Goal: Contribute content: Contribute content

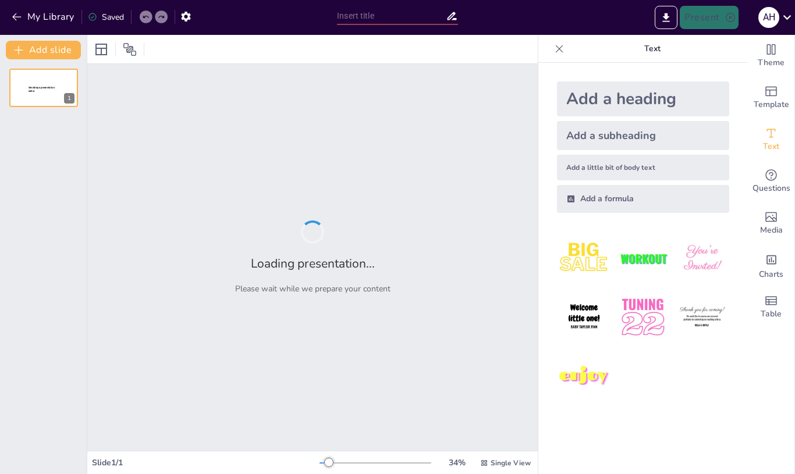
type input "New Sendsteps"
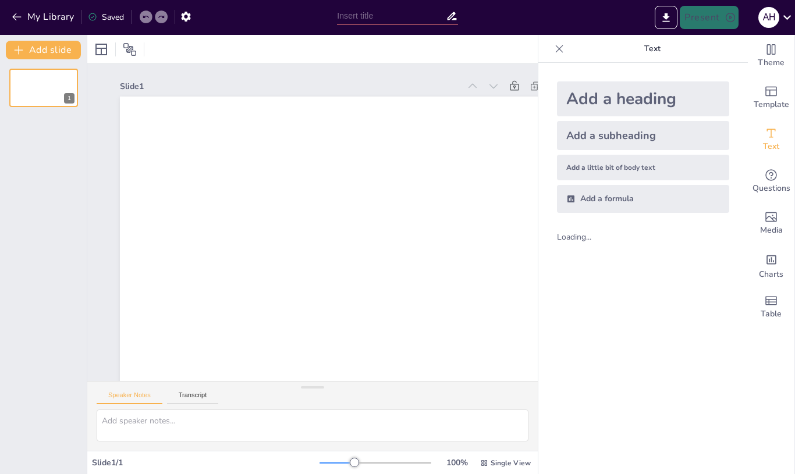
scroll to position [-1, 0]
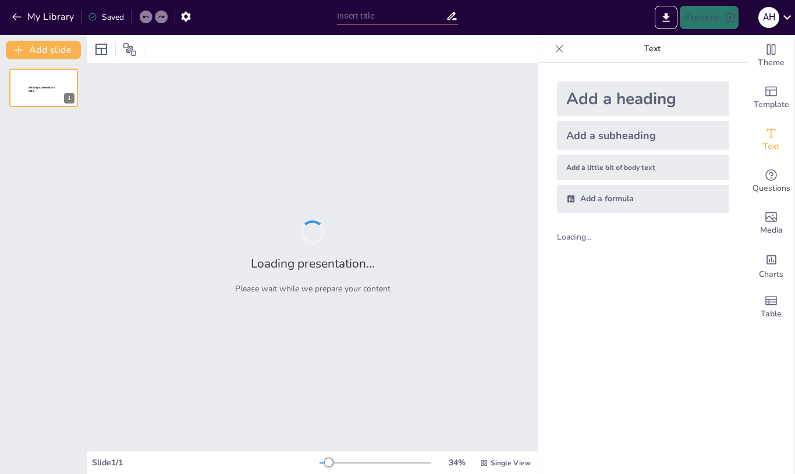
type input "New Sendsteps"
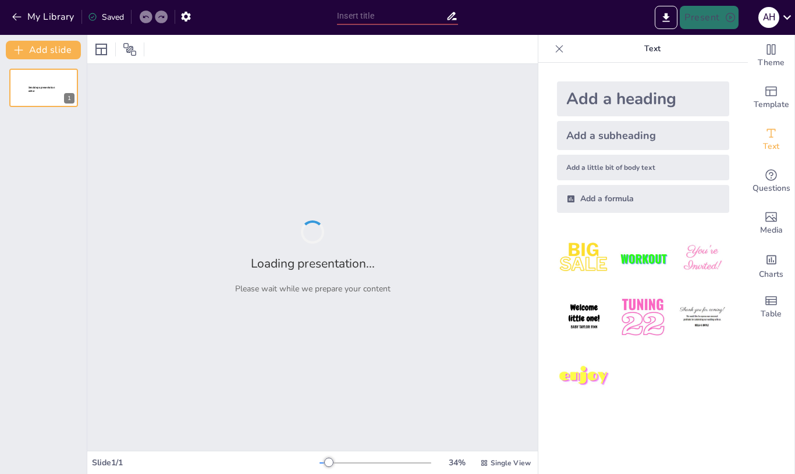
type input "المتوسط الحسابي: دليلك لفهم الإحصائيات بشكل ممتع!"
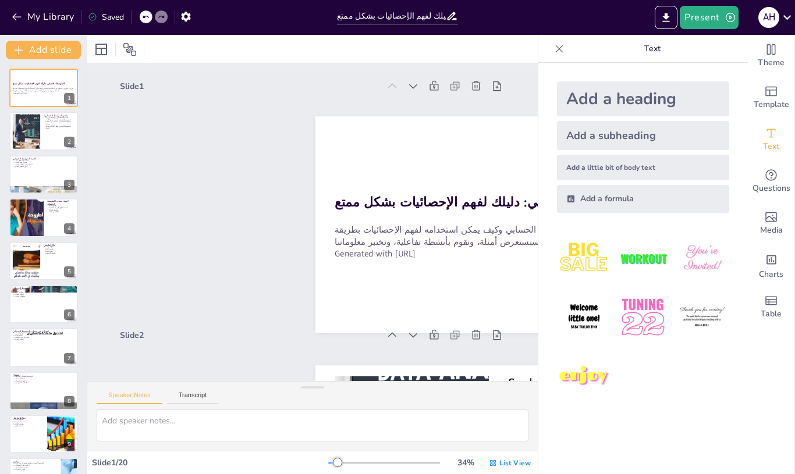
checkbox input "true"
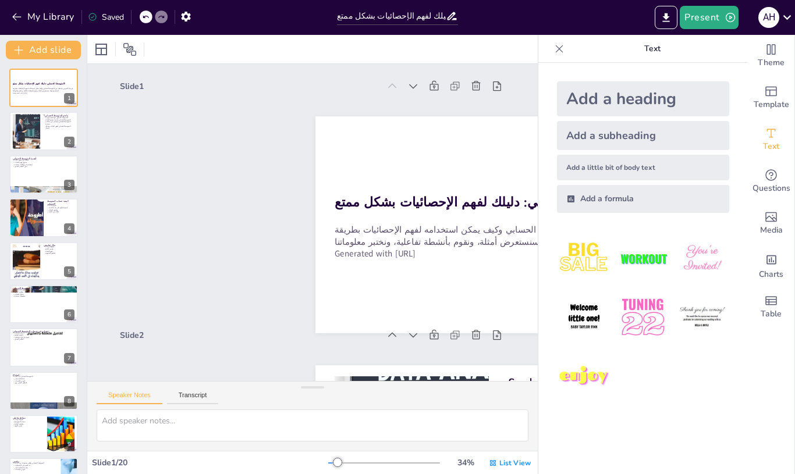
checkbox input "true"
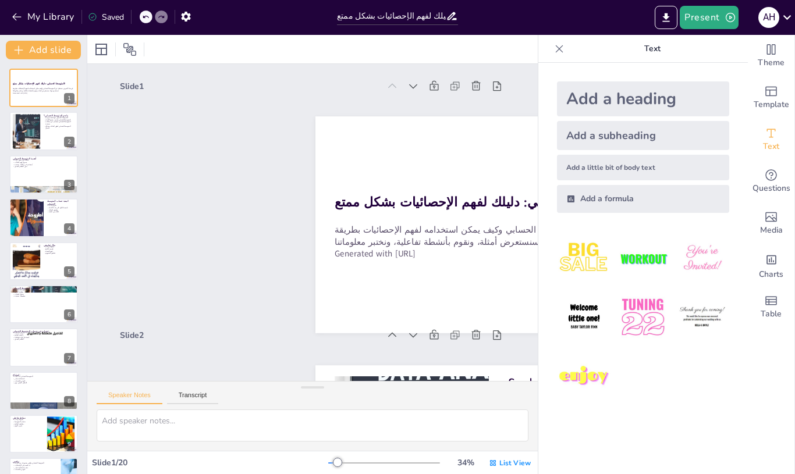
checkbox input "true"
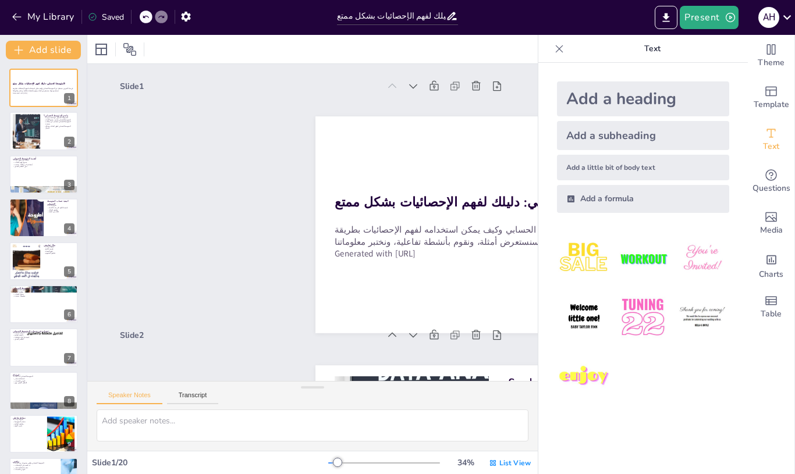
checkbox input "true"
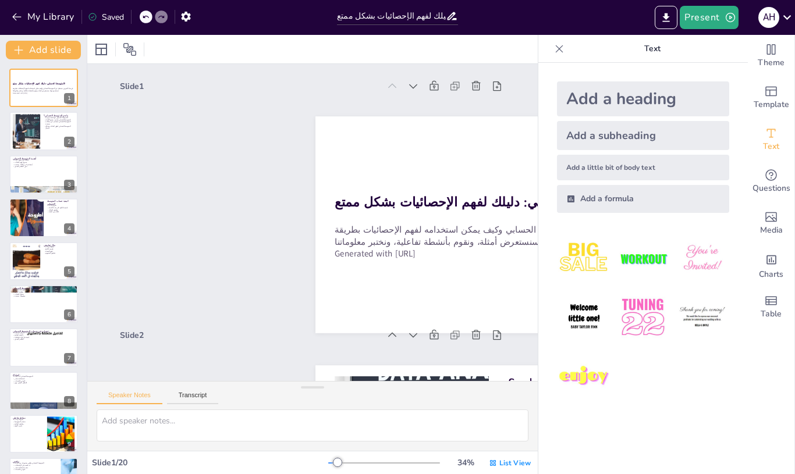
checkbox input "true"
click at [61, 134] on div at bounding box center [43, 131] width 69 height 38
type textarea "المتوسط الحسابي هو مفهوم أساسي في الإحصائيات، حيث يمثل قيمة مركزية تعكس مجموعة …"
checkbox input "true"
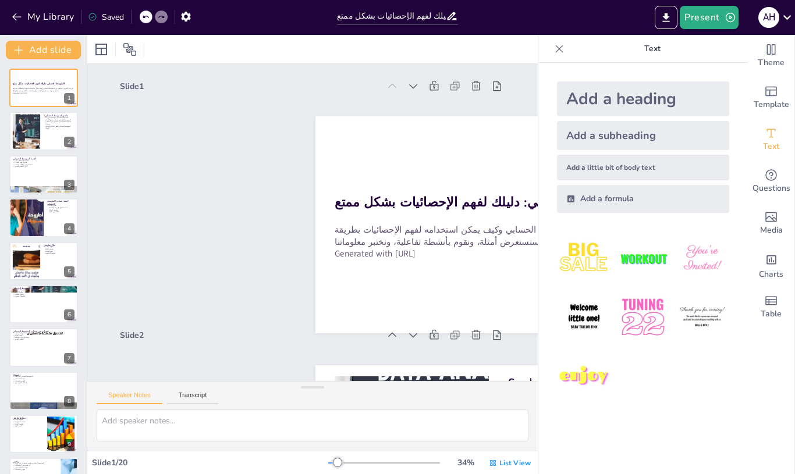
checkbox input "true"
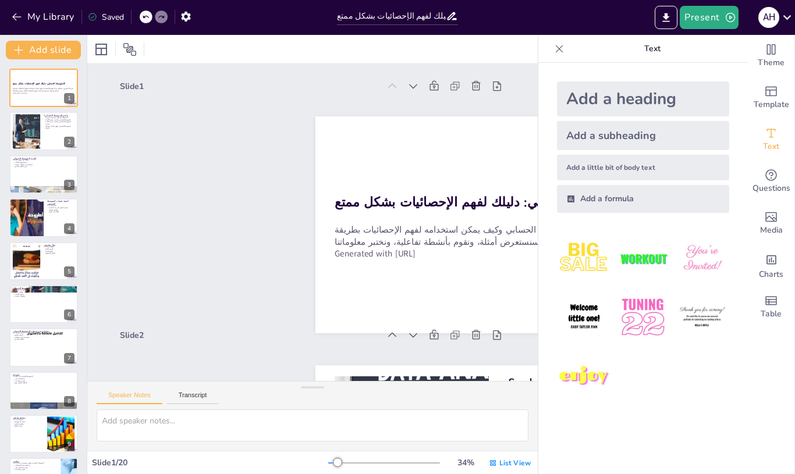
checkbox input "true"
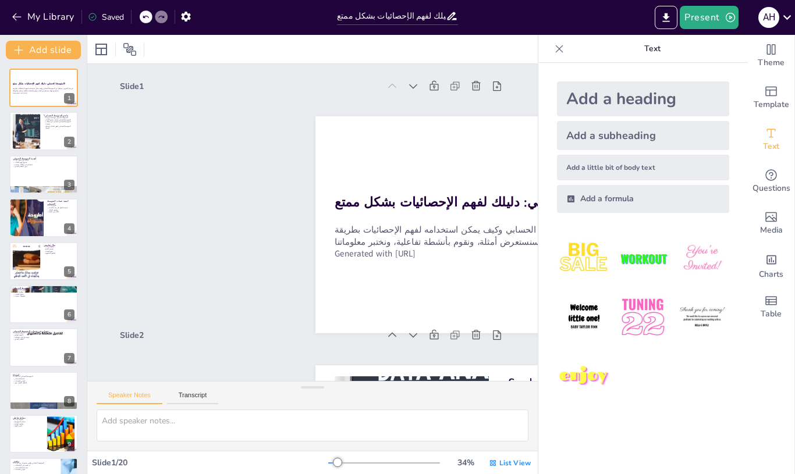
checkbox input "true"
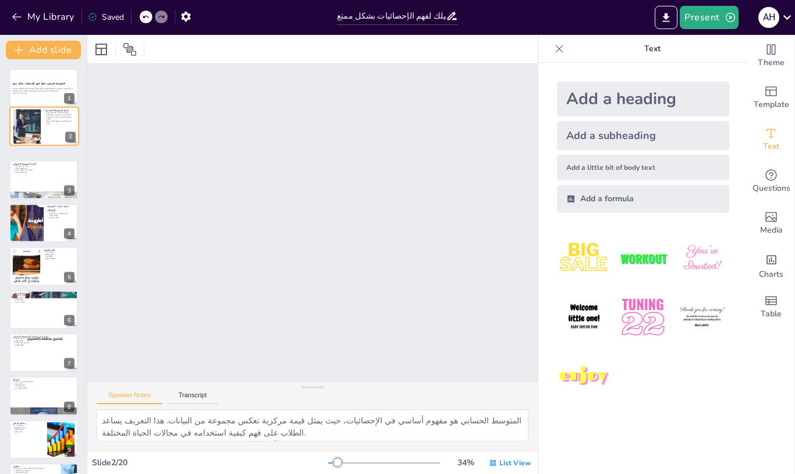
checkbox input "true"
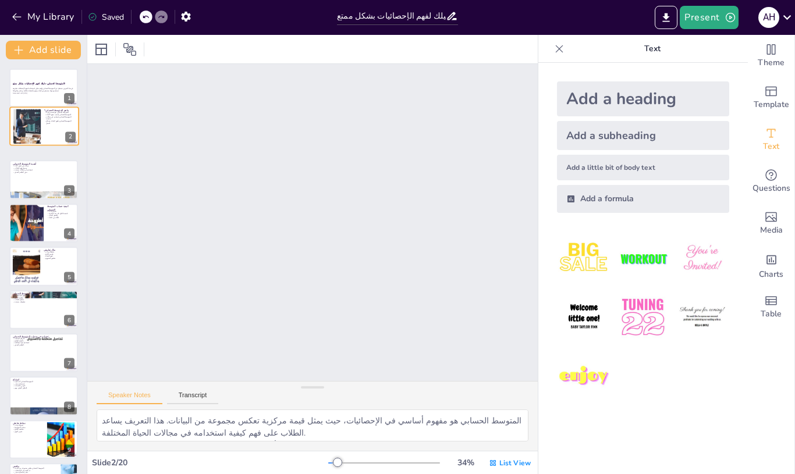
checkbox input "true"
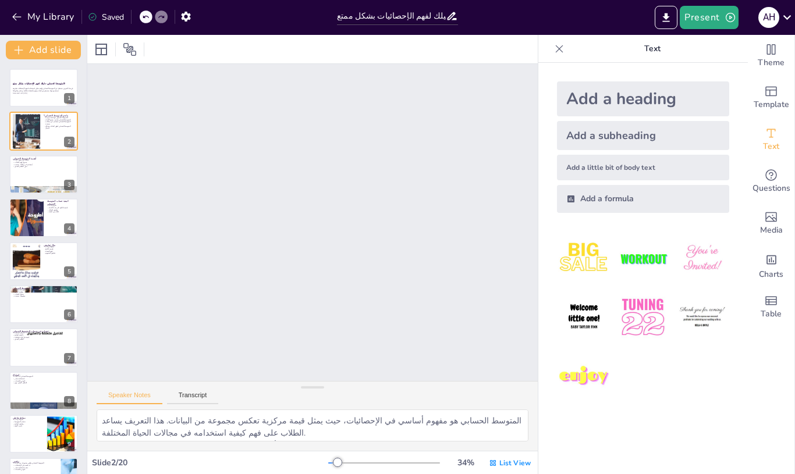
checkbox input "true"
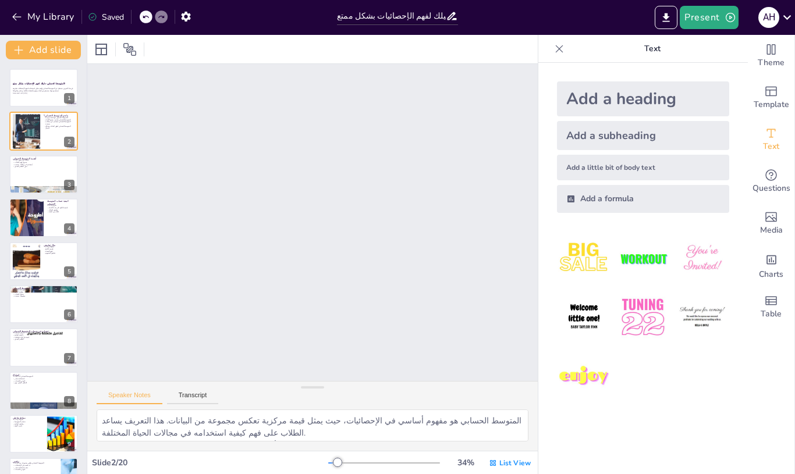
checkbox input "true"
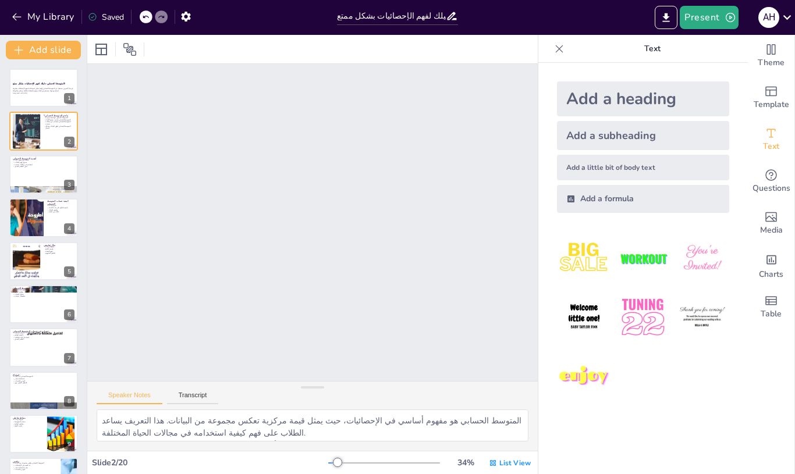
checkbox input "true"
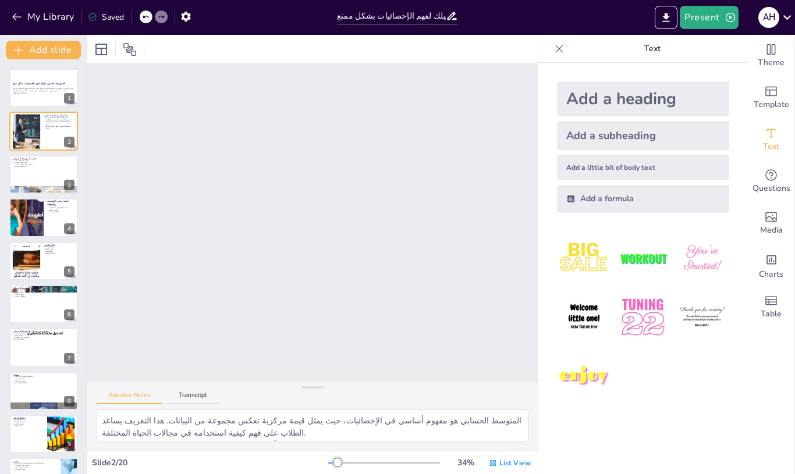
checkbox input "true"
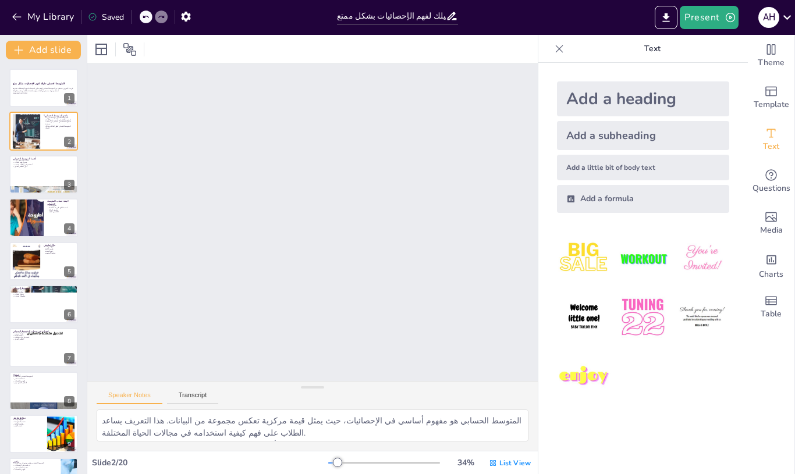
checkbox input "true"
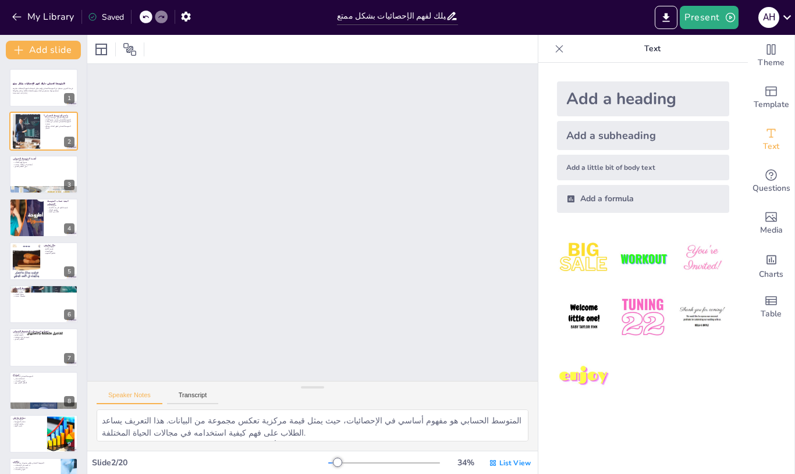
checkbox input "true"
click at [204, 394] on button "Transcript" at bounding box center [193, 397] width 52 height 13
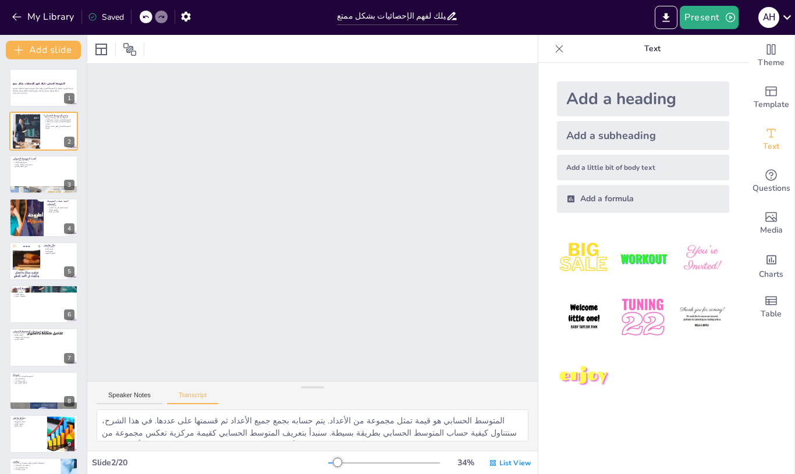
click at [138, 391] on button "Speaker Notes" at bounding box center [130, 397] width 66 height 13
checkbox input "true"
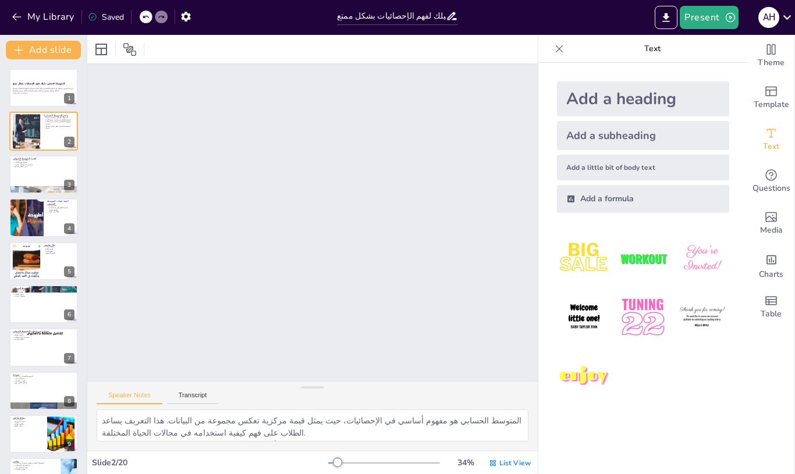
checkbox input "true"
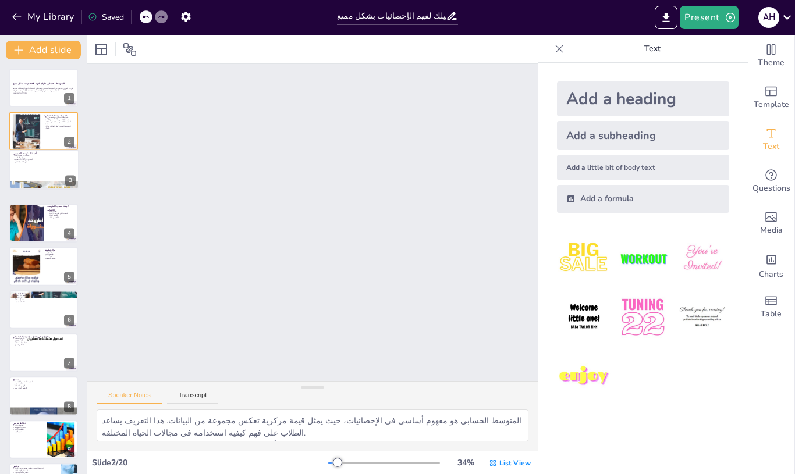
checkbox input "true"
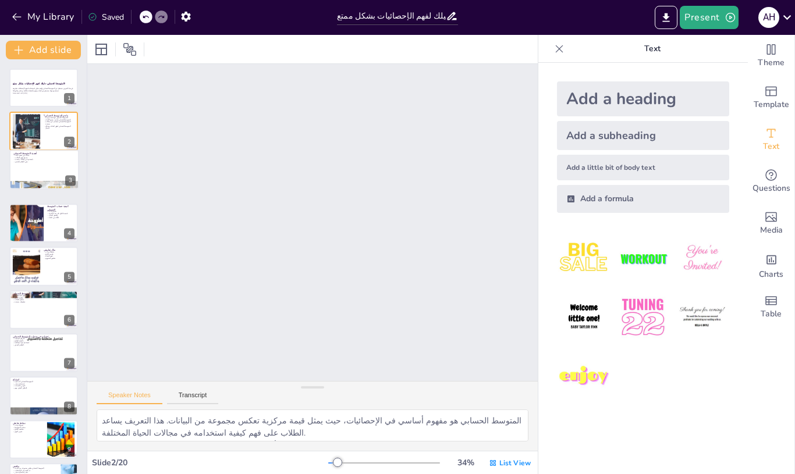
checkbox input "true"
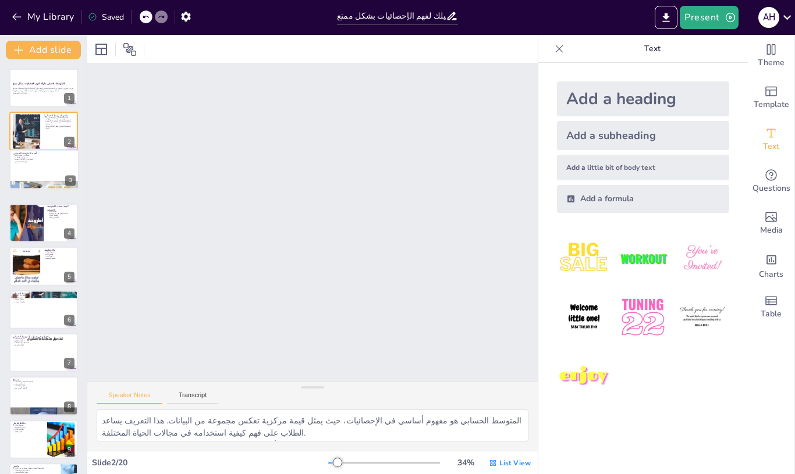
checkbox input "true"
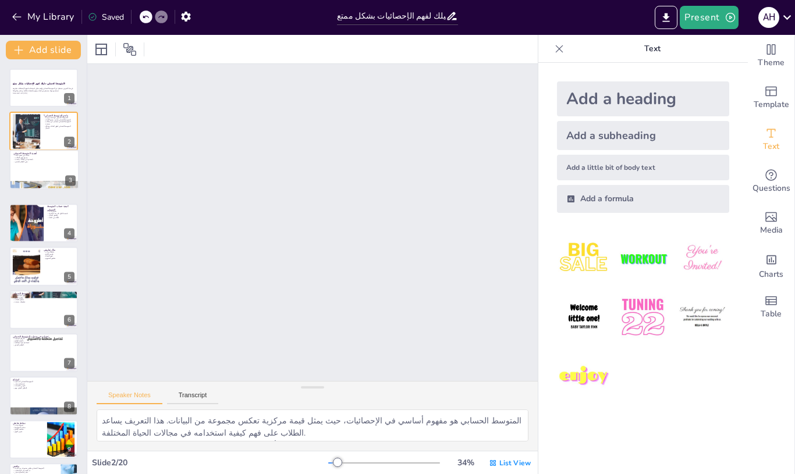
checkbox input "true"
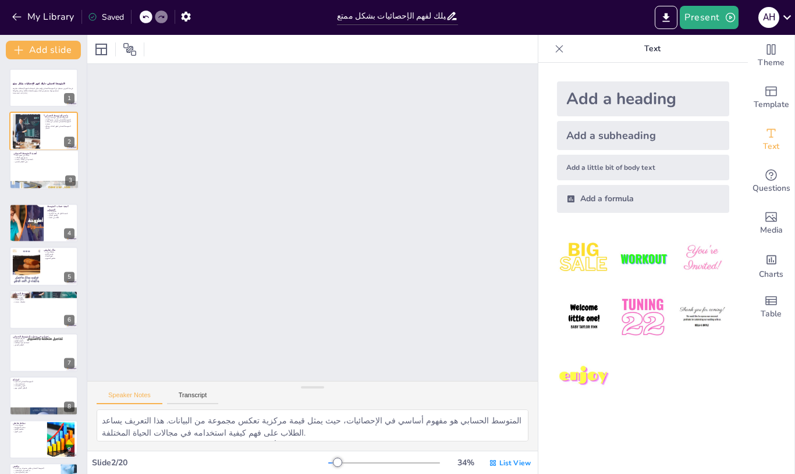
checkbox input "true"
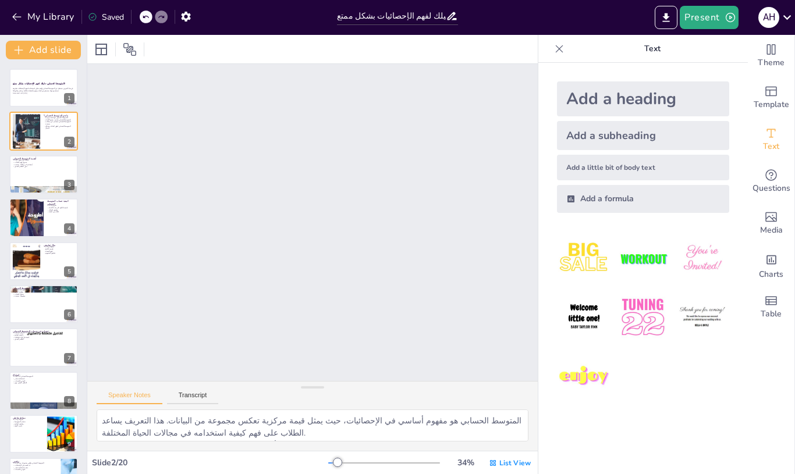
checkbox input "true"
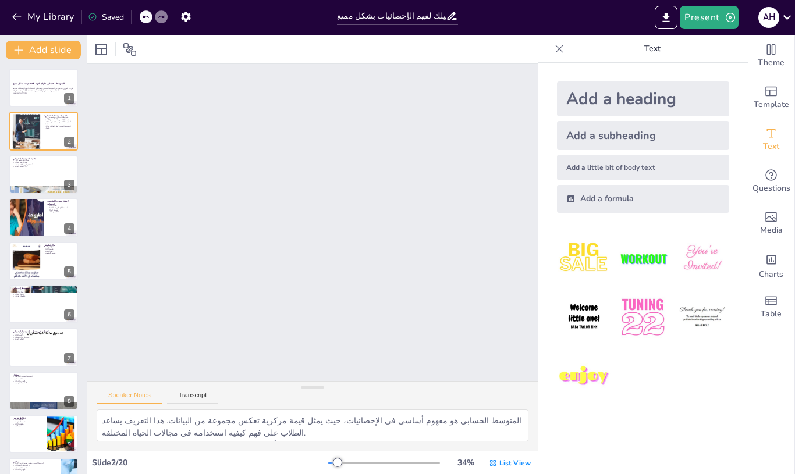
checkbox input "true"
click at [54, 224] on div at bounding box center [43, 217] width 69 height 38
checkbox input "true"
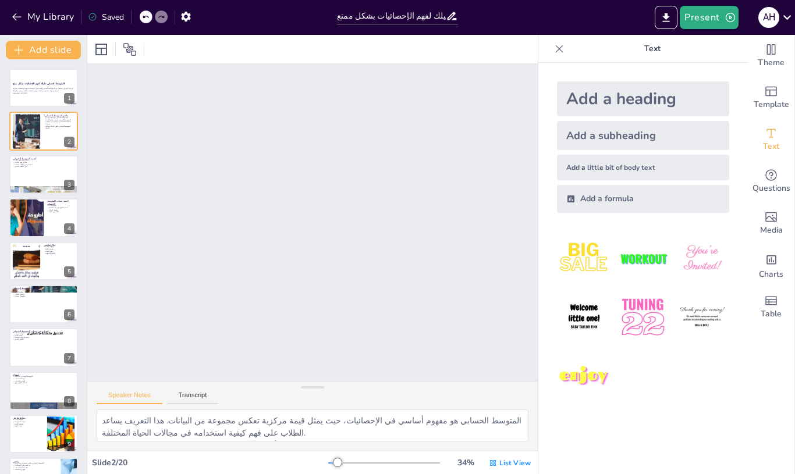
checkbox input "true"
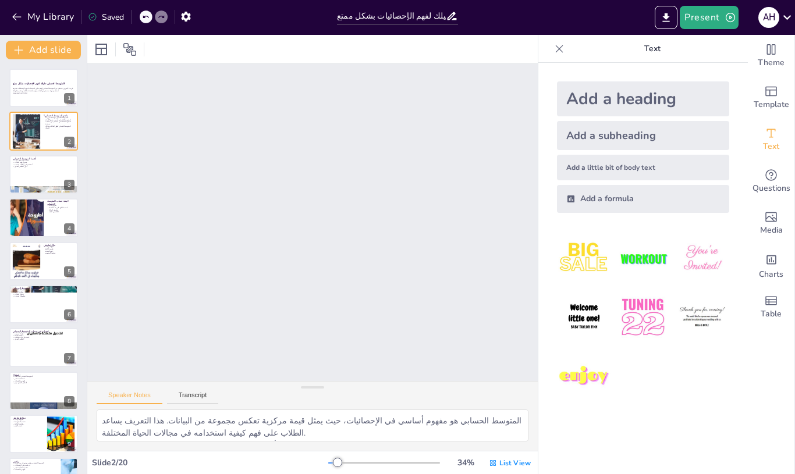
checkbox input "true"
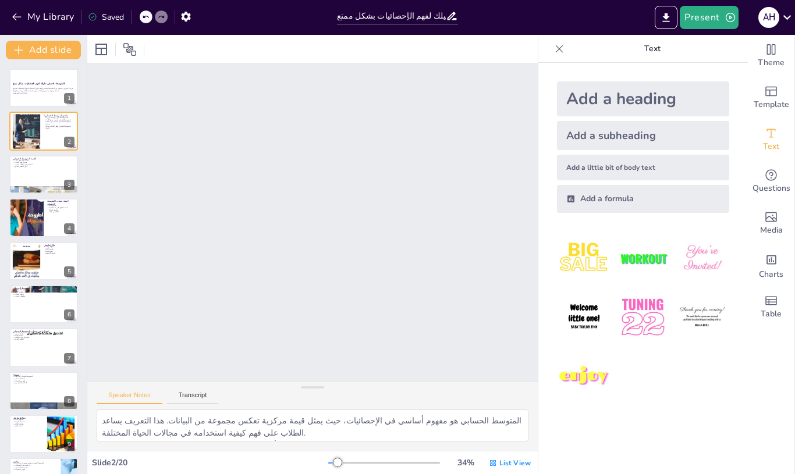
checkbox input "true"
type textarea "الخطوة الأولى في حساب المتوسط الحسابي هي جمع الأعداد المعطاة، وهي خطوة أساسية ل…"
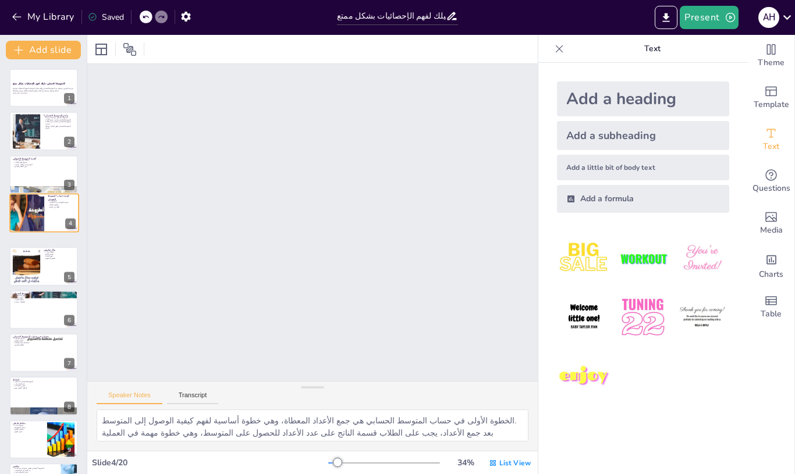
scroll to position [750, 0]
checkbox input "true"
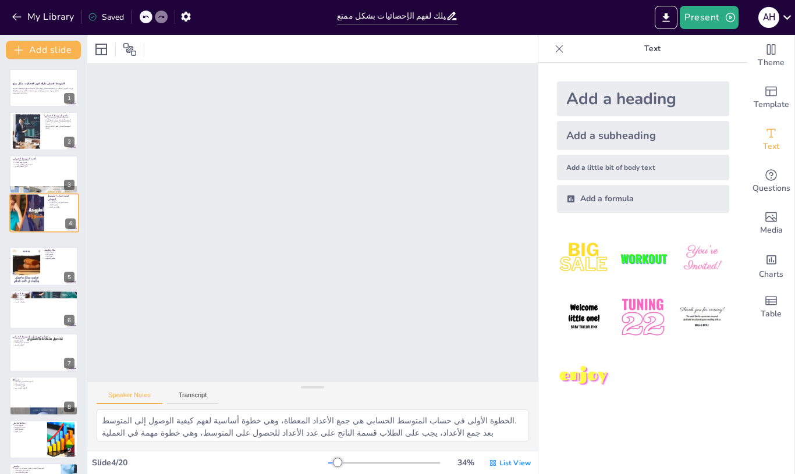
checkbox input "true"
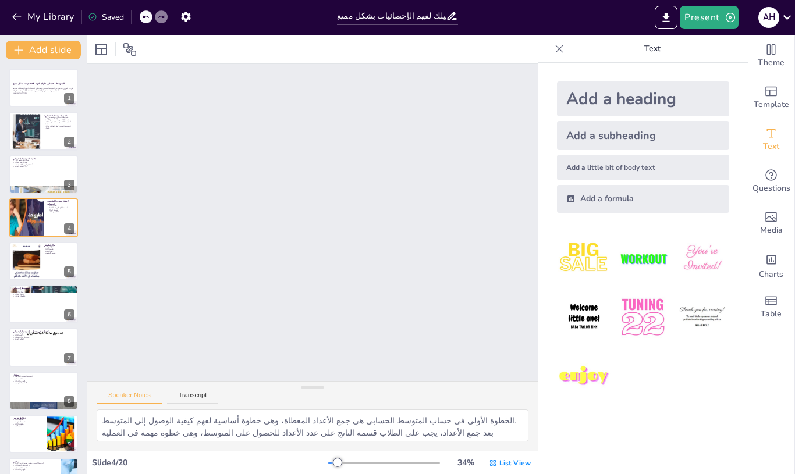
click at [56, 76] on button at bounding box center [51, 79] width 14 height 14
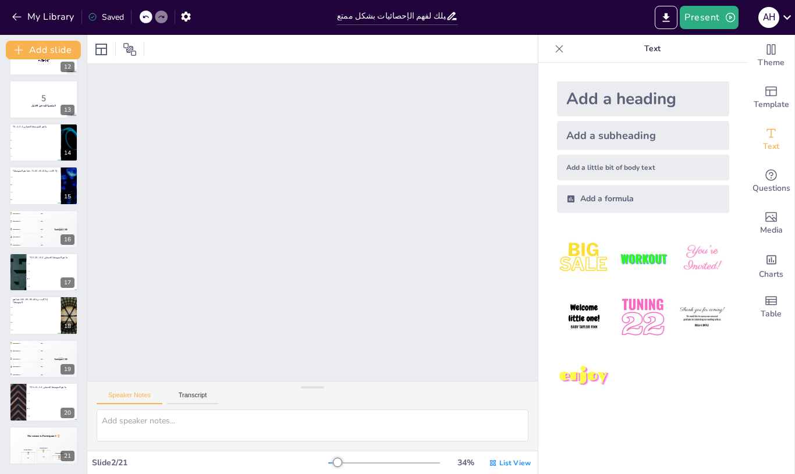
scroll to position [508, 0]
click at [490, 463] on icon at bounding box center [493, 463] width 8 height 8
click at [512, 414] on span "عرض واحد" at bounding box center [506, 413] width 62 height 11
checkbox input "true"
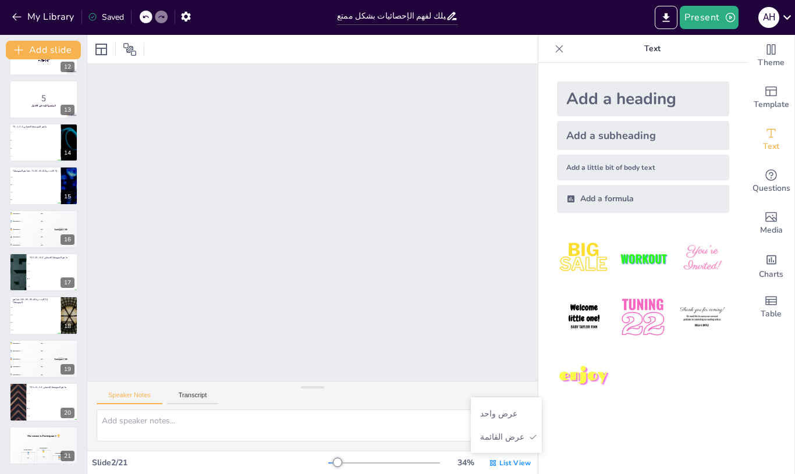
checkbox input "true"
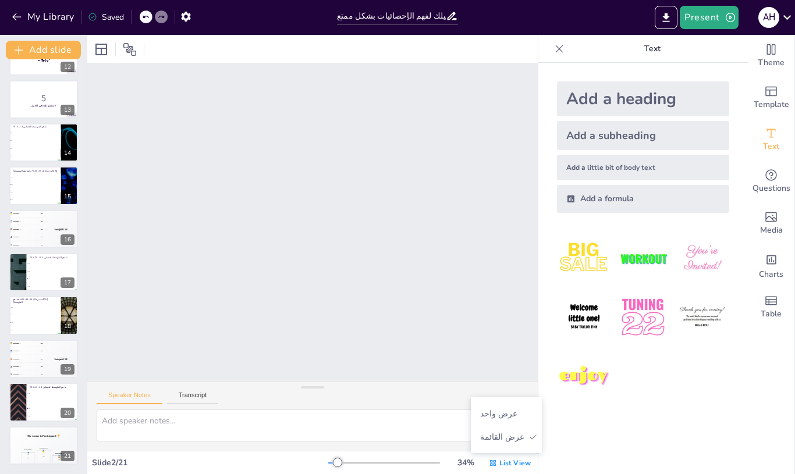
checkbox input "true"
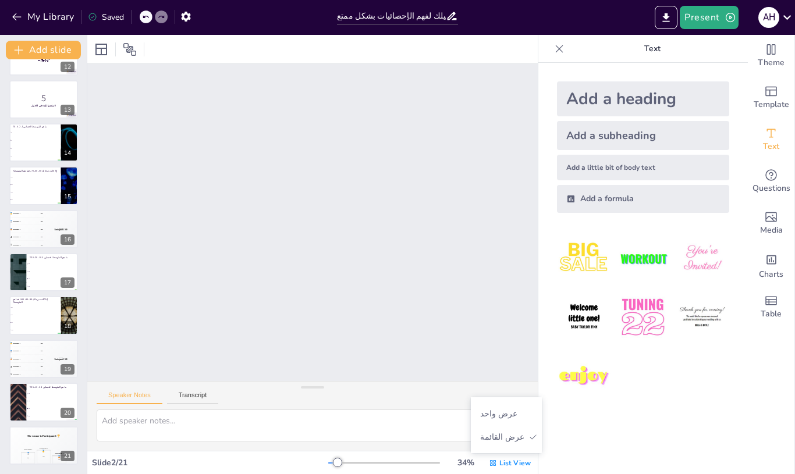
checkbox input "true"
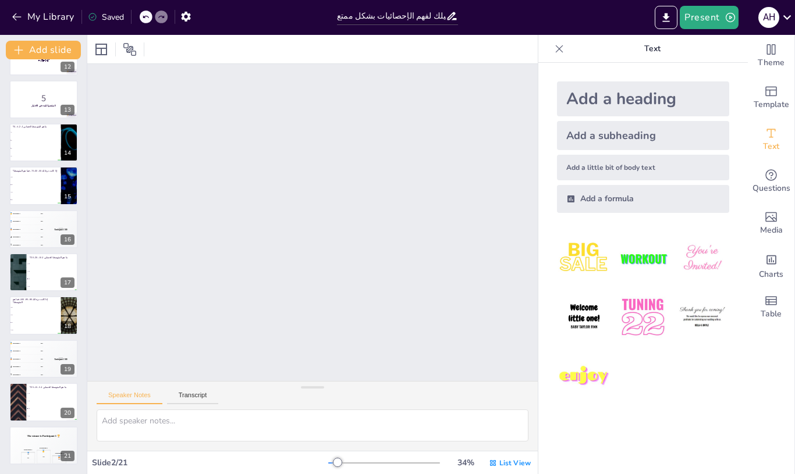
checkbox input "true"
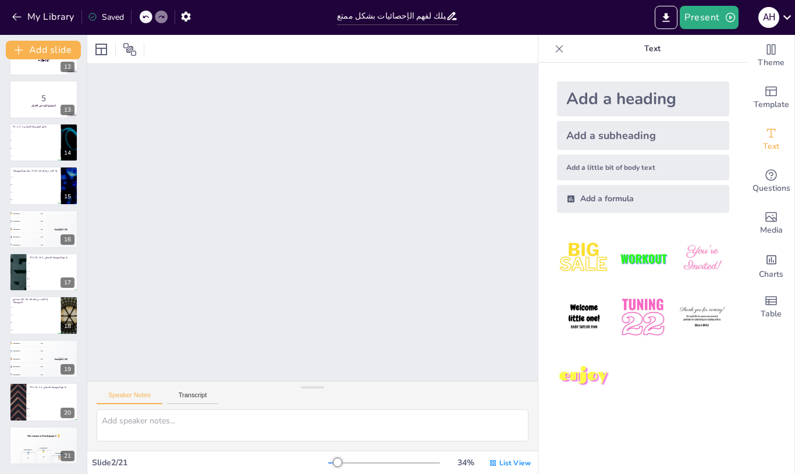
checkbox input "true"
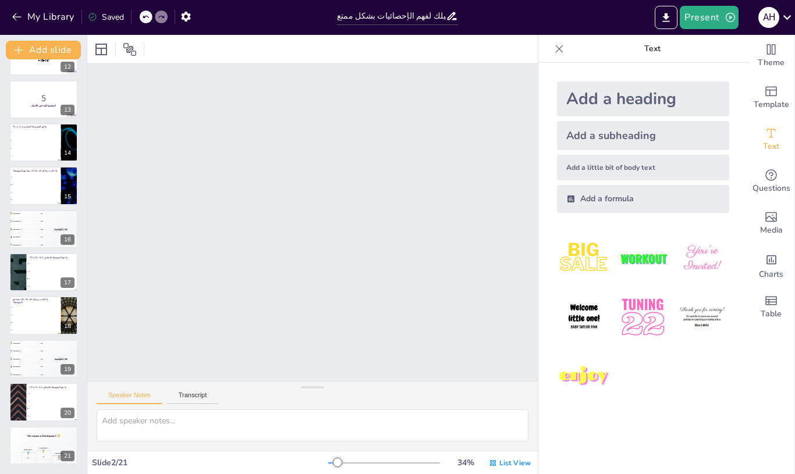
checkbox input "true"
click at [496, 467] on icon at bounding box center [493, 463] width 8 height 8
click at [511, 440] on font "عرض القائمة" at bounding box center [502, 437] width 44 height 11
click at [562, 51] on icon at bounding box center [560, 49] width 8 height 8
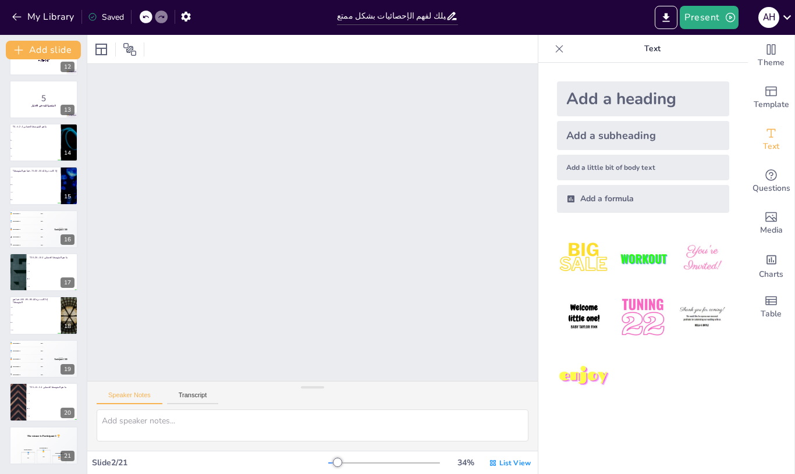
checkbox input "true"
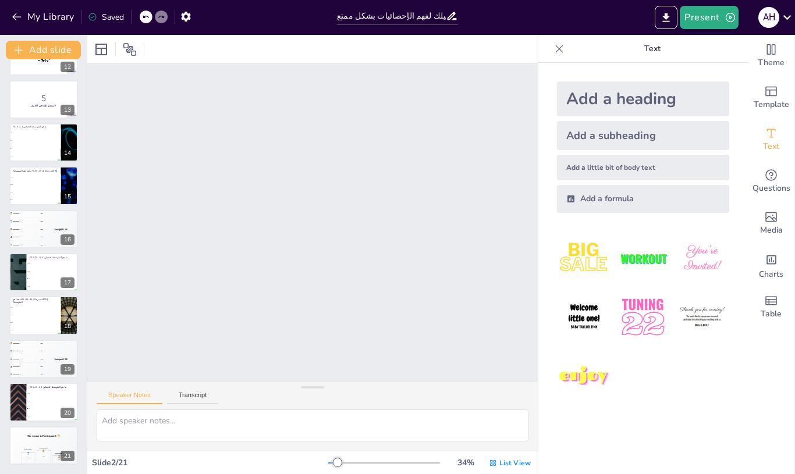
checkbox input "true"
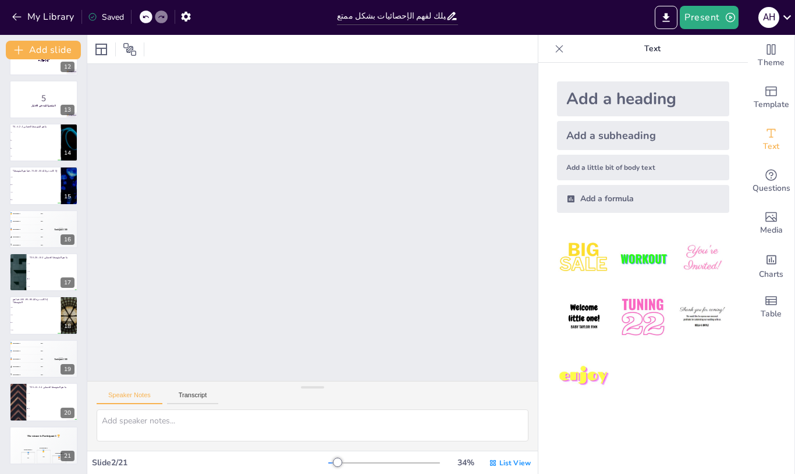
checkbox input "true"
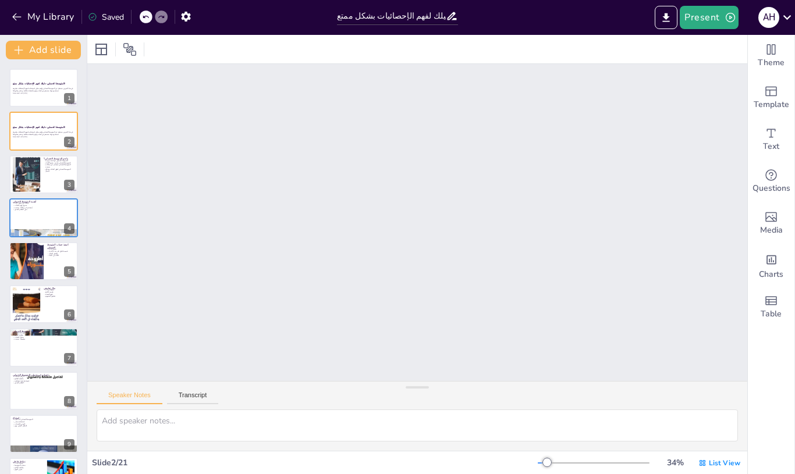
click at [62, 76] on button at bounding box center [67, 79] width 14 height 14
type textarea "المتوسط الحسابي هو مفهوم أساسي في الإحصائيات، حيث يمثل قيمة مركزية تعكس مجموعة …"
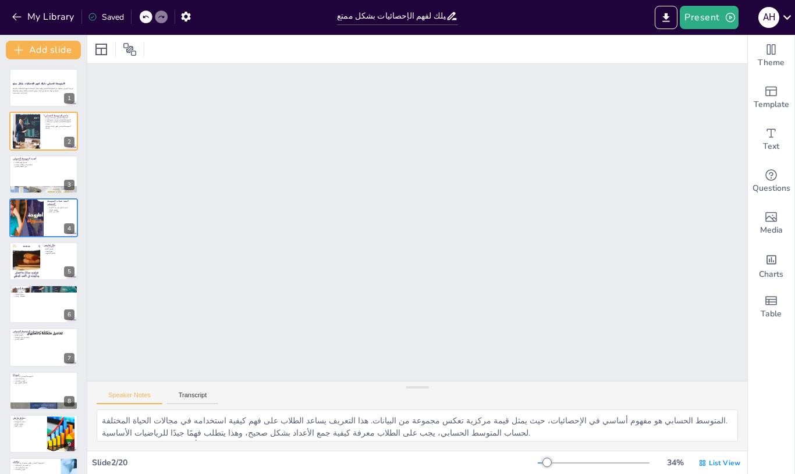
checkbox input "true"
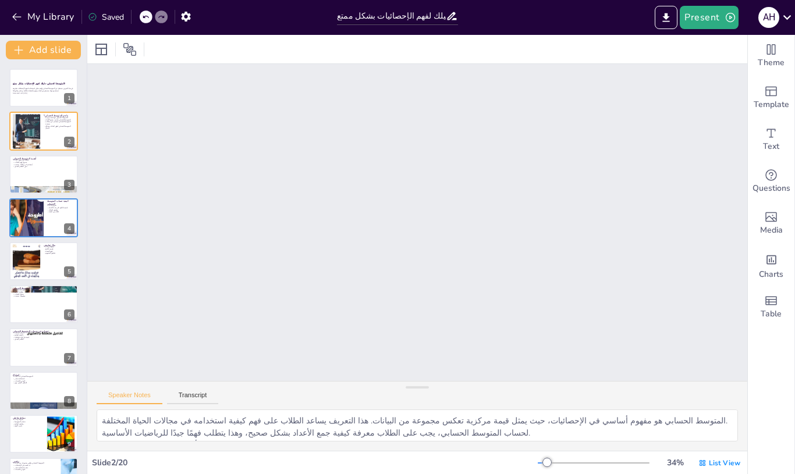
checkbox input "true"
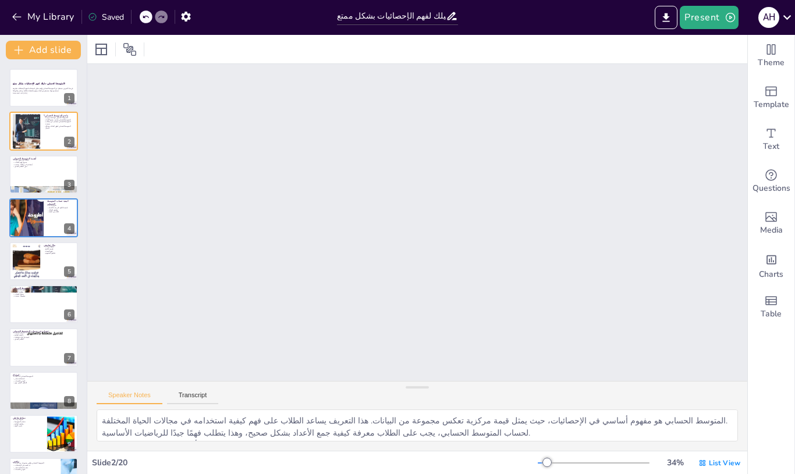
checkbox input "true"
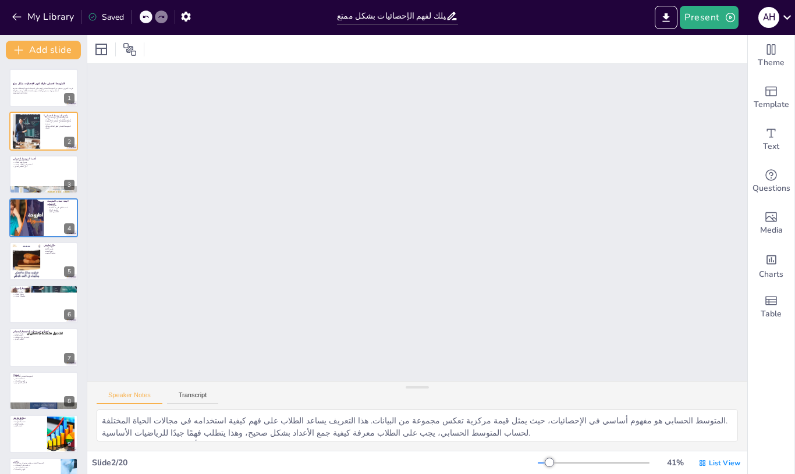
checkbox input "true"
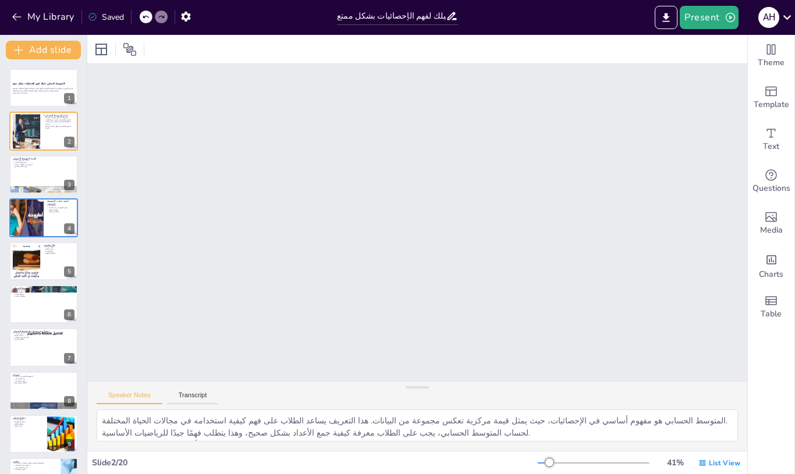
checkbox input "true"
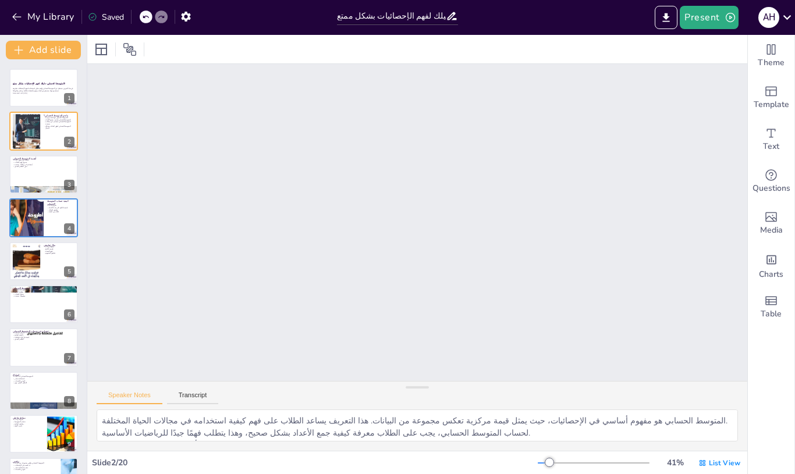
checkbox input "true"
click at [134, 45] on icon at bounding box center [130, 49] width 14 height 14
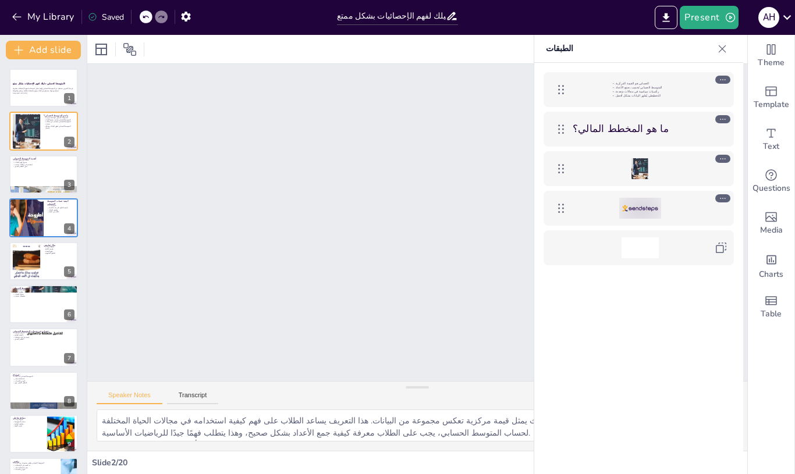
click at [105, 49] on icon at bounding box center [101, 49] width 14 height 14
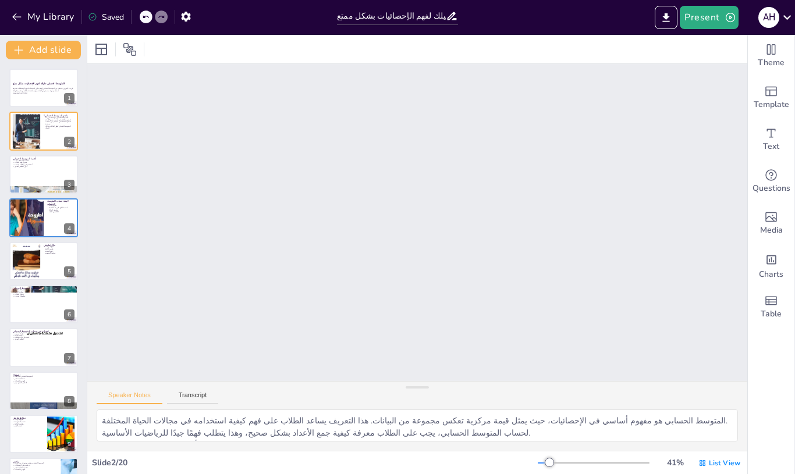
click at [196, 396] on button "Transcript" at bounding box center [193, 397] width 52 height 13
click at [775, 59] on span "Theme" at bounding box center [770, 62] width 27 height 13
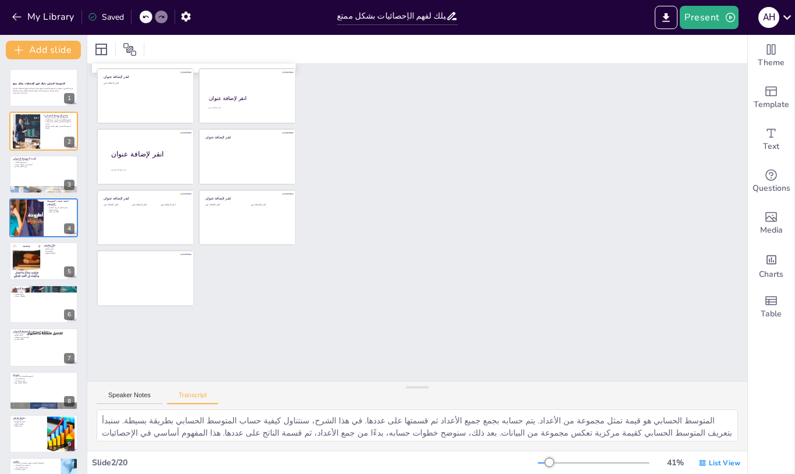
click at [775, 94] on icon "Add ready made slides" at bounding box center [771, 91] width 14 height 14
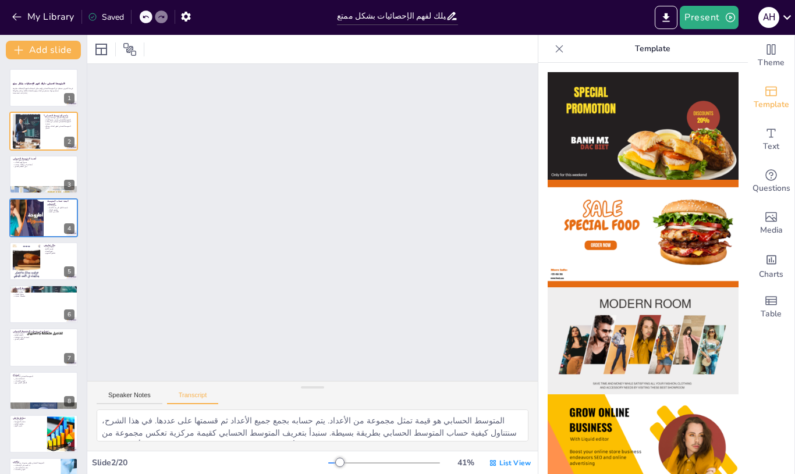
click at [568, 47] on div at bounding box center [559, 49] width 19 height 19
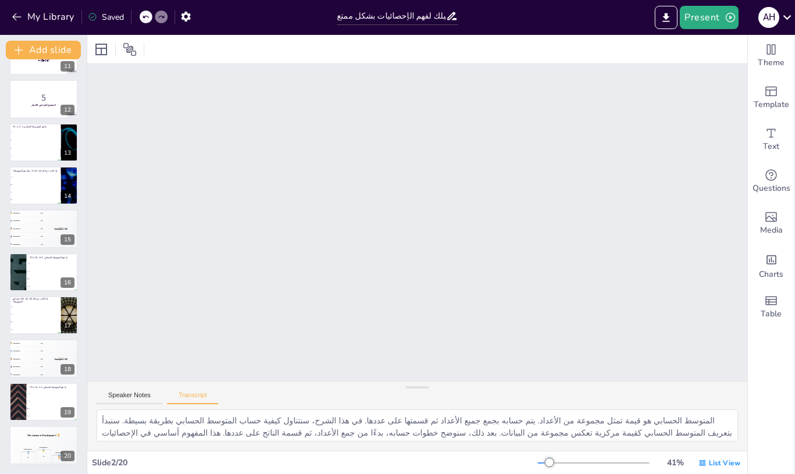
click at [57, 236] on div "Top scorer Participant 1 500" at bounding box center [61, 228] width 34 height 38
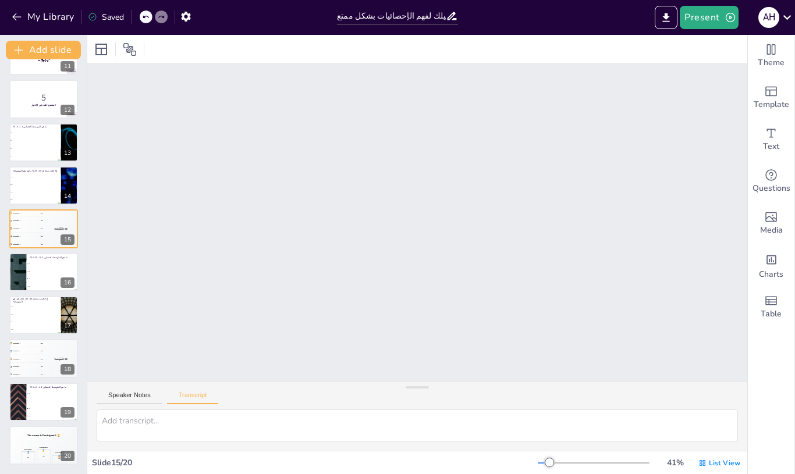
scroll to position [4050, 0]
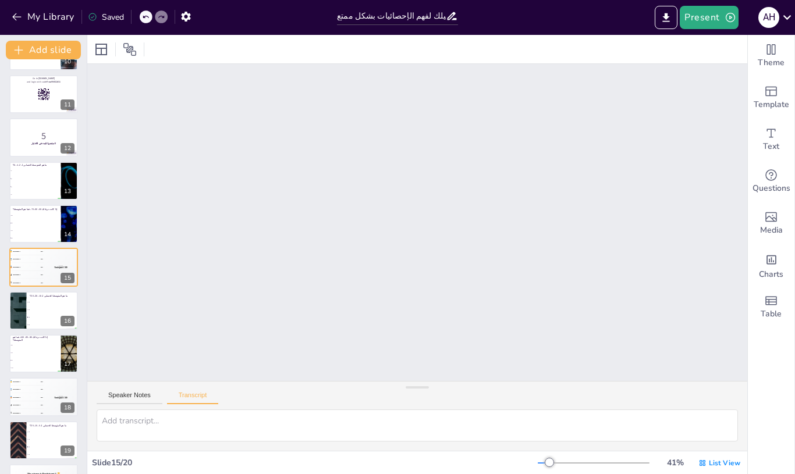
click at [62, 214] on button at bounding box center [67, 215] width 14 height 14
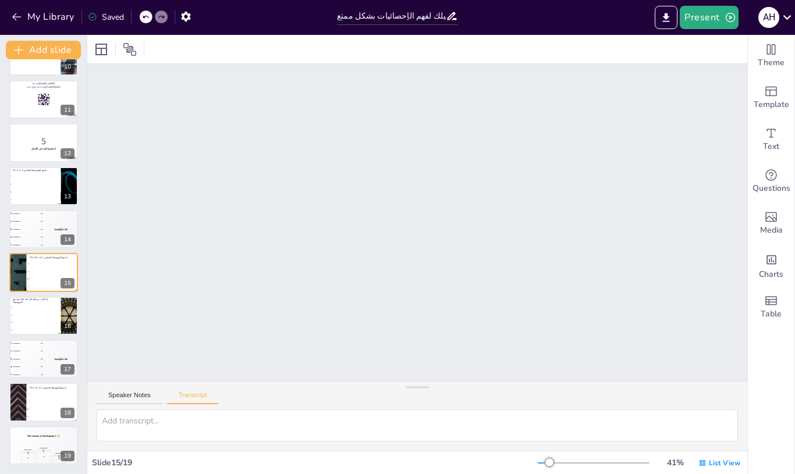
click at [62, 214] on button at bounding box center [67, 220] width 14 height 14
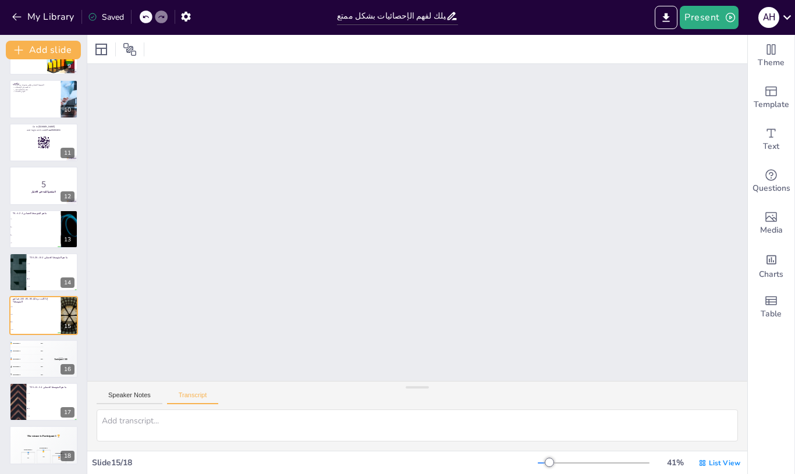
scroll to position [378, 0]
click at [151, 15] on div at bounding box center [146, 16] width 13 height 13
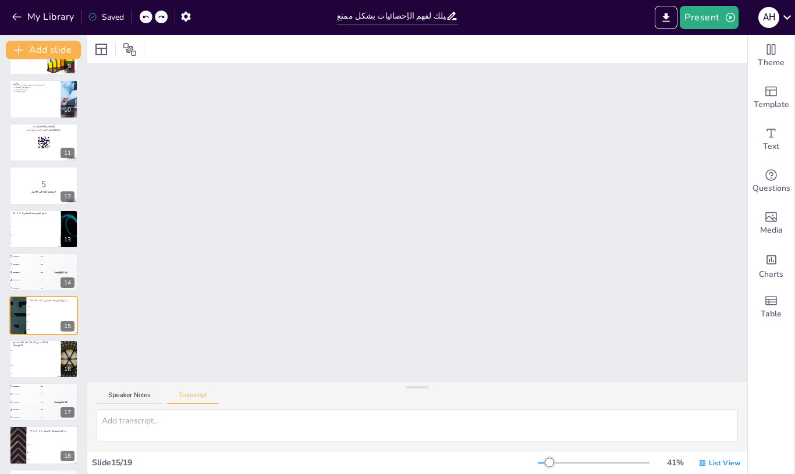
click at [151, 12] on div at bounding box center [146, 16] width 13 height 13
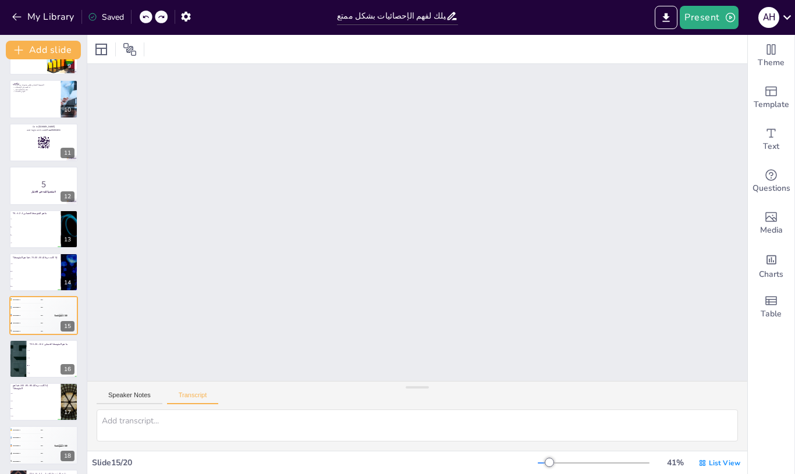
click at [669, 16] on icon "Export to PowerPoint" at bounding box center [666, 17] width 7 height 9
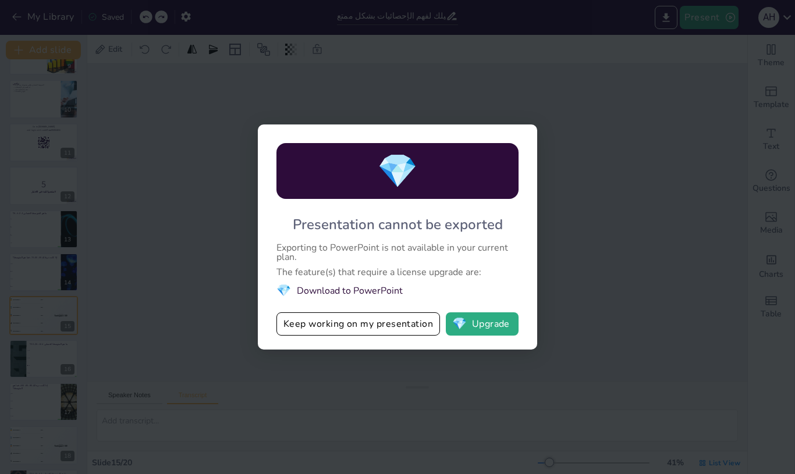
click at [512, 204] on div "💎 Presentation cannot be exported Exporting to PowerPoint is not available in y…" at bounding box center [397, 236] width 279 height 225
click at [681, 180] on div "💎 Presentation cannot be exported Exporting to PowerPoint is not available in y…" at bounding box center [397, 237] width 795 height 474
click at [603, 172] on div "💎 Presentation cannot be exported Exporting to PowerPoint is not available in y…" at bounding box center [397, 237] width 795 height 474
click at [494, 326] on button "💎 Upgrade" at bounding box center [482, 323] width 73 height 23
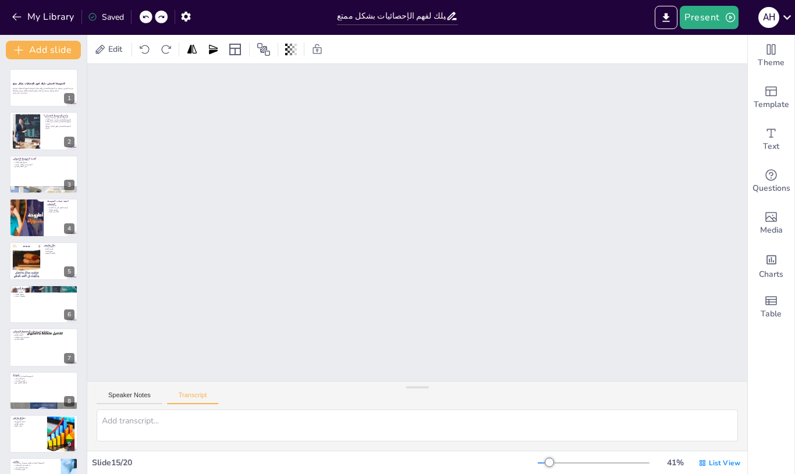
scroll to position [0, 0]
click at [56, 86] on button at bounding box center [51, 79] width 14 height 14
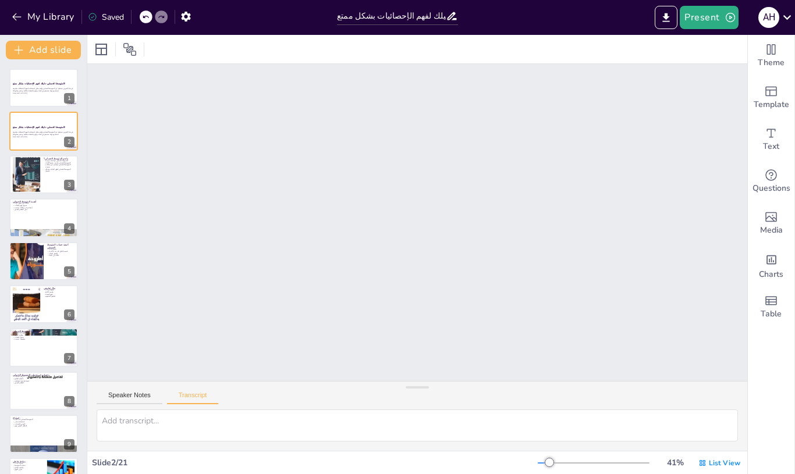
scroll to position [291, 0]
click at [131, 400] on button "Speaker Notes" at bounding box center [130, 397] width 66 height 13
click at [427, 394] on div "Speaker Notes Transcript" at bounding box center [417, 396] width 660 height 28
click at [705, 463] on icon at bounding box center [702, 463] width 6 height 6
click at [720, 414] on span "عرض واحد" at bounding box center [716, 413] width 62 height 11
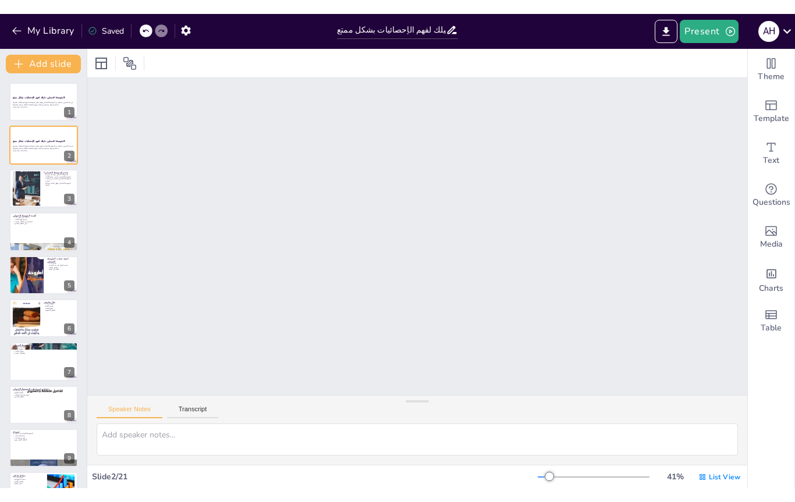
scroll to position [0, 0]
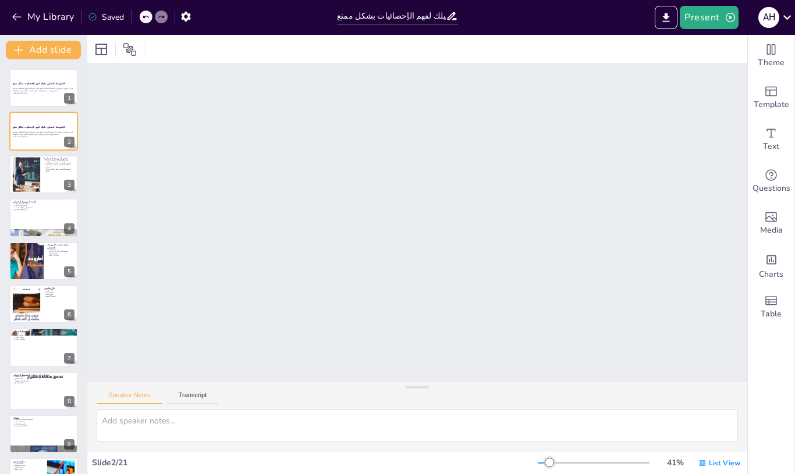
click at [188, 23] on button "button" at bounding box center [186, 16] width 22 height 21
click at [729, 16] on icon "button" at bounding box center [729, 17] width 9 height 9
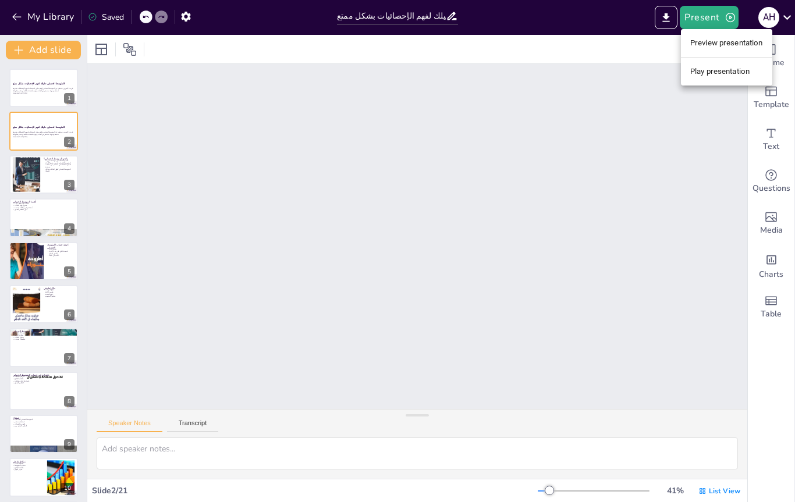
click at [447, 19] on div at bounding box center [397, 251] width 795 height 502
click at [53, 268] on div at bounding box center [43, 261] width 69 height 38
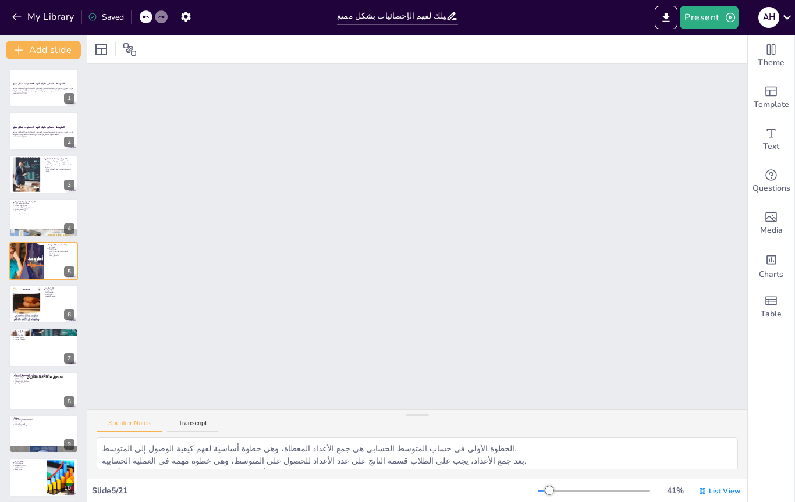
scroll to position [1145, 0]
click at [23, 270] on div at bounding box center [27, 261] width 58 height 38
click at [143, 22] on div at bounding box center [146, 16] width 13 height 13
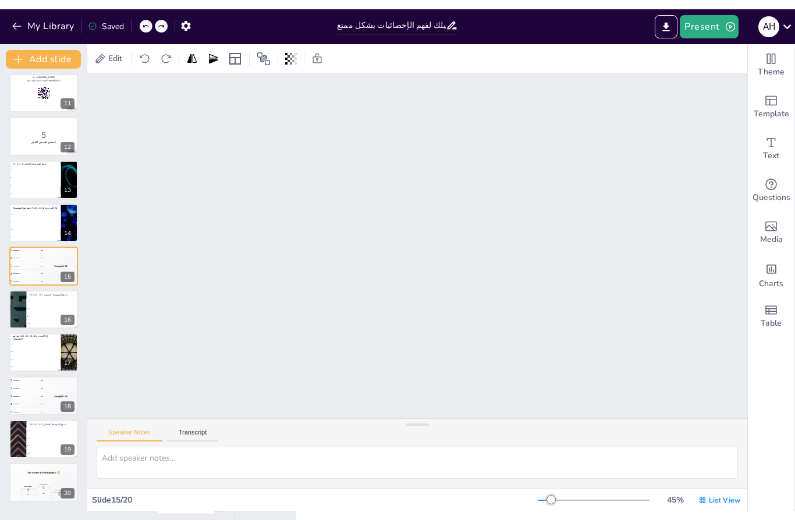
scroll to position [437, 0]
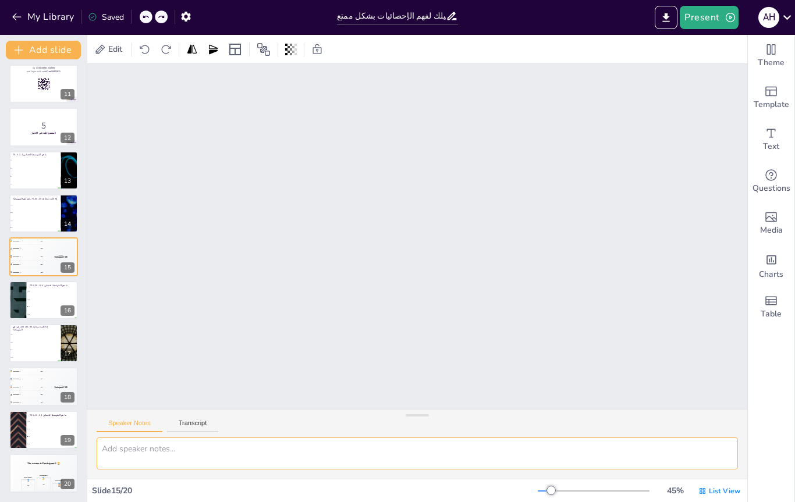
click at [584, 467] on textarea at bounding box center [417, 453] width 641 height 32
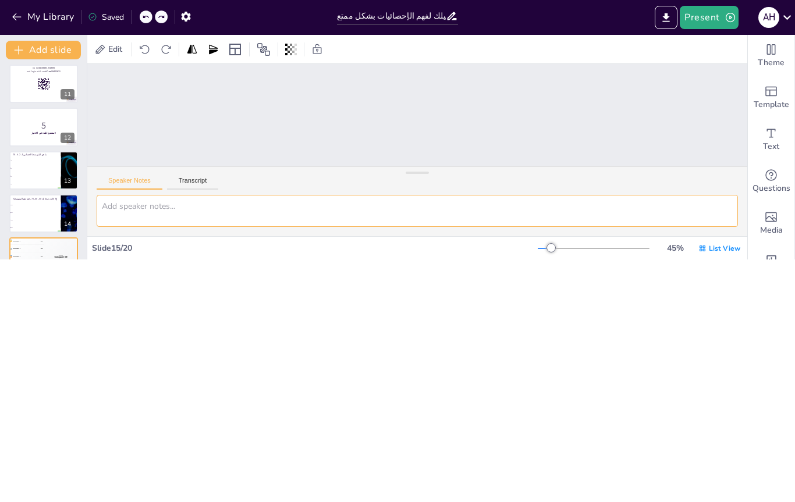
scroll to position [419, 0]
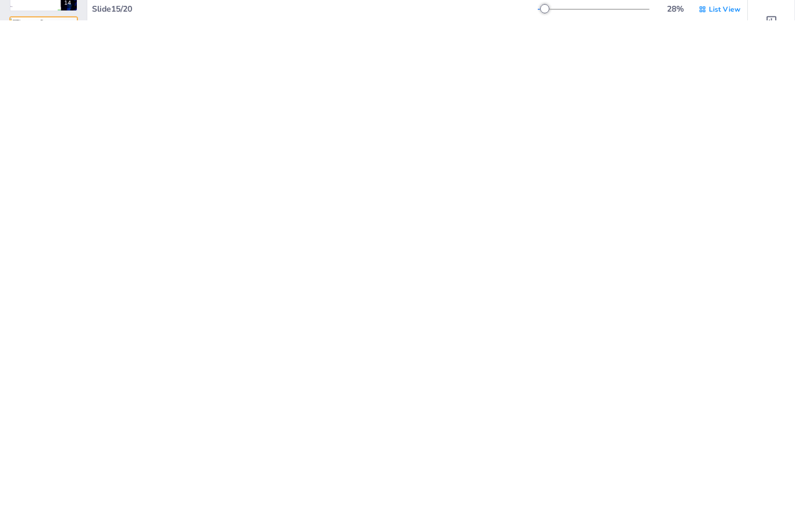
click at [741, 179] on html "My Library Saved المتوسط الحسابي: دليلك لفهم الإحصائيات بشكل ممتع! Present A H …" at bounding box center [397, 129] width 795 height 259
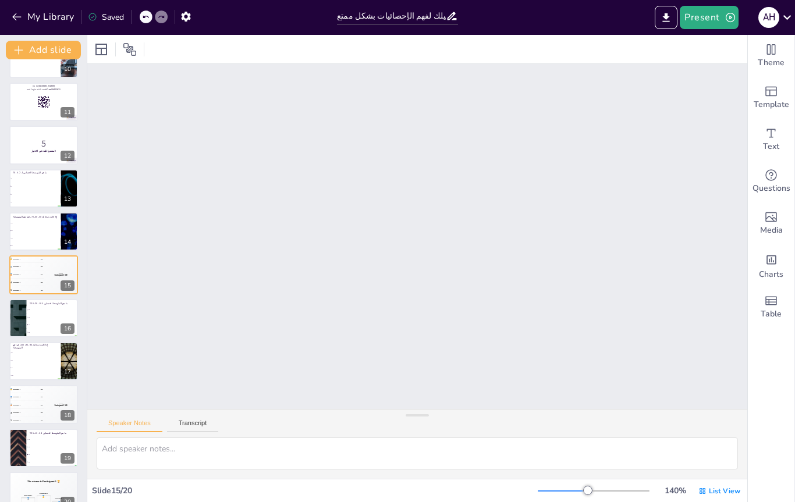
click at [134, 56] on div at bounding box center [129, 49] width 19 height 19
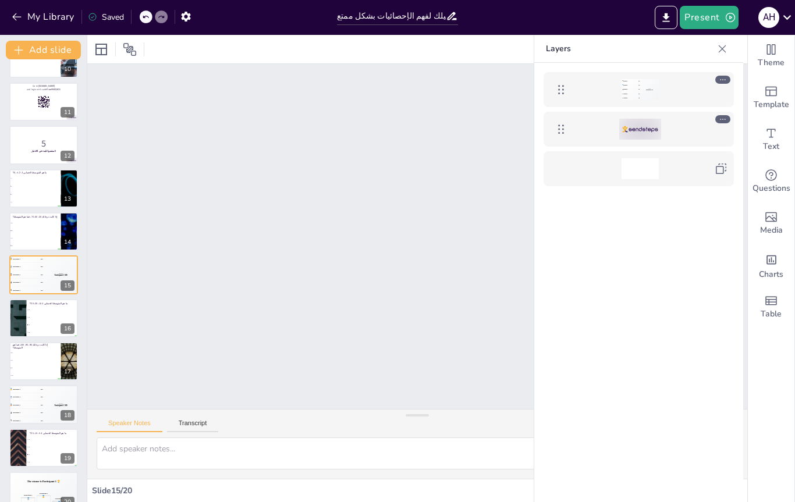
click at [643, 88] on div "Top scorer Participant 1 500" at bounding box center [649, 89] width 19 height 21
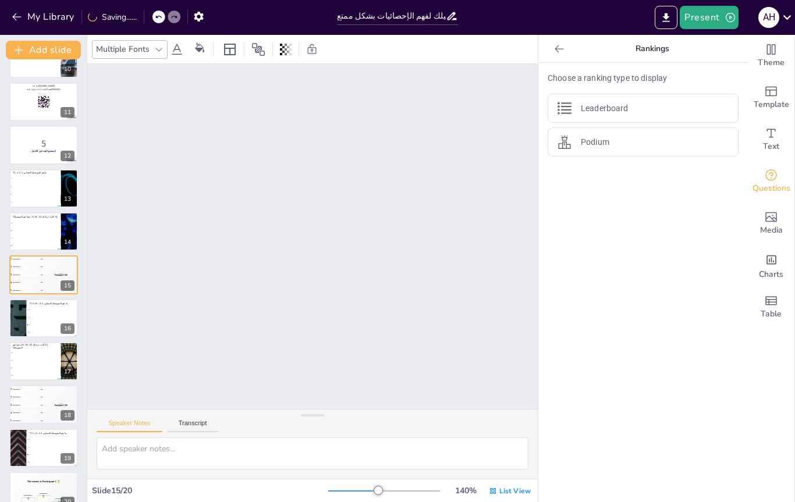
click at [559, 52] on icon at bounding box center [559, 49] width 12 height 12
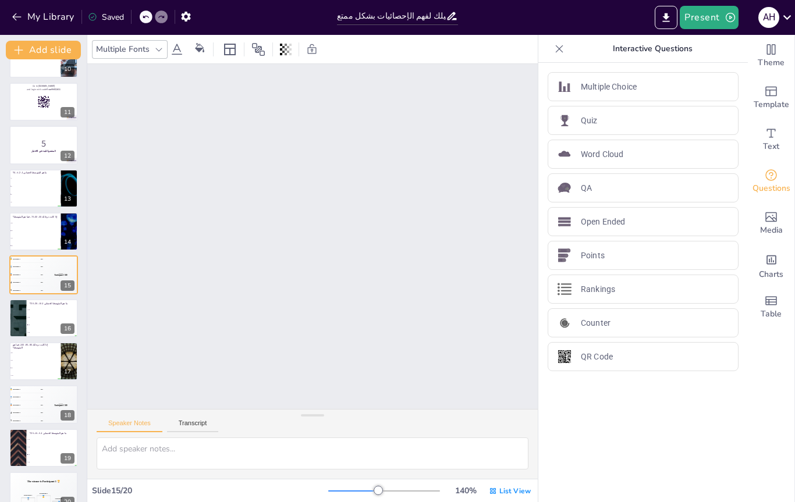
click at [560, 49] on icon at bounding box center [560, 49] width 8 height 8
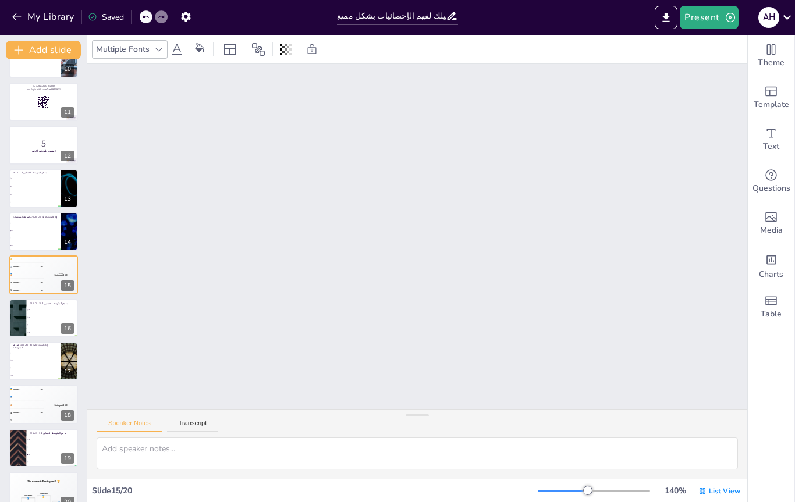
click at [24, 17] on button "My Library" at bounding box center [44, 17] width 70 height 19
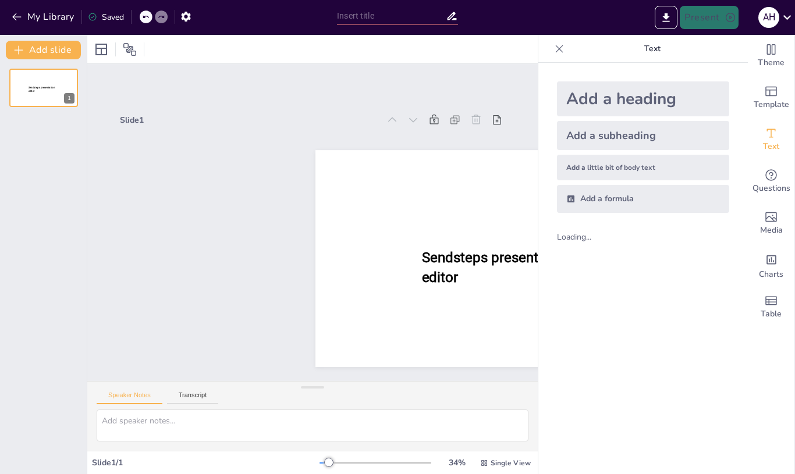
type input "New Sendsteps"
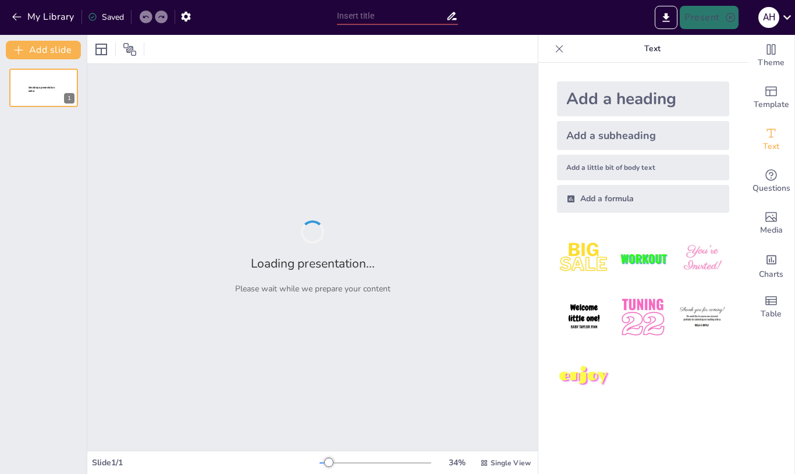
type input "المتوسط الحسابي: دليلك لفهم الإحصائيات بشكل ممتع!"
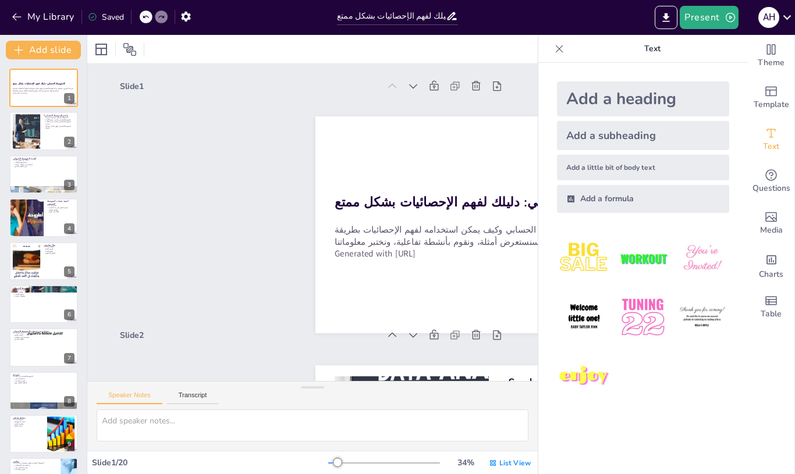
checkbox input "true"
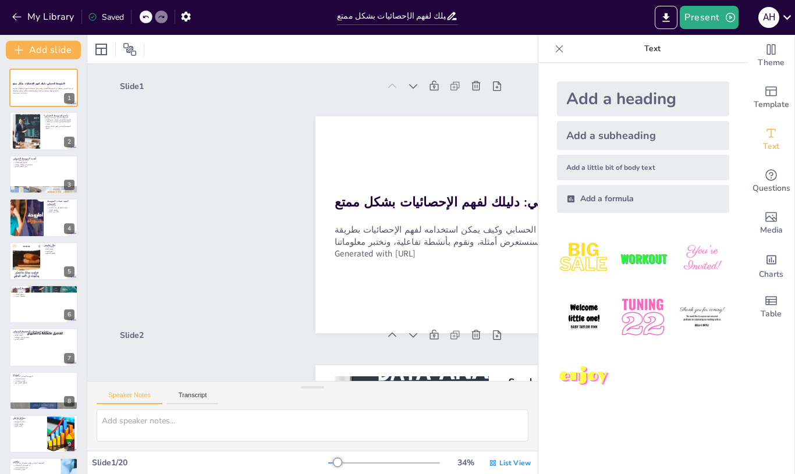
checkbox input "true"
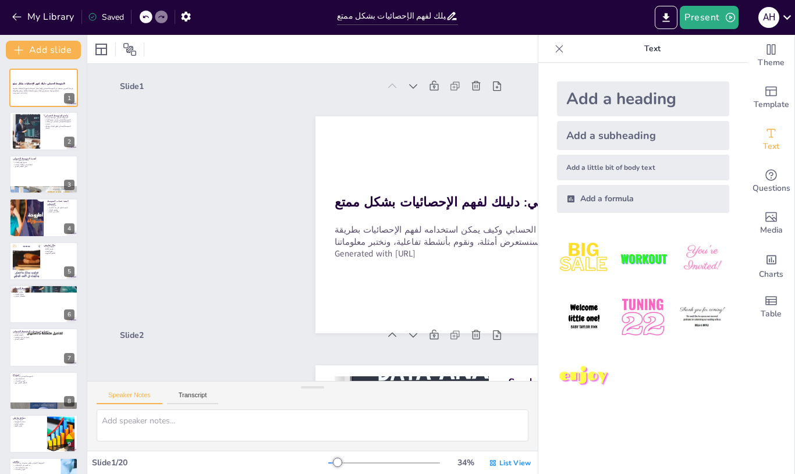
checkbox input "true"
click at [198, 392] on button "Transcript" at bounding box center [193, 397] width 52 height 13
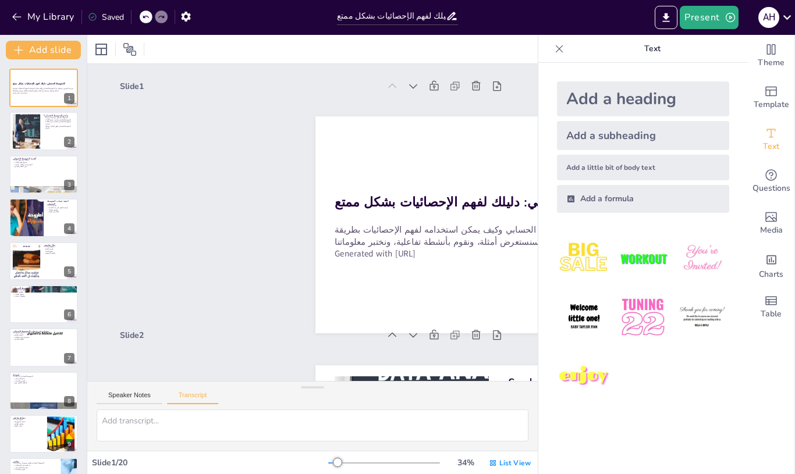
click at [498, 457] on div "List View" at bounding box center [509, 463] width 47 height 19
click at [508, 418] on font "عرض واحد" at bounding box center [498, 413] width 37 height 11
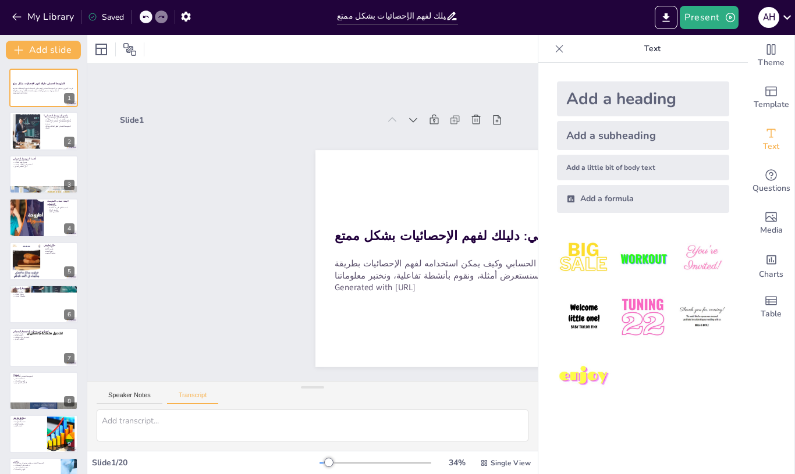
checkbox input "true"
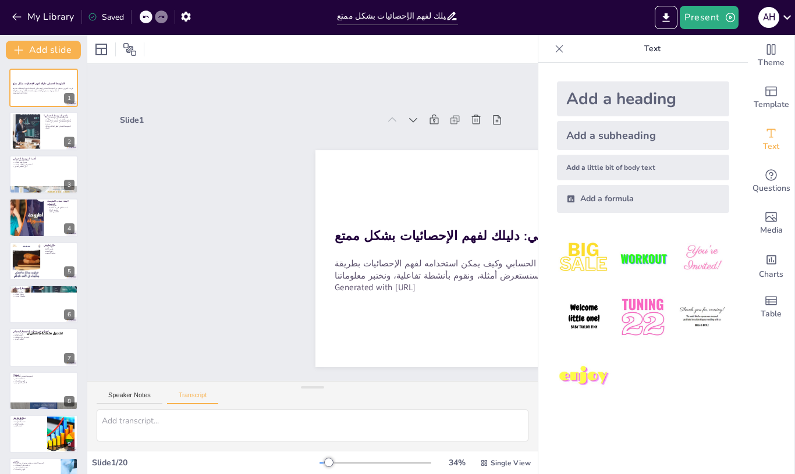
checkbox input "true"
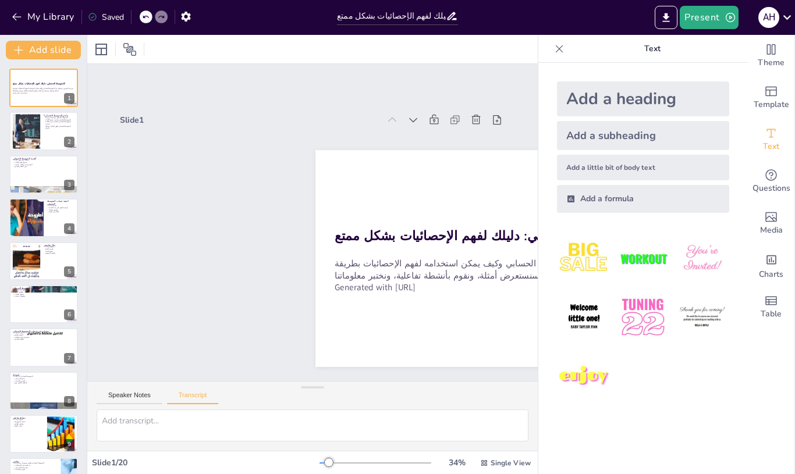
checkbox input "true"
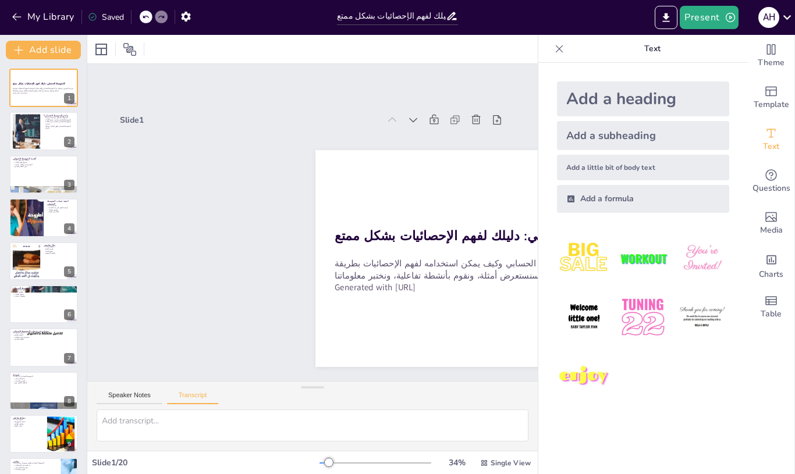
checkbox input "true"
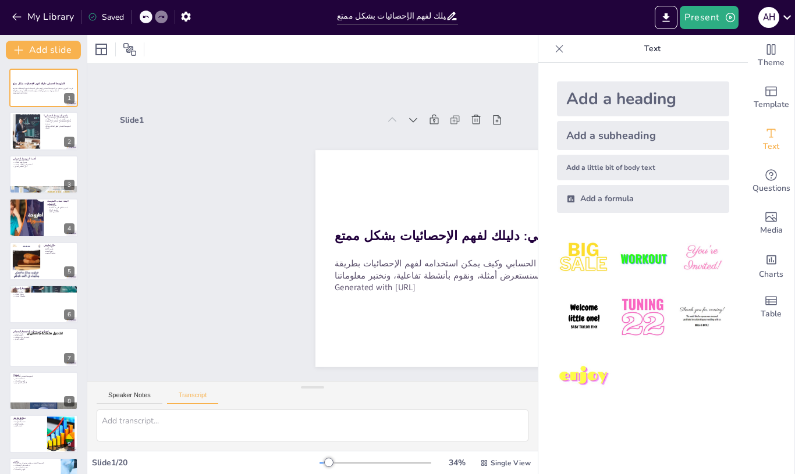
checkbox input "true"
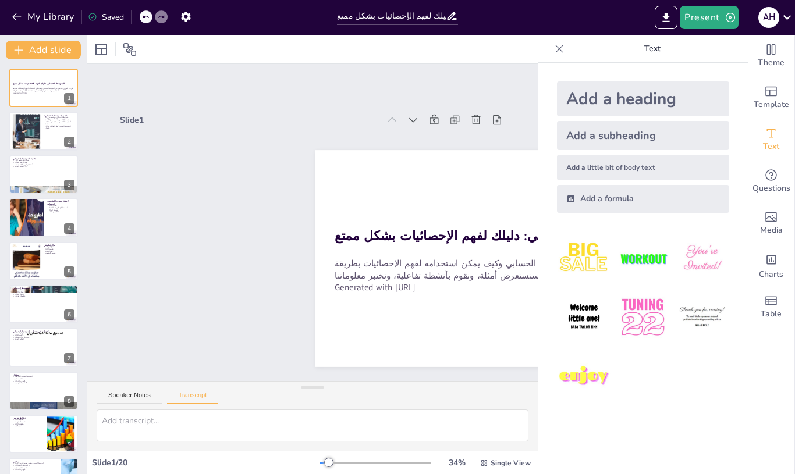
checkbox input "true"
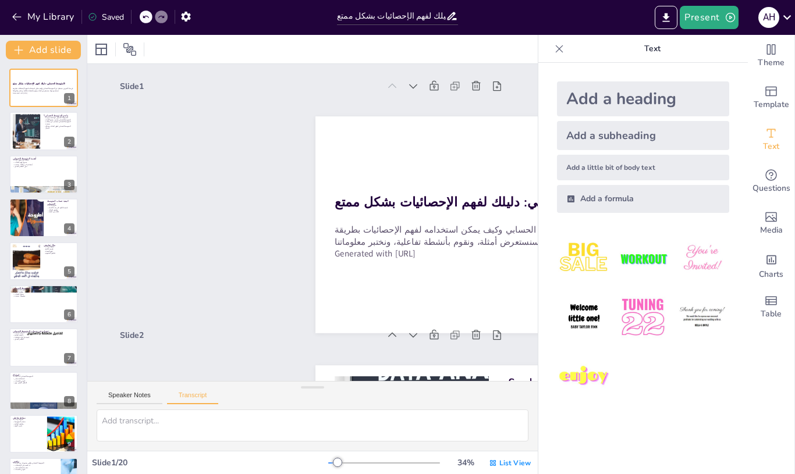
click at [137, 340] on div "Slide 2" at bounding box center [238, 328] width 259 height 38
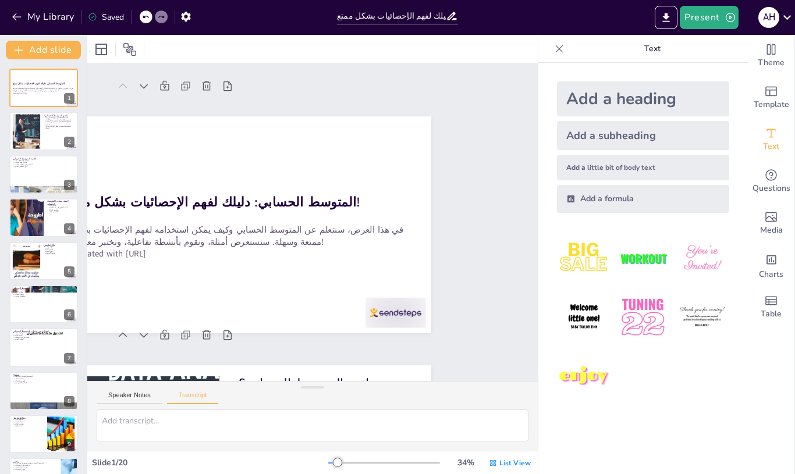
checkbox input "true"
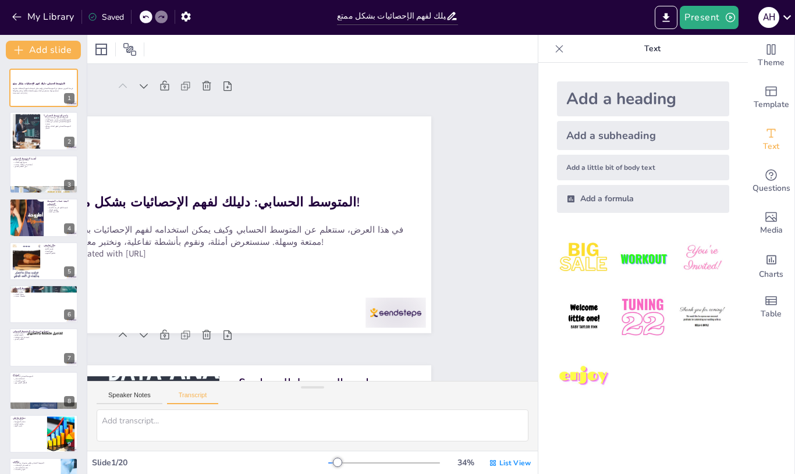
checkbox input "true"
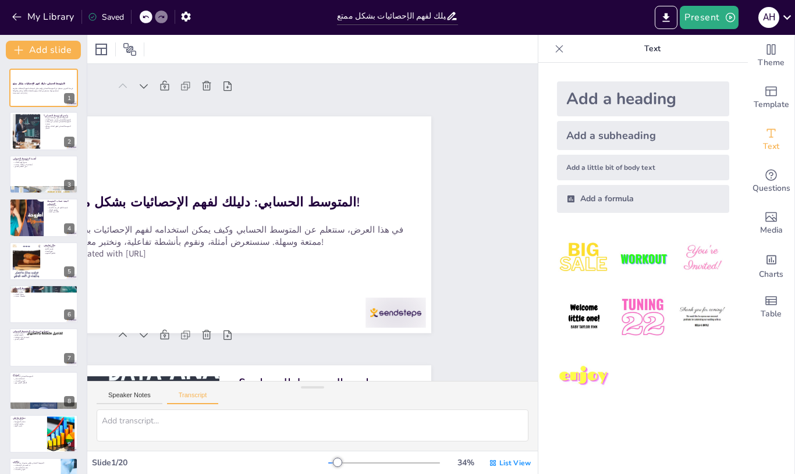
checkbox input "true"
type textarea "المتوسط الحسابي هو قيمة تمثل مجموعة من الأعداد. يتم حسابه بجمع جميع الأعداد ثم …"
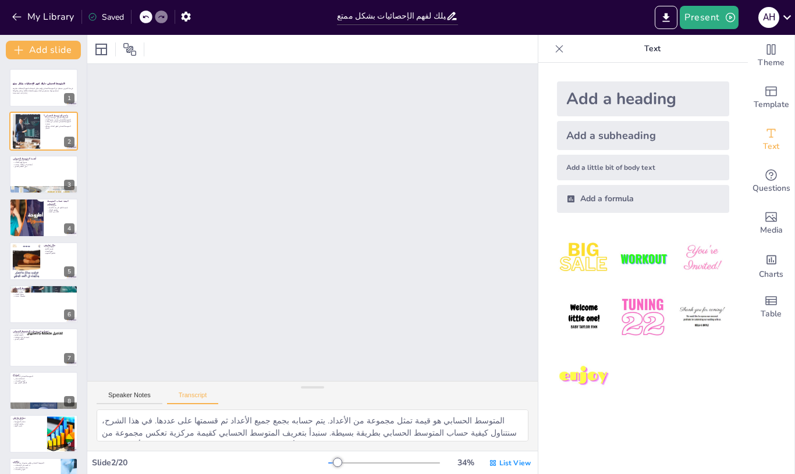
checkbox input "true"
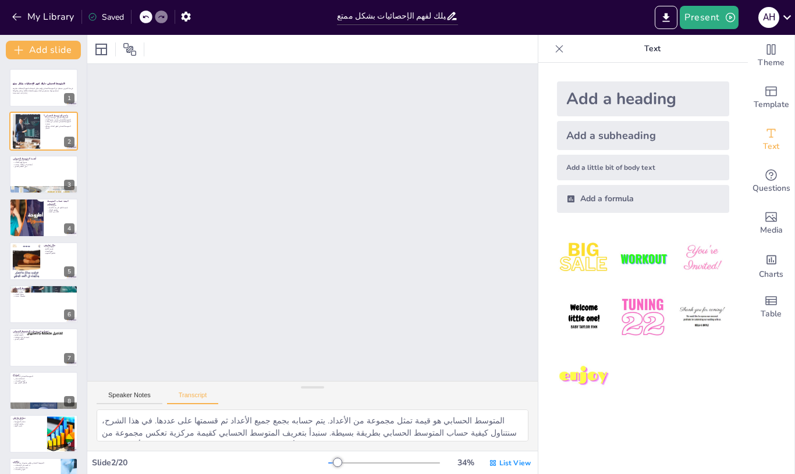
checkbox input "true"
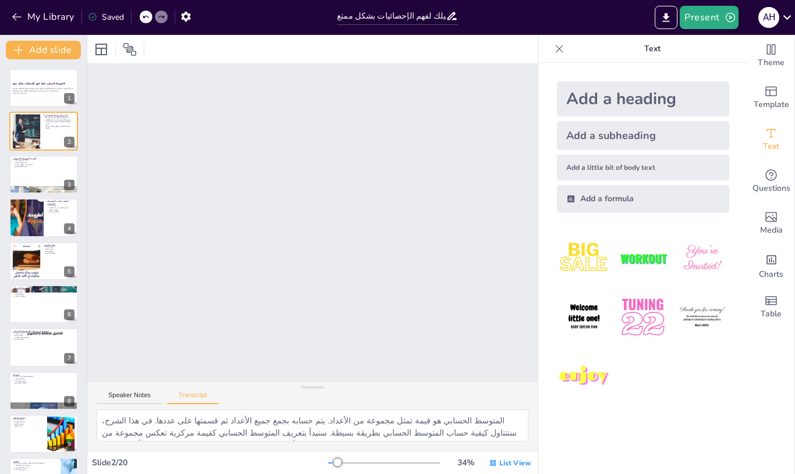
checkbox input "true"
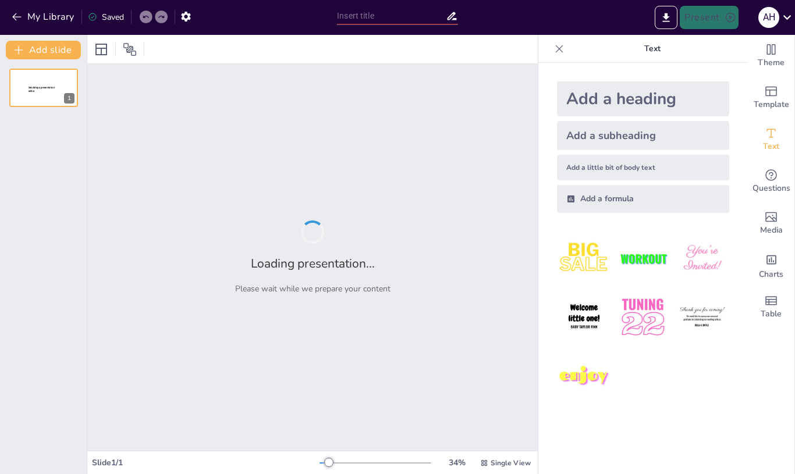
type input "تحفيز الطلاب من خلال عرض جذاب لمفهوم المتوسط الحسابي"
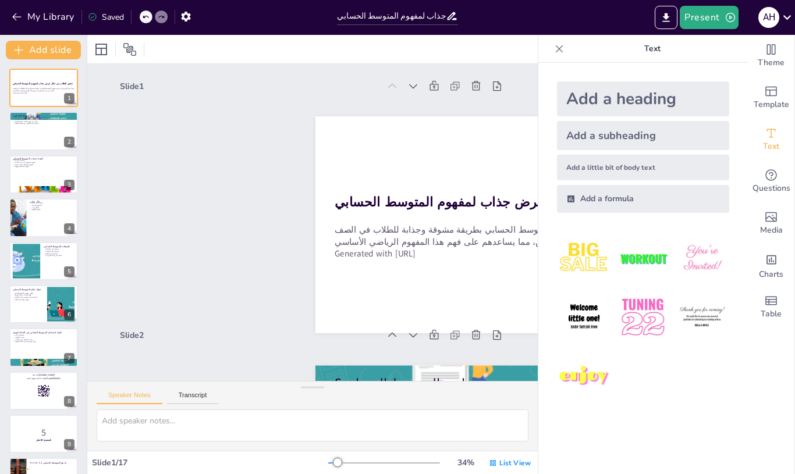
click at [195, 397] on button "Transcript" at bounding box center [193, 397] width 52 height 13
click at [136, 337] on div "Slide 2" at bounding box center [227, 319] width 256 height 65
checkbox input "true"
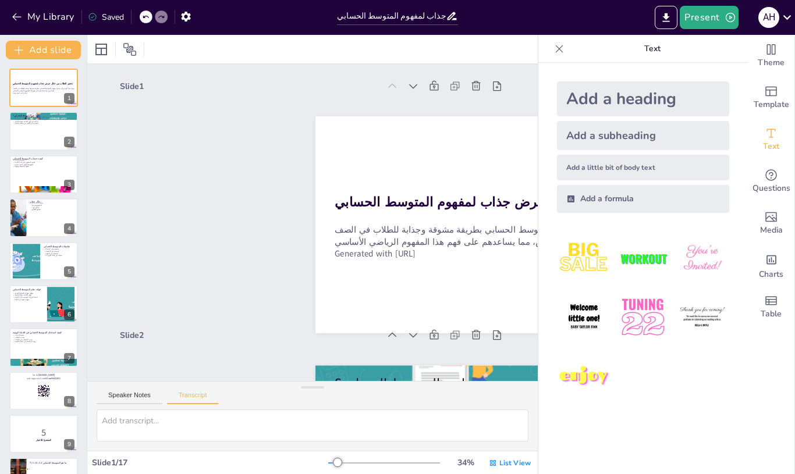
checkbox input "true"
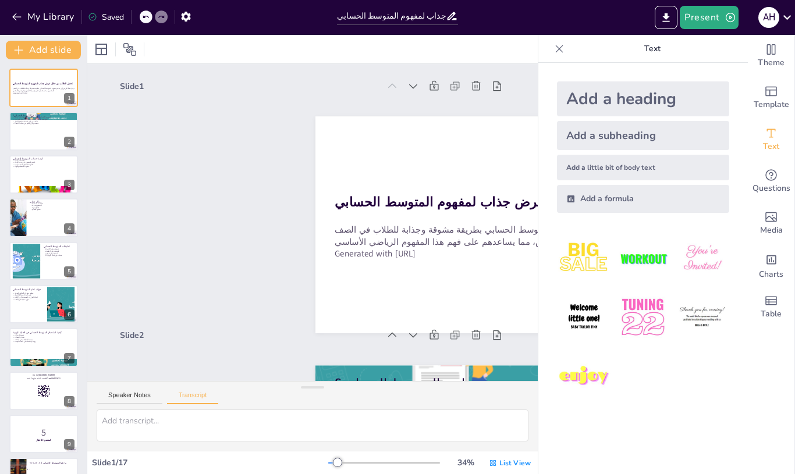
checkbox input "true"
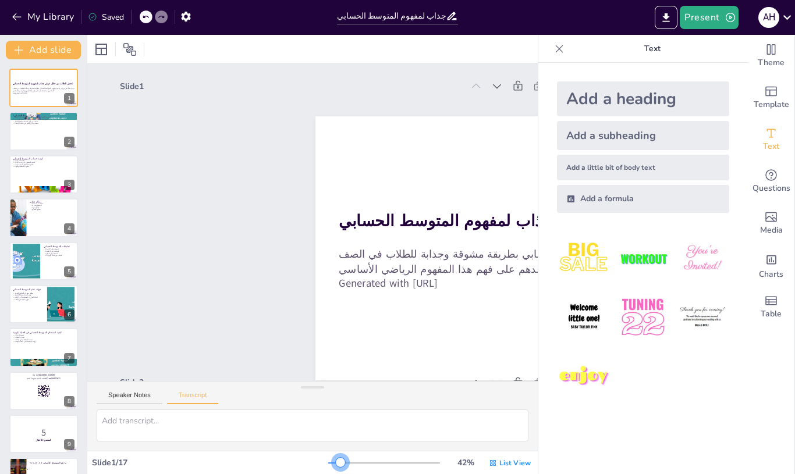
checkbox input "true"
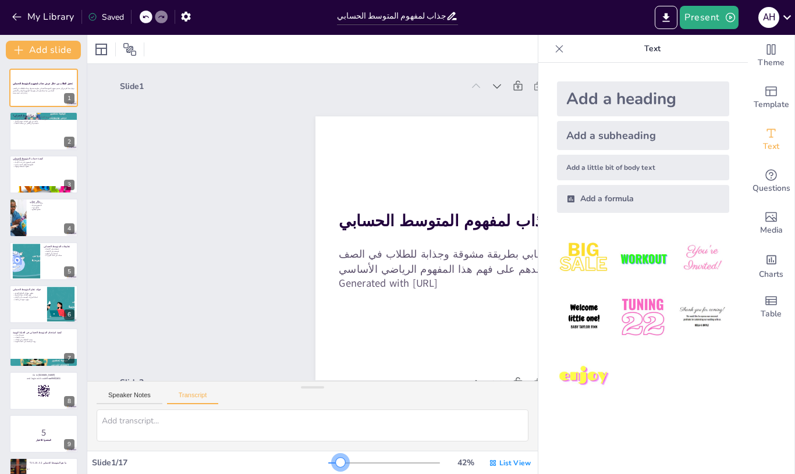
checkbox input "true"
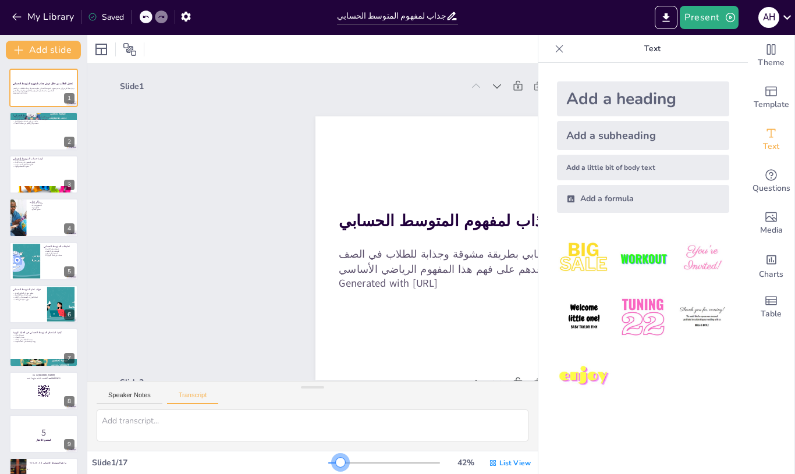
checkbox input "true"
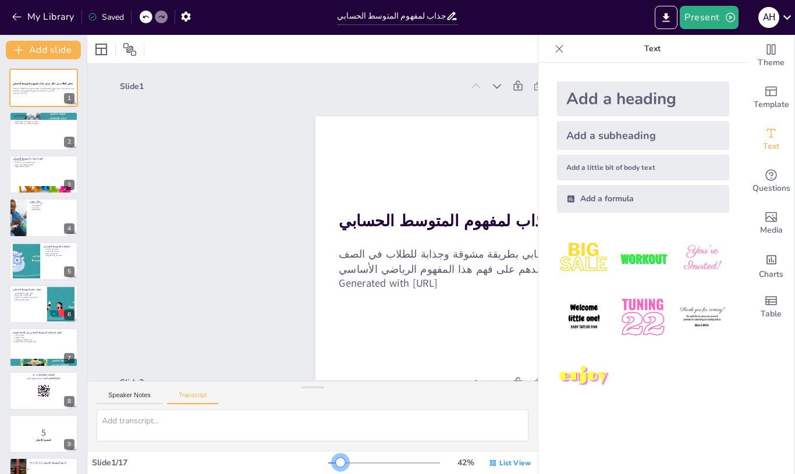
checkbox input "true"
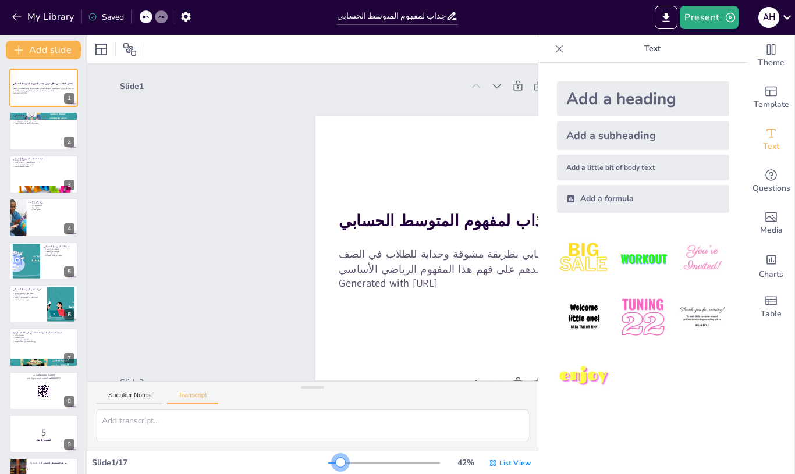
checkbox input "true"
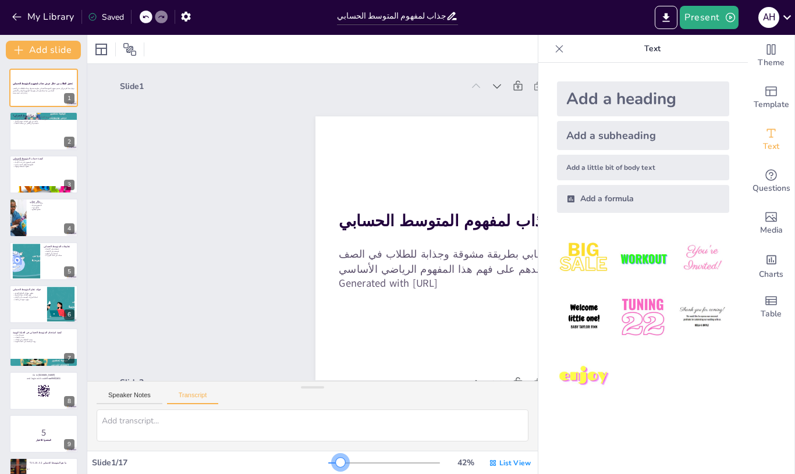
checkbox input "true"
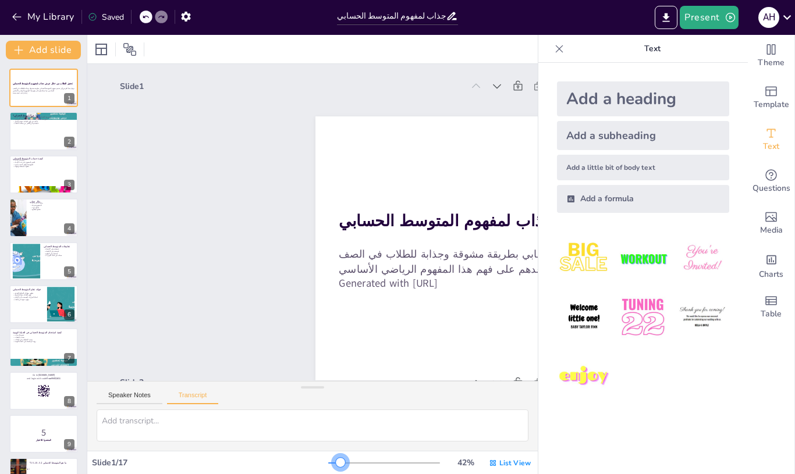
checkbox input "true"
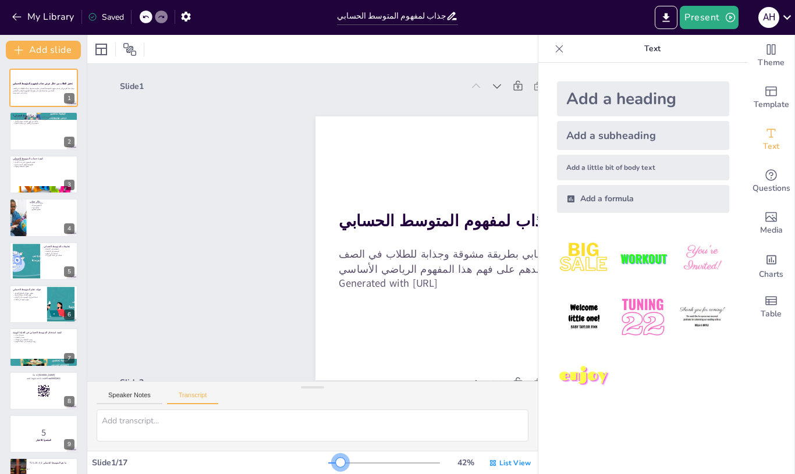
checkbox input "true"
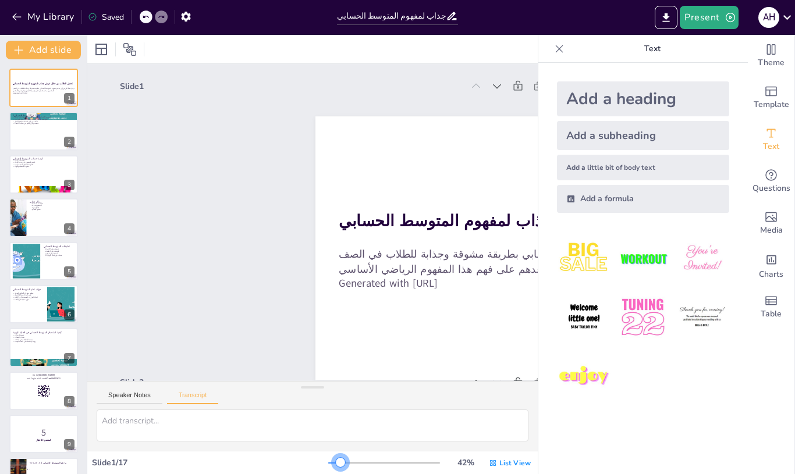
checkbox input "true"
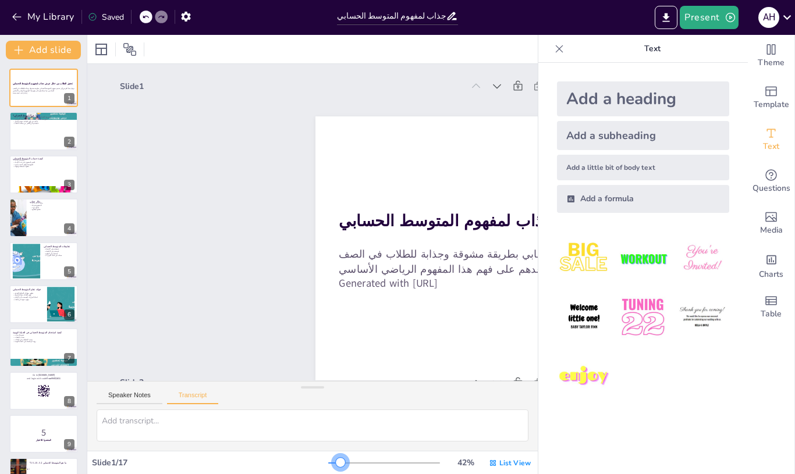
checkbox input "true"
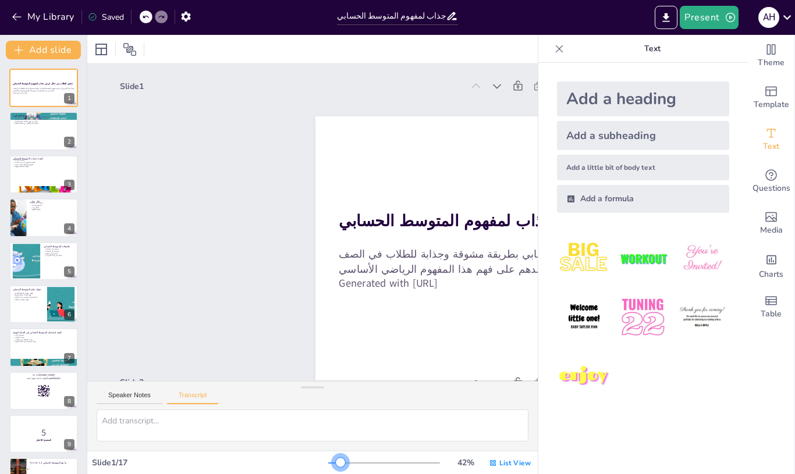
checkbox input "true"
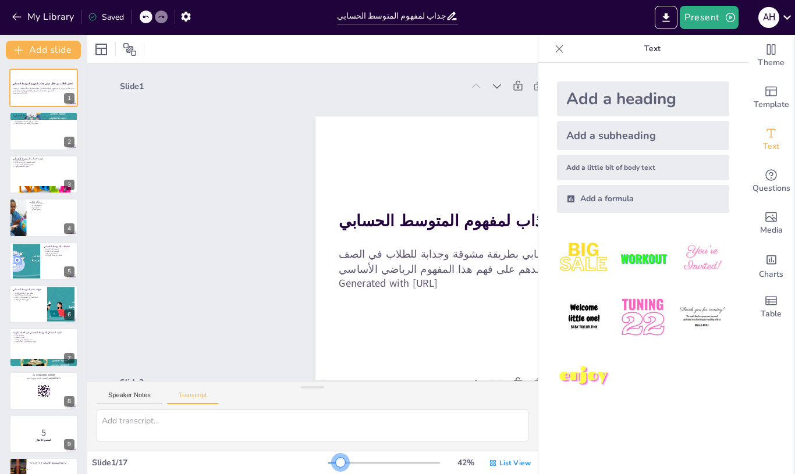
checkbox input "true"
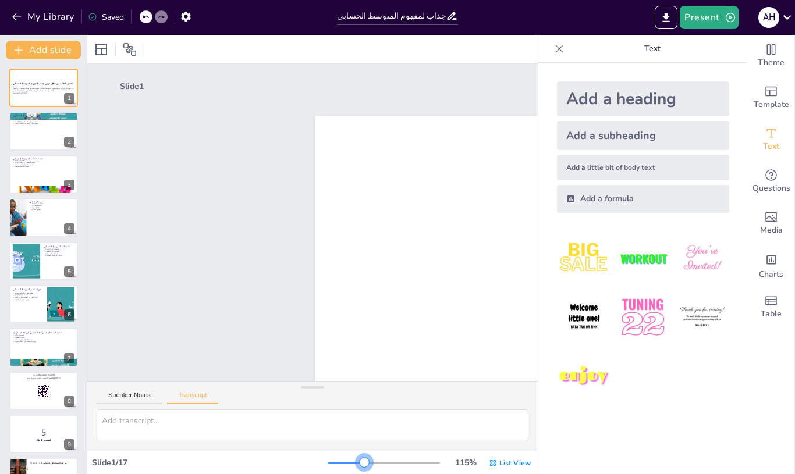
click at [333, 465] on div at bounding box center [384, 462] width 112 height 9
checkbox input "true"
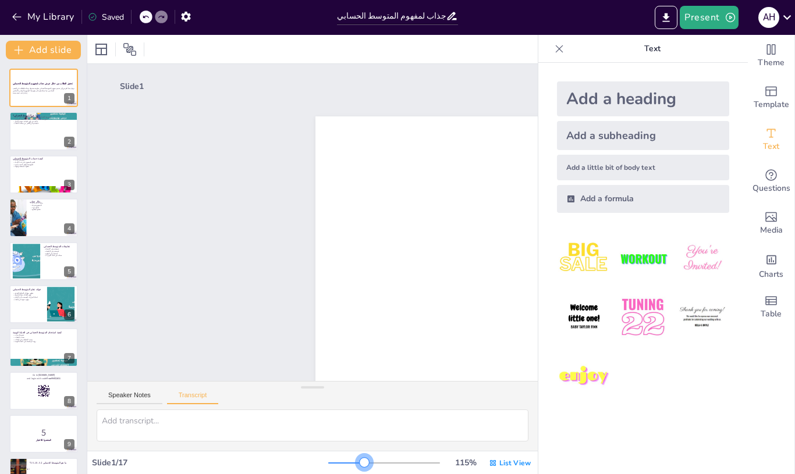
checkbox input "true"
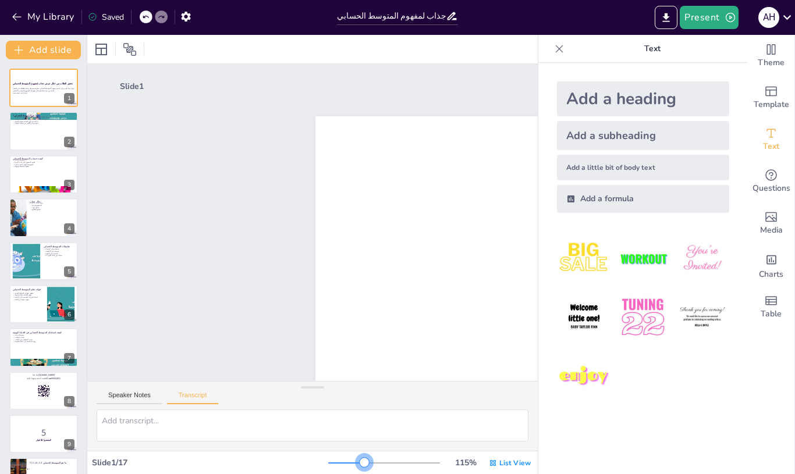
checkbox input "true"
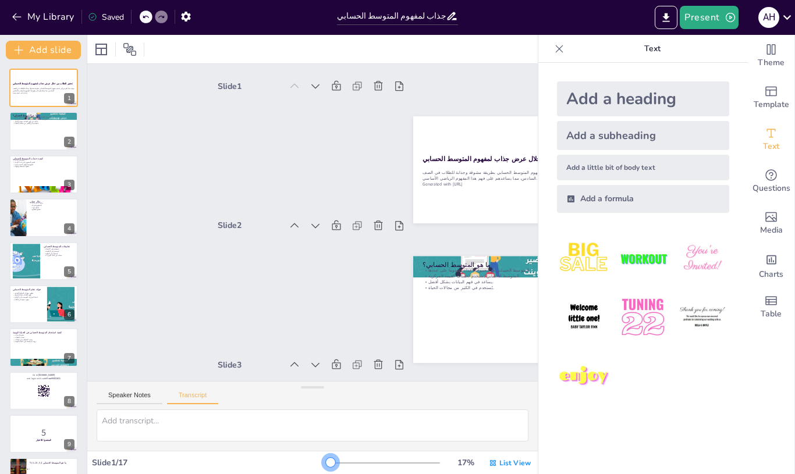
checkbox input "true"
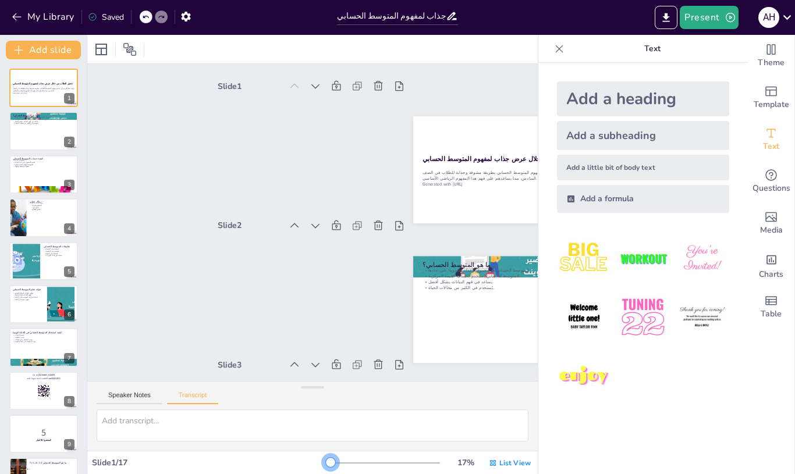
checkbox input "true"
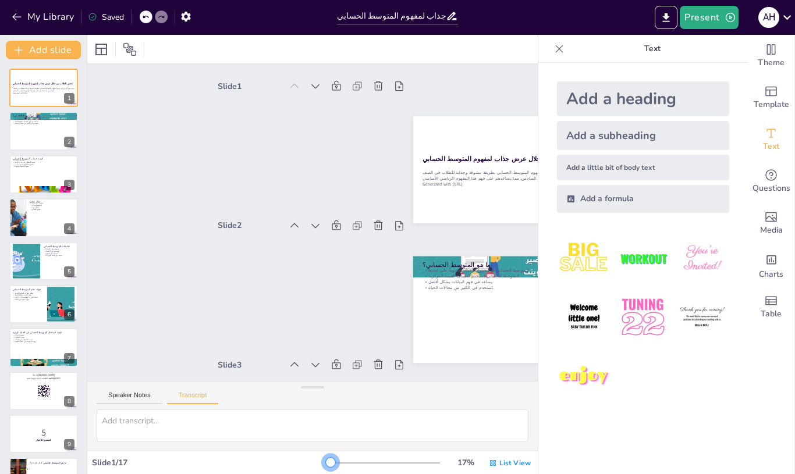
checkbox input "true"
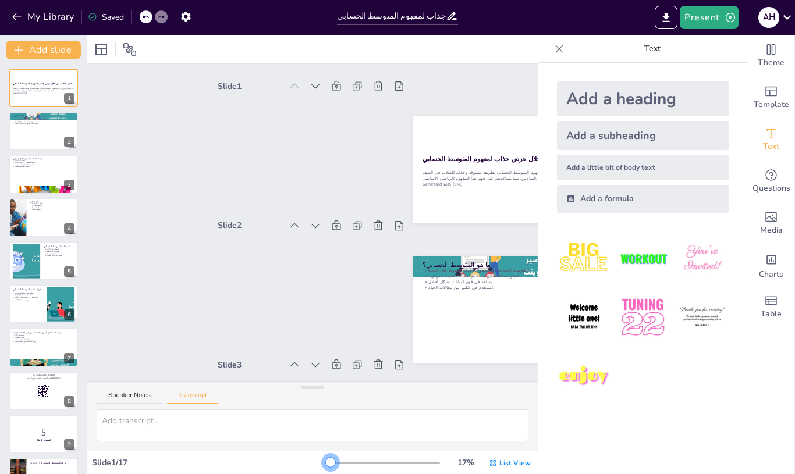
checkbox input "true"
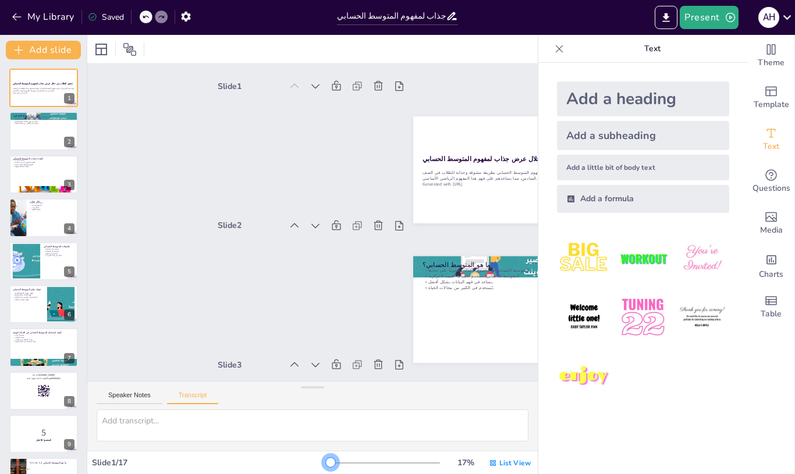
checkbox input "true"
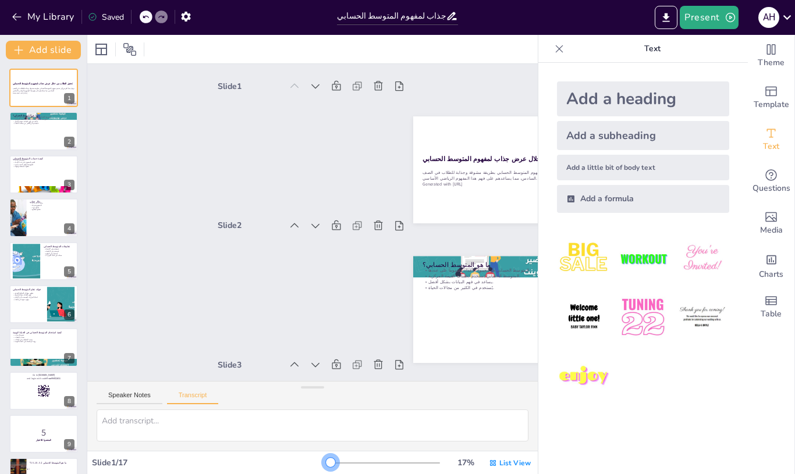
checkbox input "true"
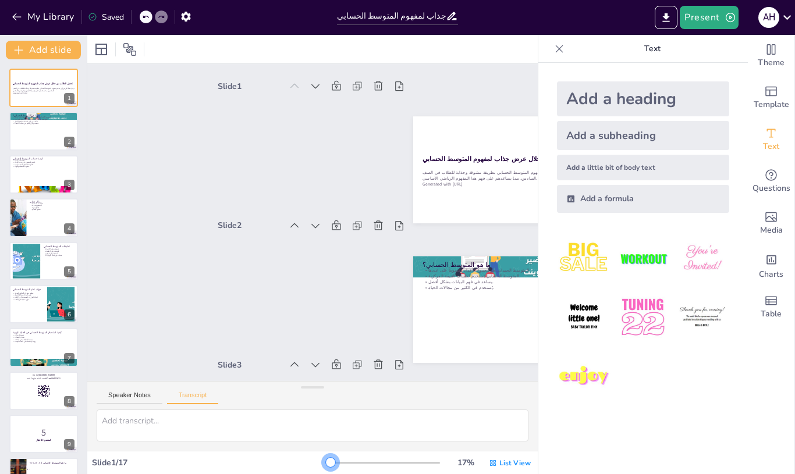
checkbox input "true"
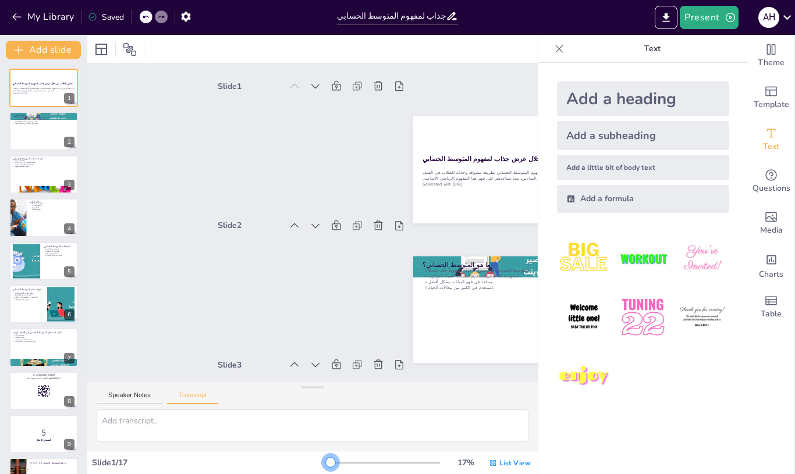
checkbox input "true"
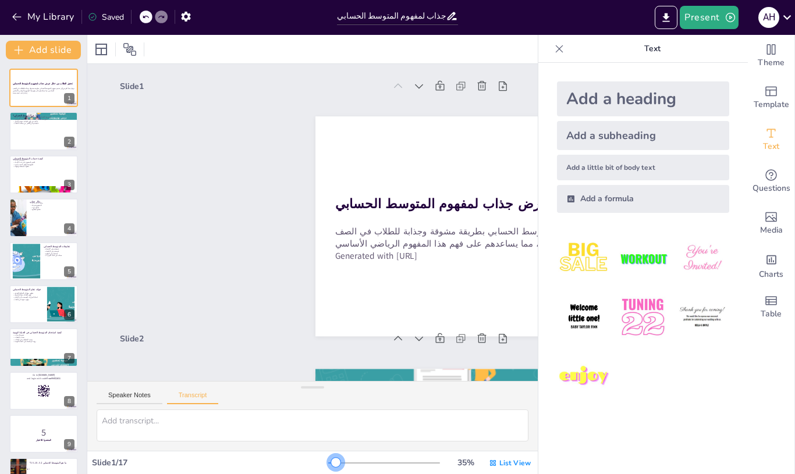
checkbox input "true"
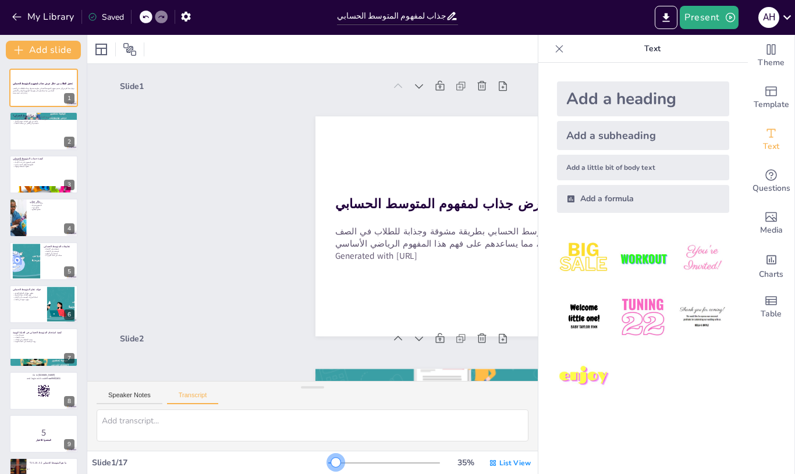
checkbox input "true"
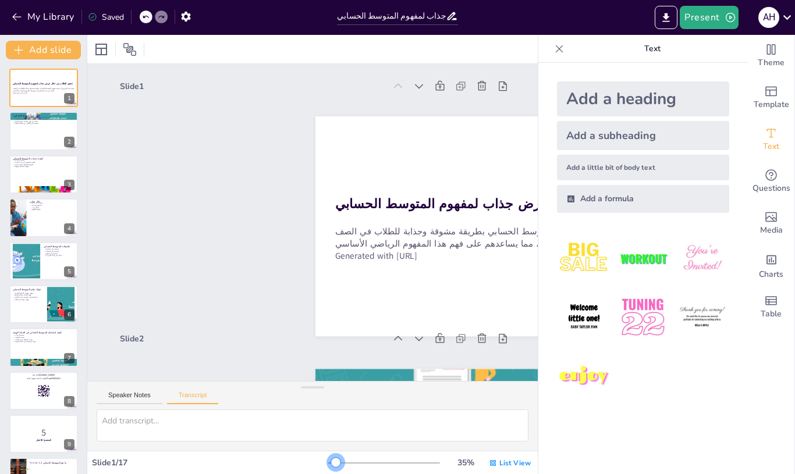
checkbox input "true"
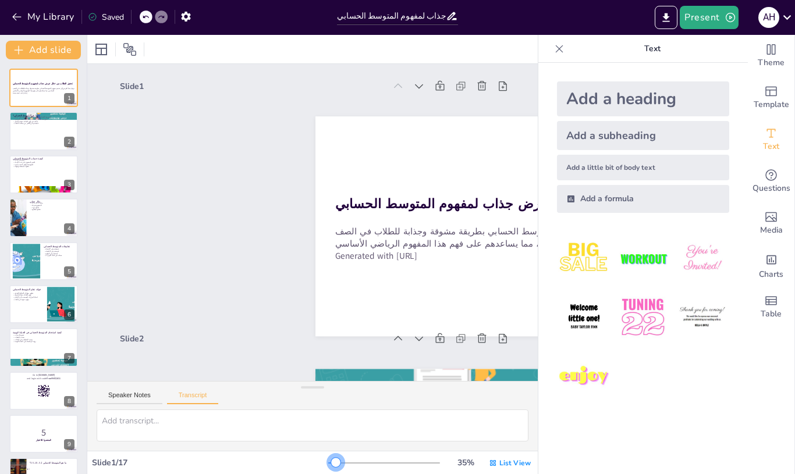
checkbox input "true"
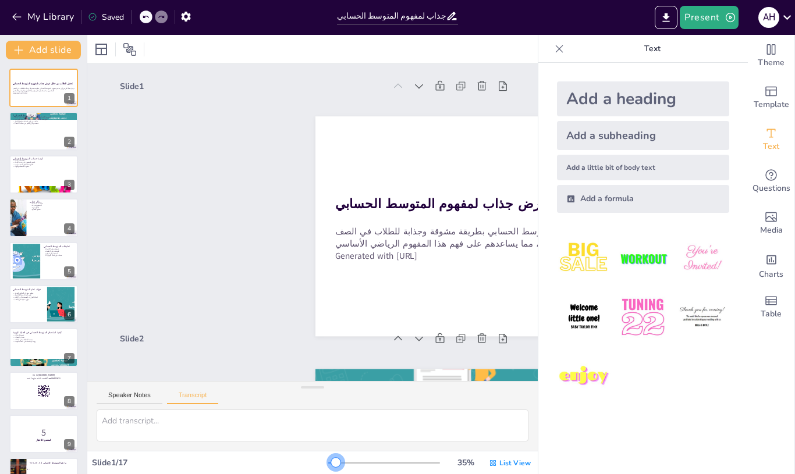
checkbox input "true"
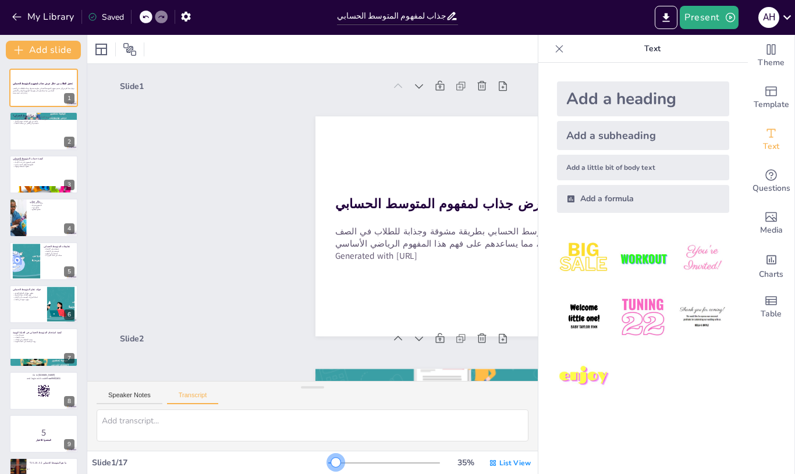
checkbox input "true"
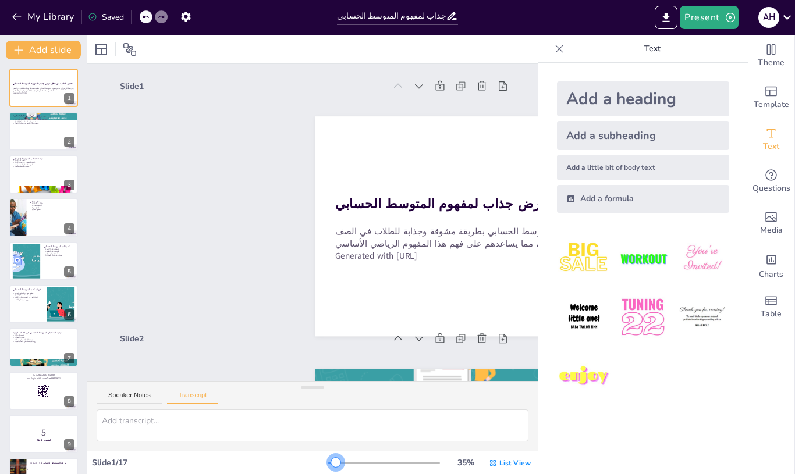
checkbox input "true"
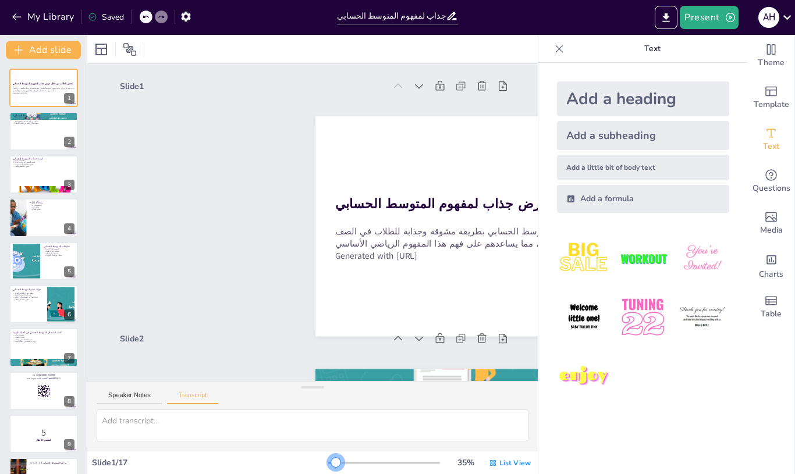
checkbox input "true"
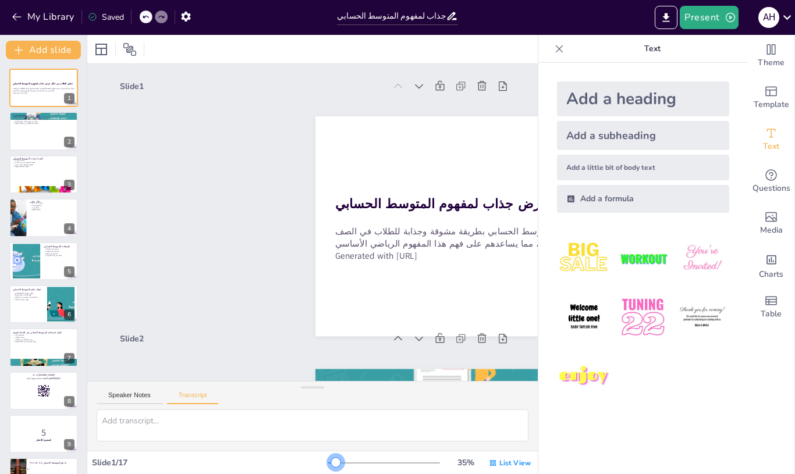
checkbox input "true"
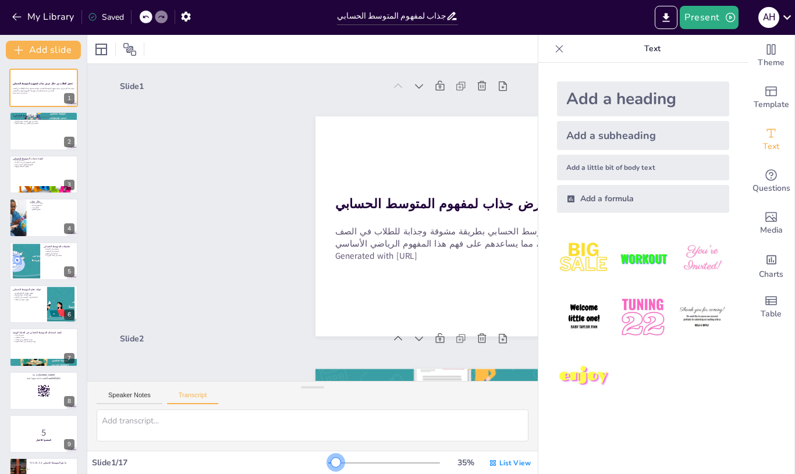
checkbox input "true"
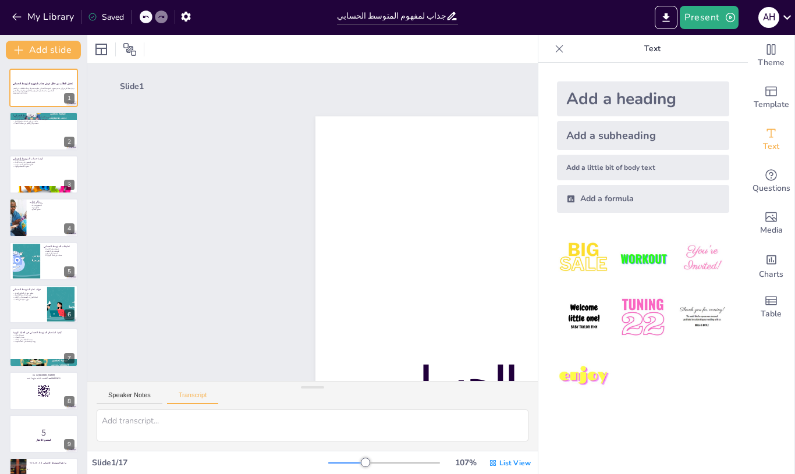
click at [332, 464] on div at bounding box center [384, 462] width 112 height 9
checkbox input "true"
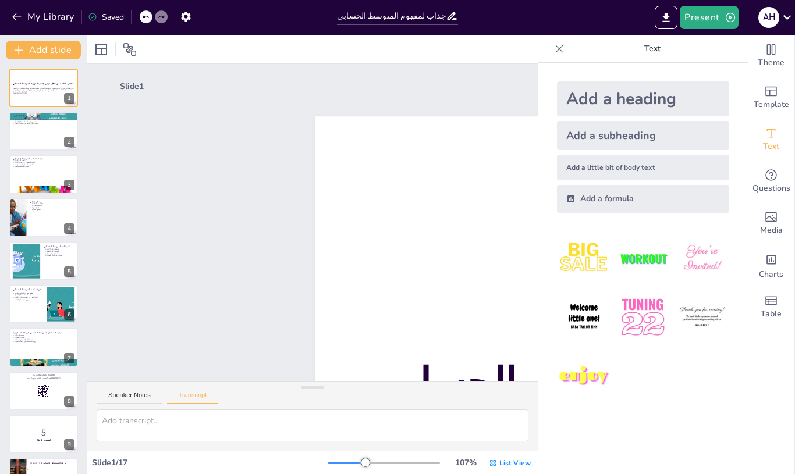
checkbox input "true"
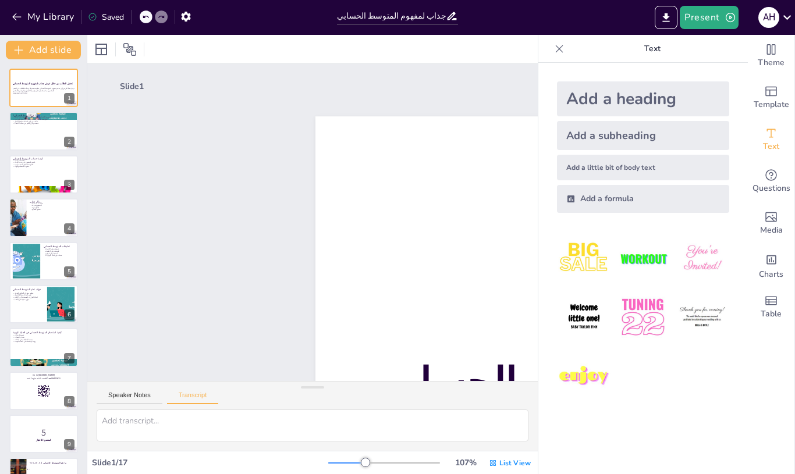
checkbox input "true"
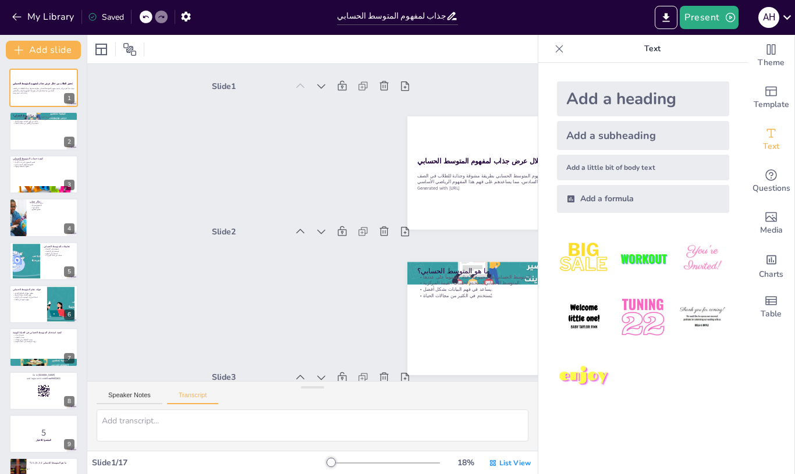
checkbox input "true"
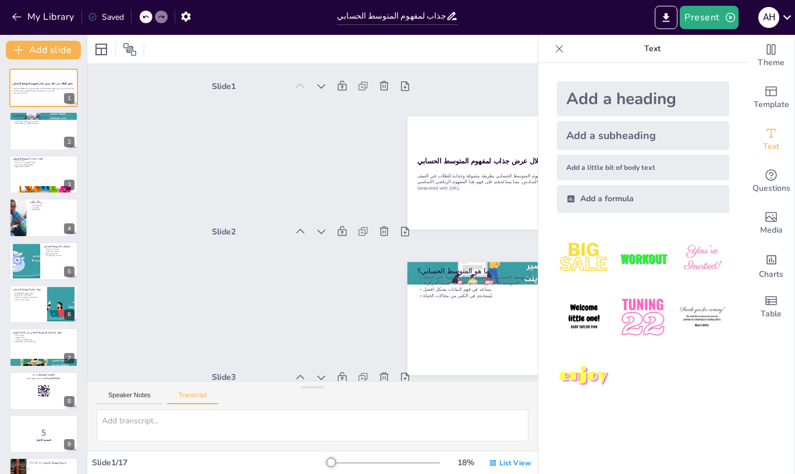
checkbox input "true"
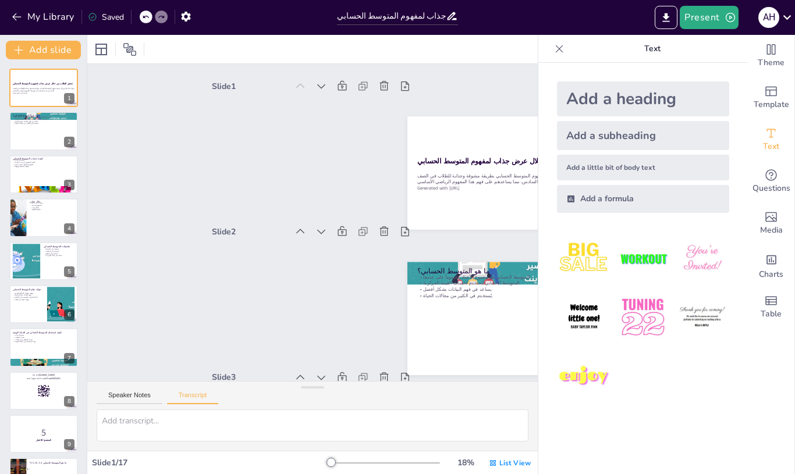
checkbox input "true"
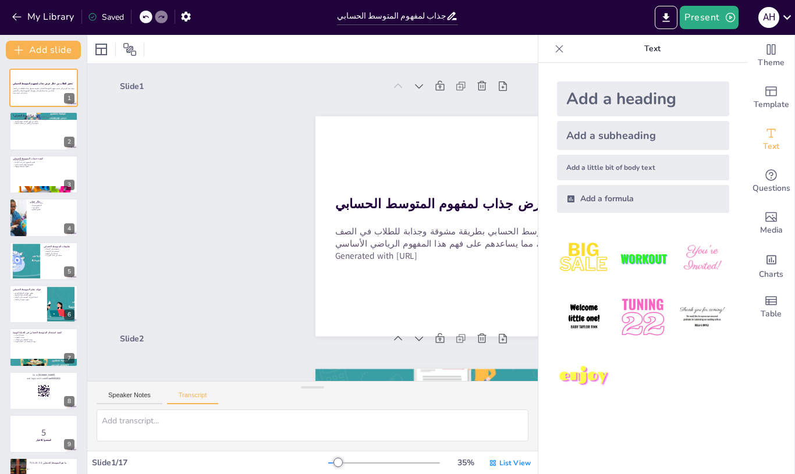
click at [339, 466] on div at bounding box center [337, 462] width 9 height 9
checkbox input "true"
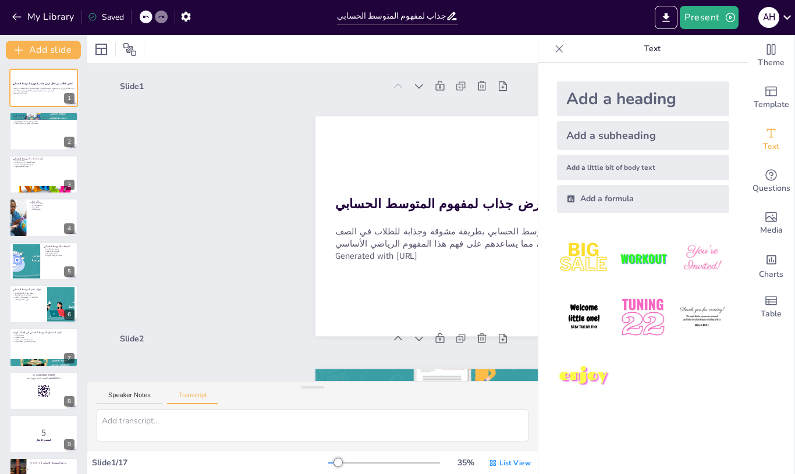
checkbox input "true"
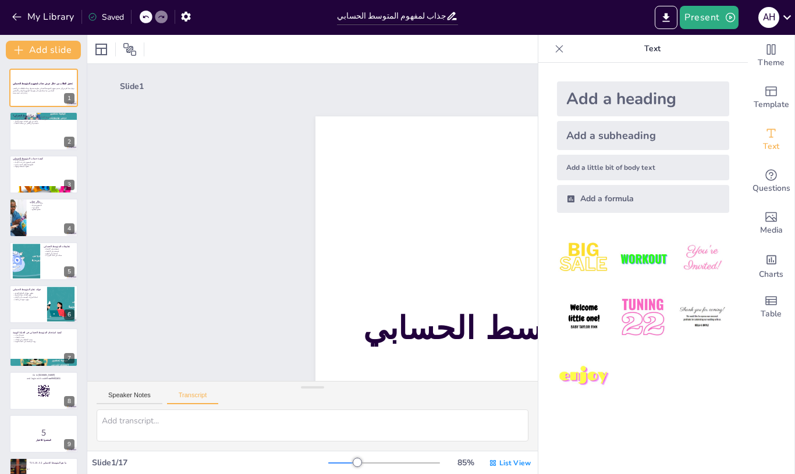
click at [358, 465] on div at bounding box center [357, 462] width 9 height 9
click at [335, 468] on div "85 % List View" at bounding box center [430, 463] width 205 height 19
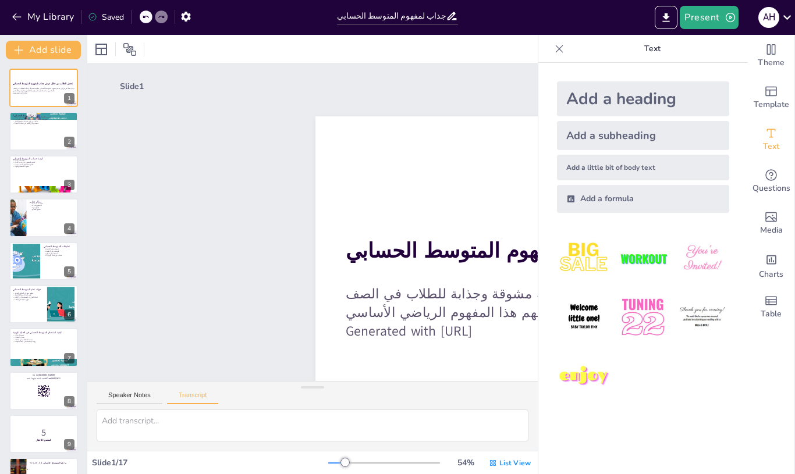
click at [347, 464] on div at bounding box center [344, 462] width 9 height 9
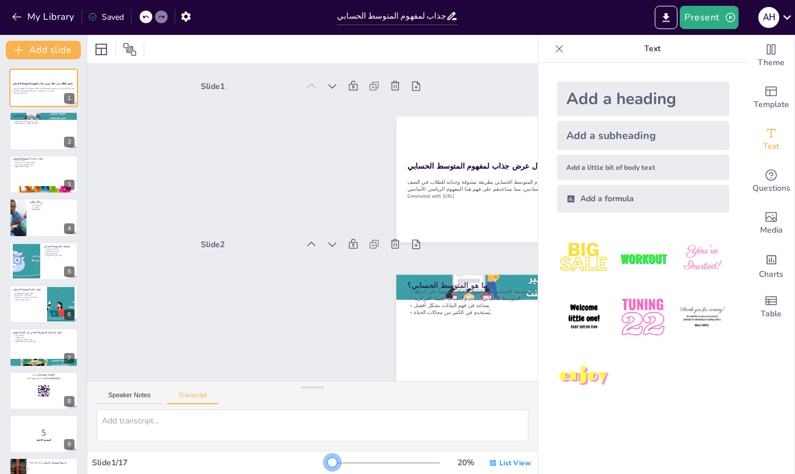
click at [333, 466] on div at bounding box center [331, 462] width 9 height 9
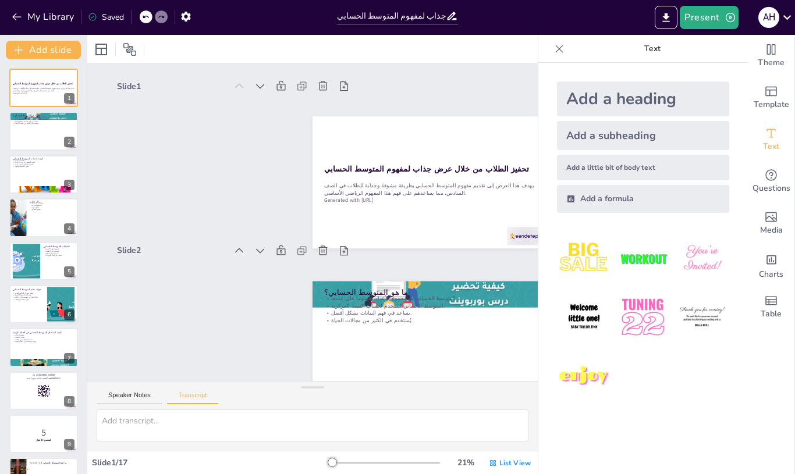
click at [474, 344] on div at bounding box center [416, 359] width 247 height 156
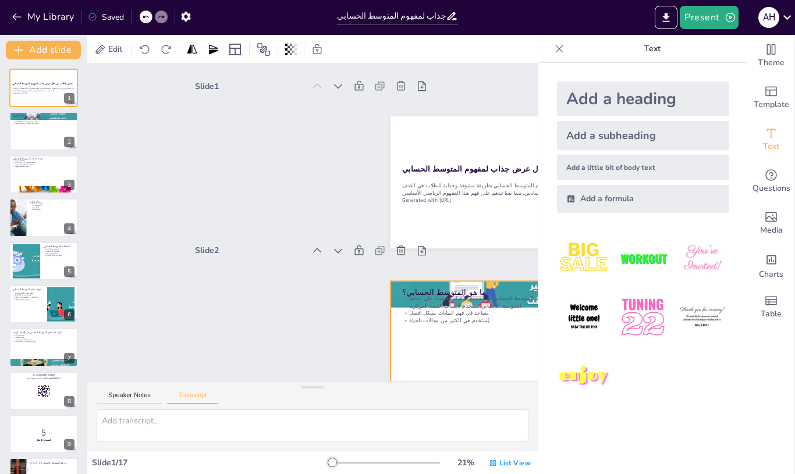
click at [190, 399] on button "Transcript" at bounding box center [193, 397] width 52 height 13
click at [43, 137] on div at bounding box center [43, 131] width 69 height 38
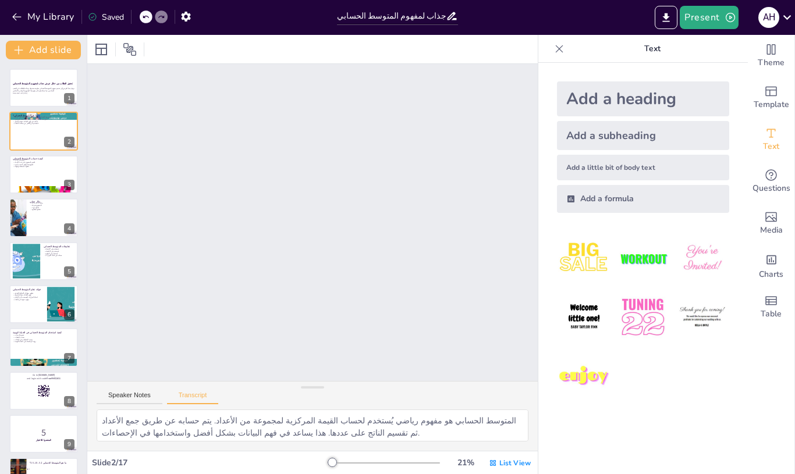
scroll to position [124, 0]
click at [440, 14] on input "تحفيز الطلاب من خلال عرض جذاب لمفهوم المتوسط الحسابي" at bounding box center [391, 16] width 109 height 17
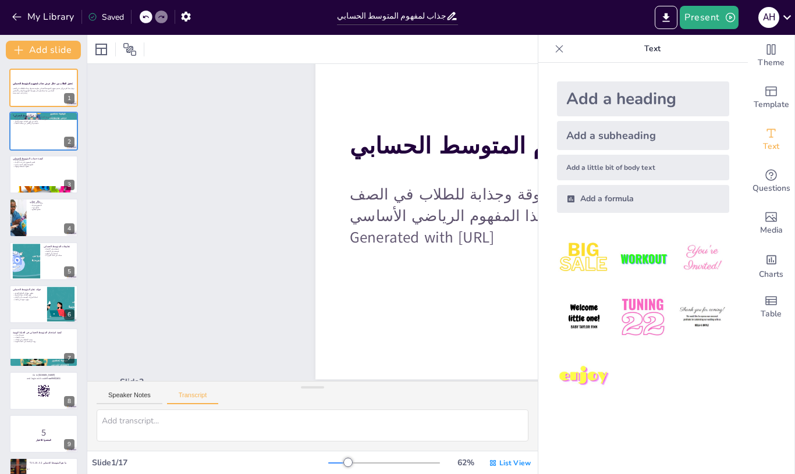
click at [557, 48] on icon at bounding box center [559, 49] width 12 height 12
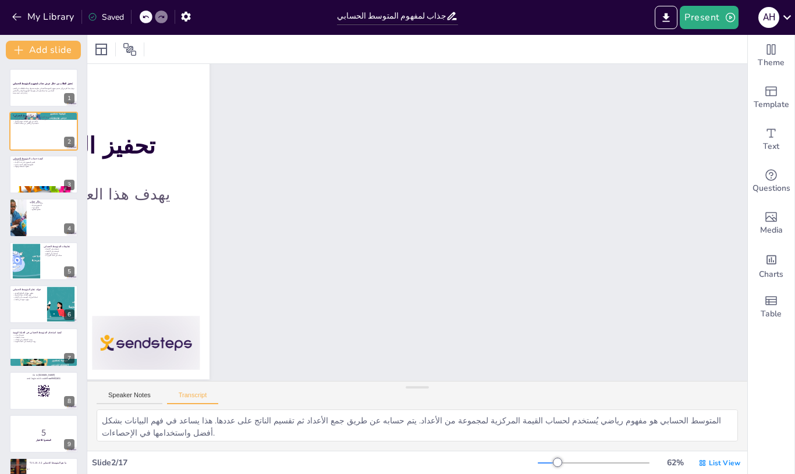
click at [710, 467] on span "List View" at bounding box center [724, 462] width 31 height 9
click at [723, 415] on span "عرض واحد" at bounding box center [716, 413] width 62 height 11
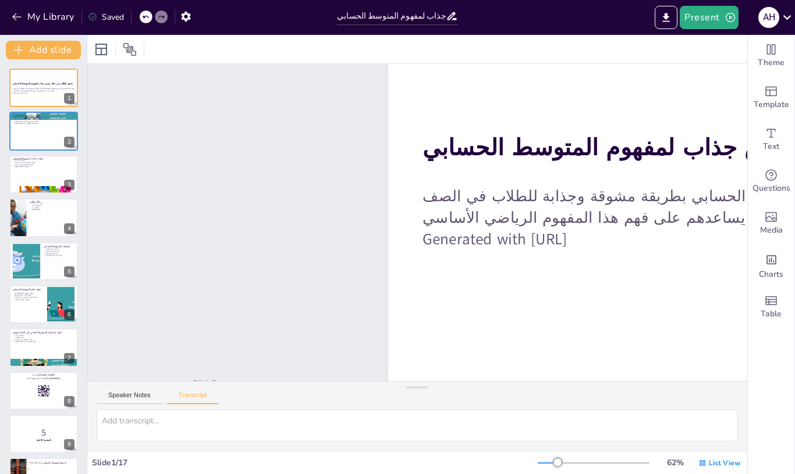
click at [478, 335] on div at bounding box center [732, 254] width 754 height 522
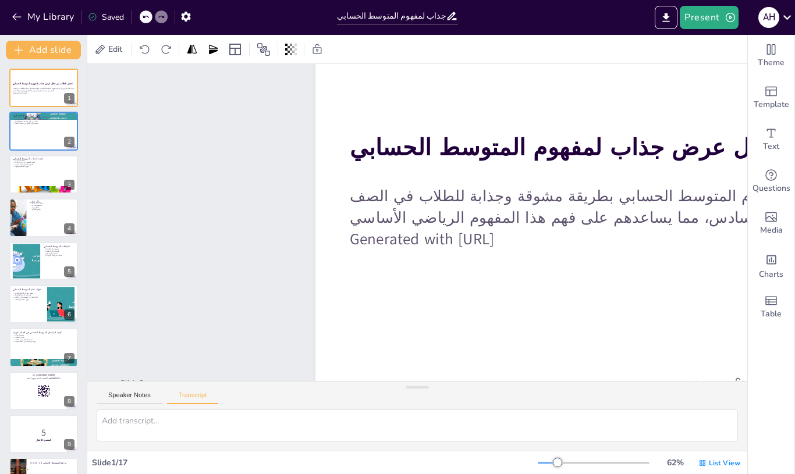
click at [133, 465] on div "Slide 1 / 17" at bounding box center [315, 462] width 446 height 11
click at [180, 429] on textarea at bounding box center [417, 426] width 641 height 32
click at [191, 432] on textarea at bounding box center [417, 426] width 641 height 32
click at [721, 10] on button "Present" at bounding box center [708, 17] width 58 height 23
click at [735, 40] on font "معاينة العرض التقديمي" at bounding box center [727, 43] width 74 height 9
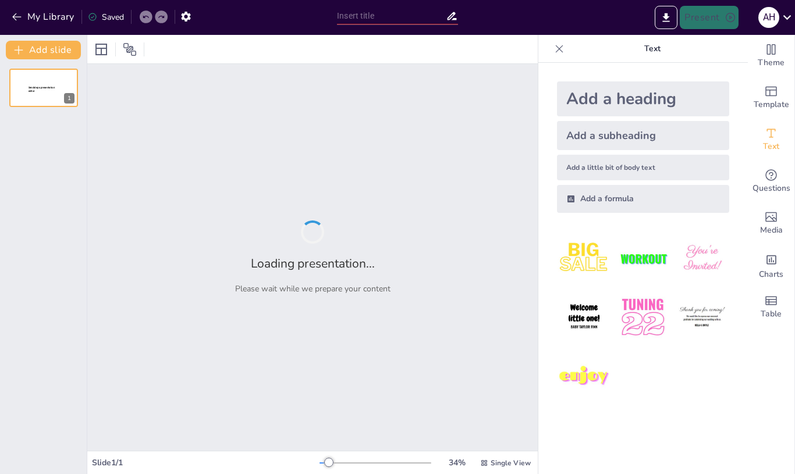
type input "تحفيز الطلاب من خلال عرض جذاب لمفهوم المتوسط الحسابي"
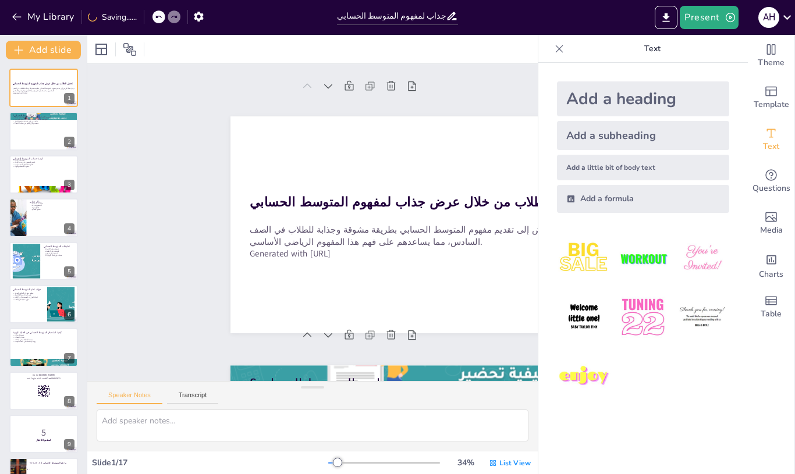
checkbox input "true"
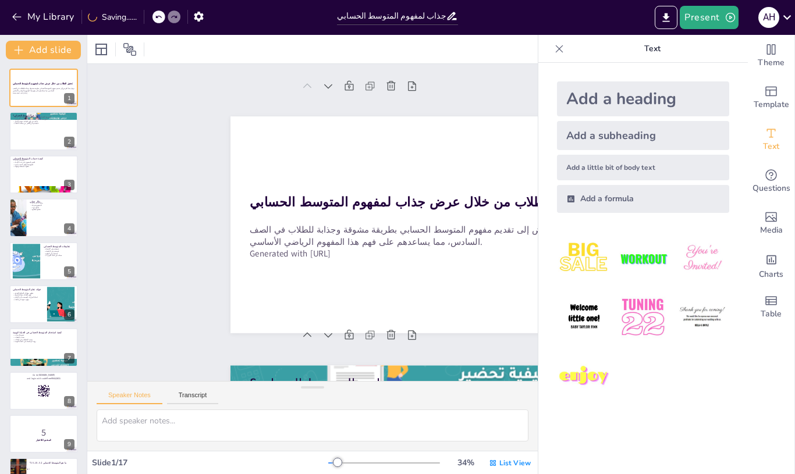
checkbox input "true"
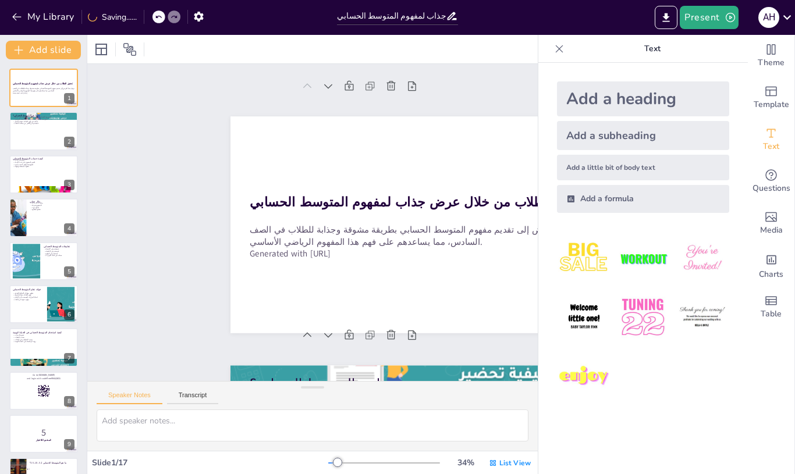
checkbox input "true"
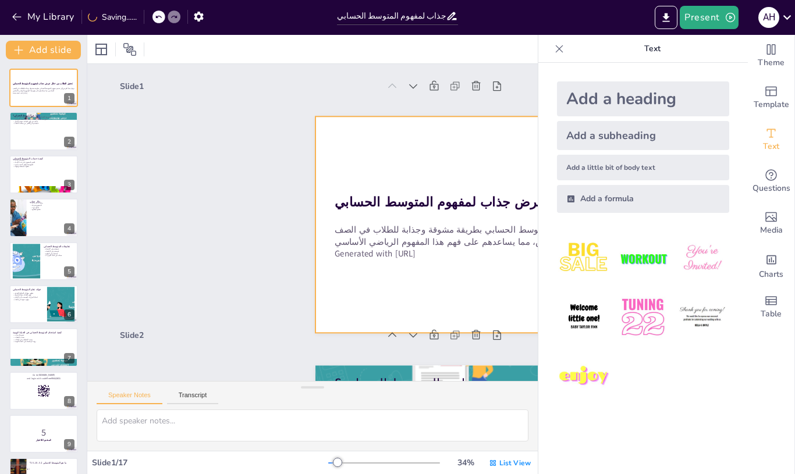
click at [366, 272] on div at bounding box center [269, 413] width 292 height 422
checkbox input "true"
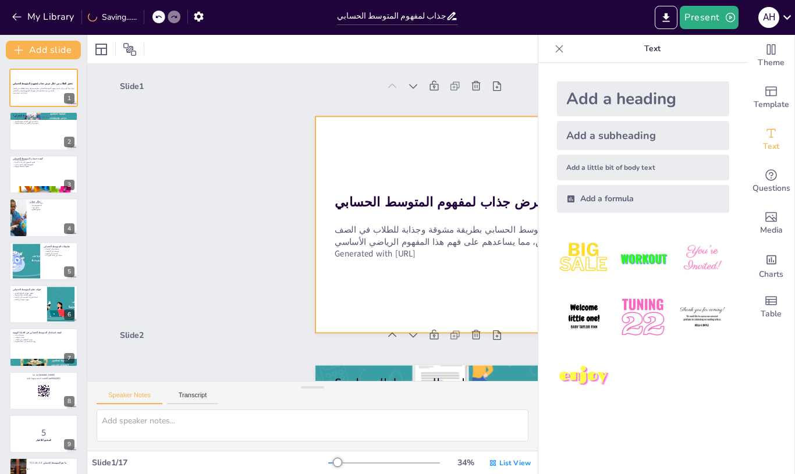
checkbox input "true"
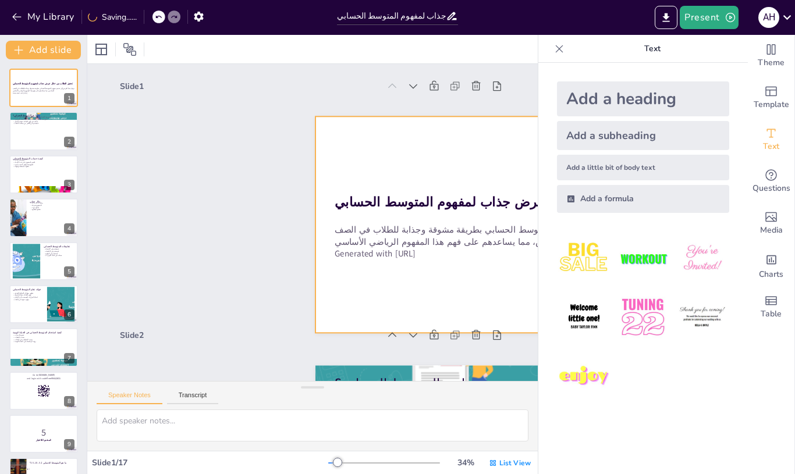
checkbox input "true"
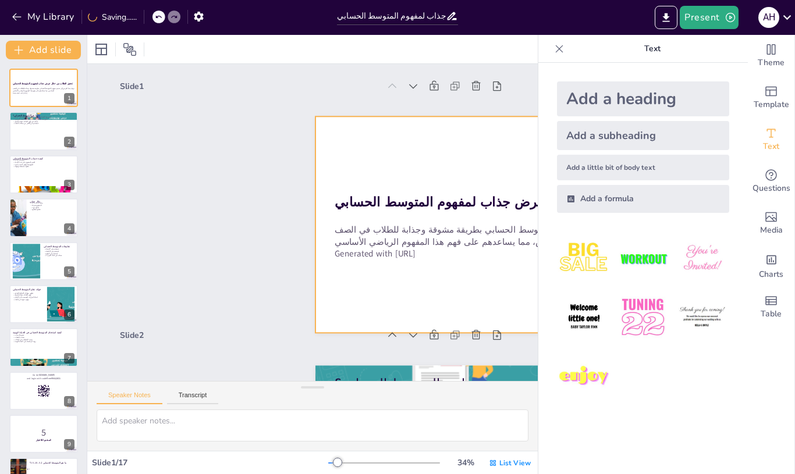
checkbox input "true"
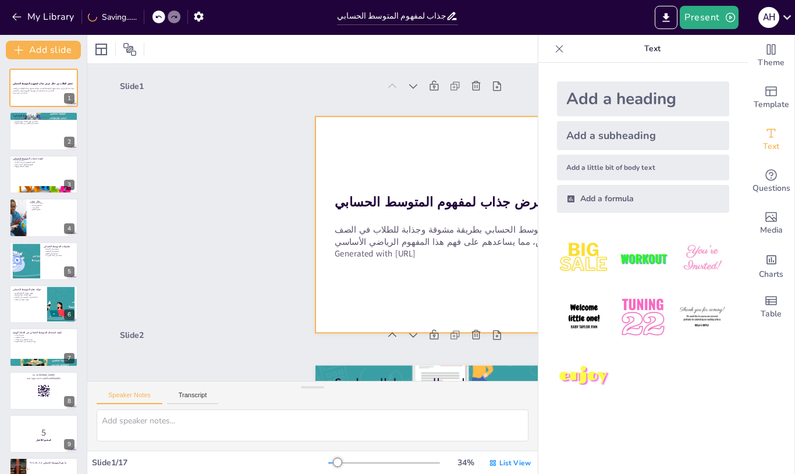
checkbox input "true"
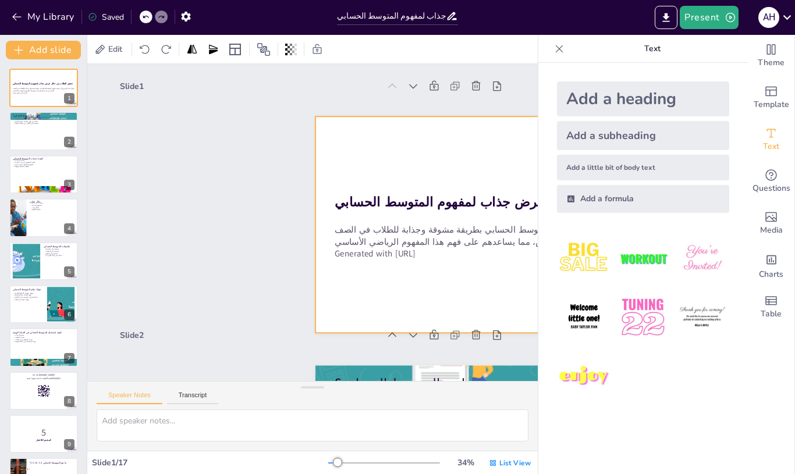
checkbox input "true"
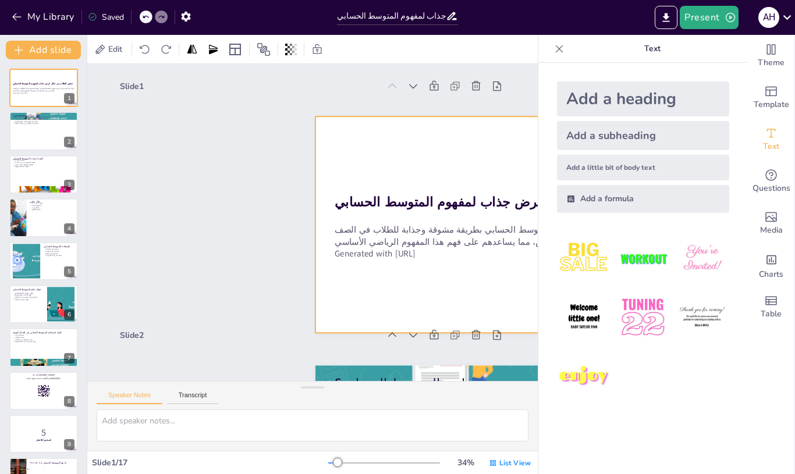
checkbox input "true"
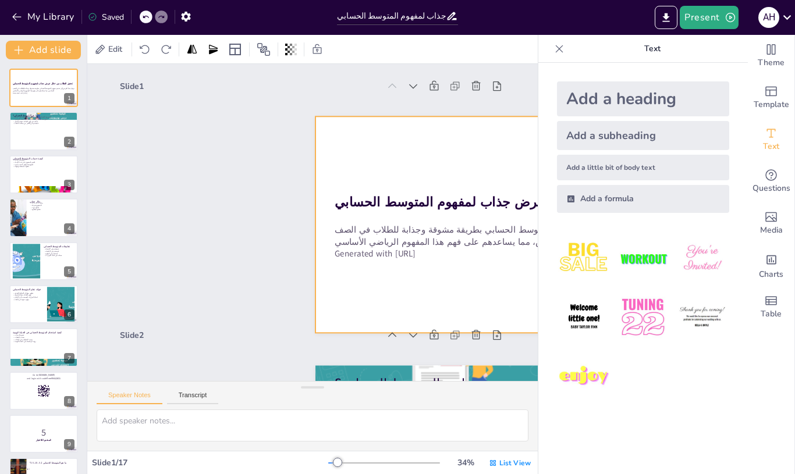
checkbox input "true"
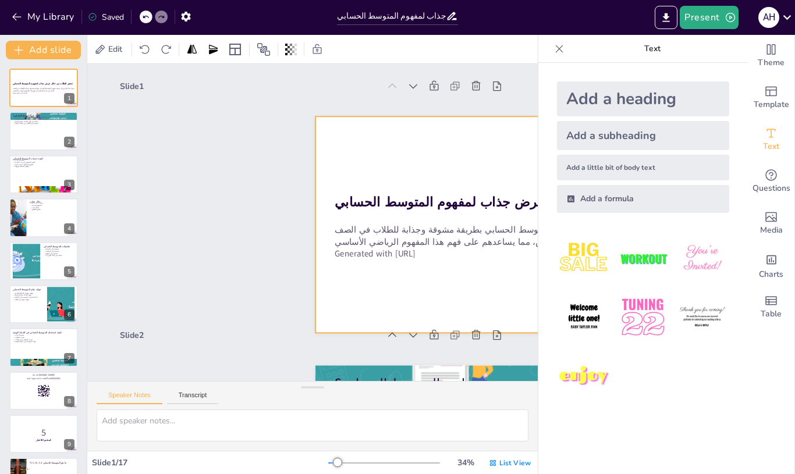
checkbox input "true"
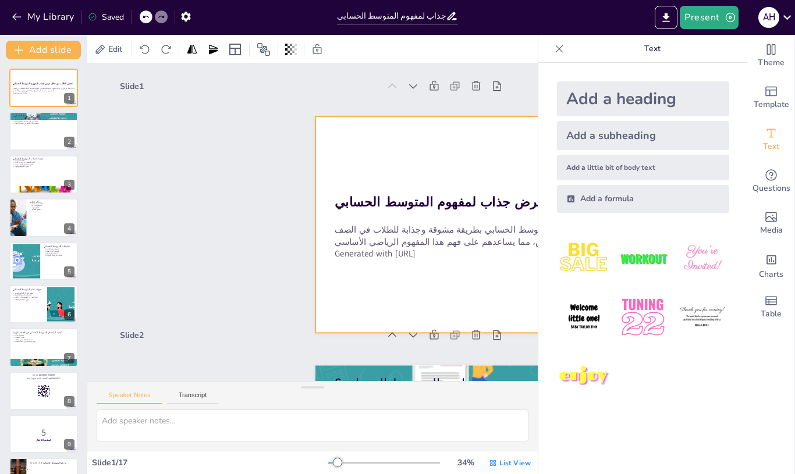
checkbox input "true"
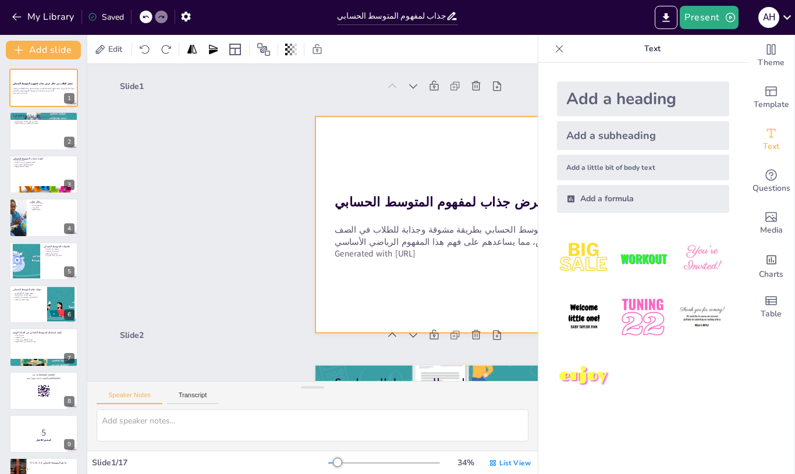
checkbox input "true"
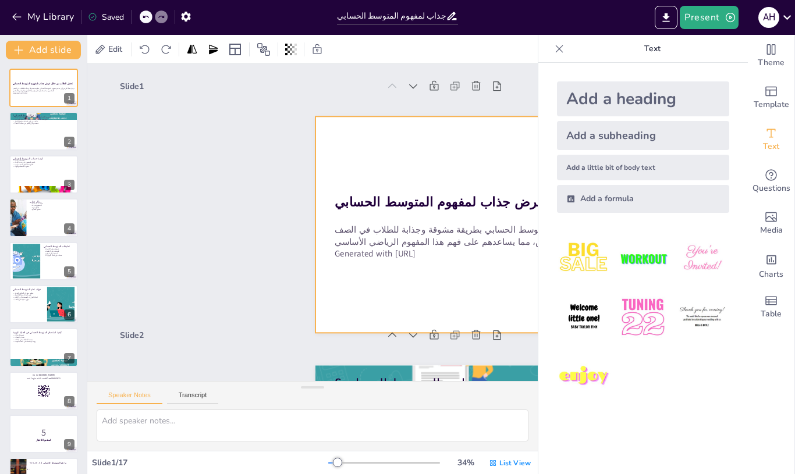
checkbox input "true"
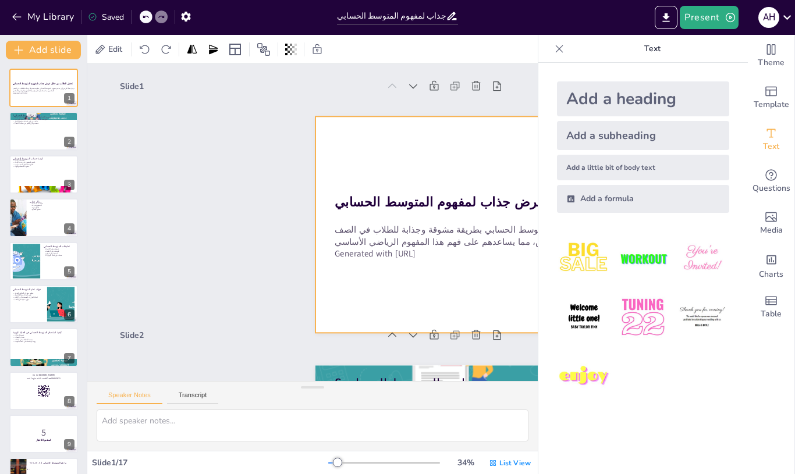
checkbox input "true"
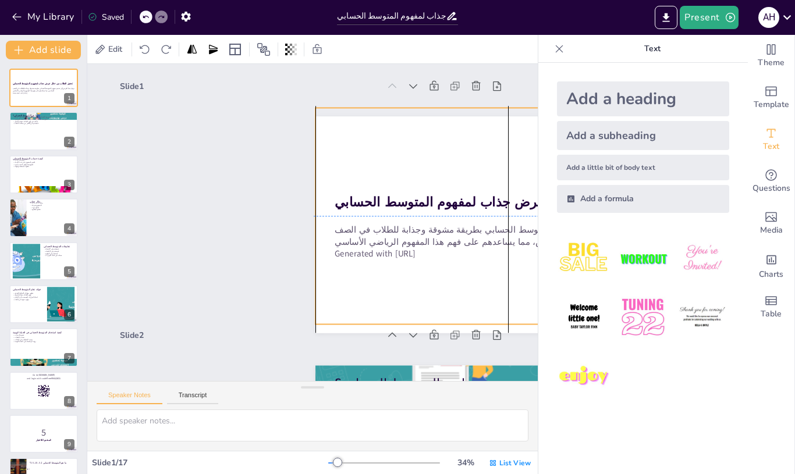
checkbox input "true"
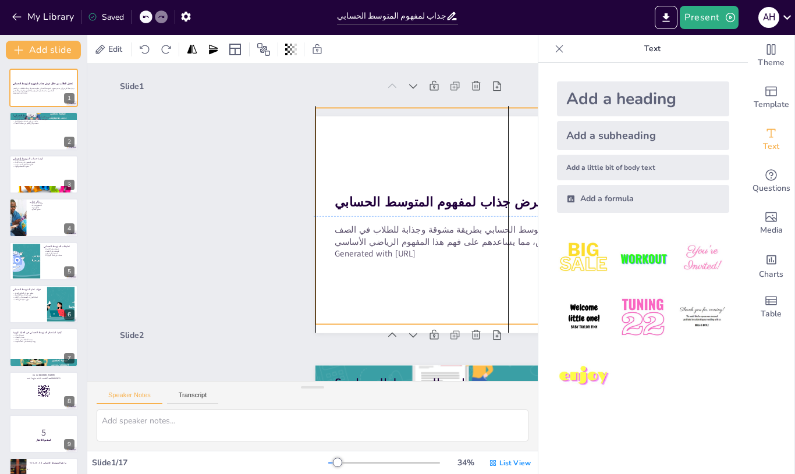
checkbox input "true"
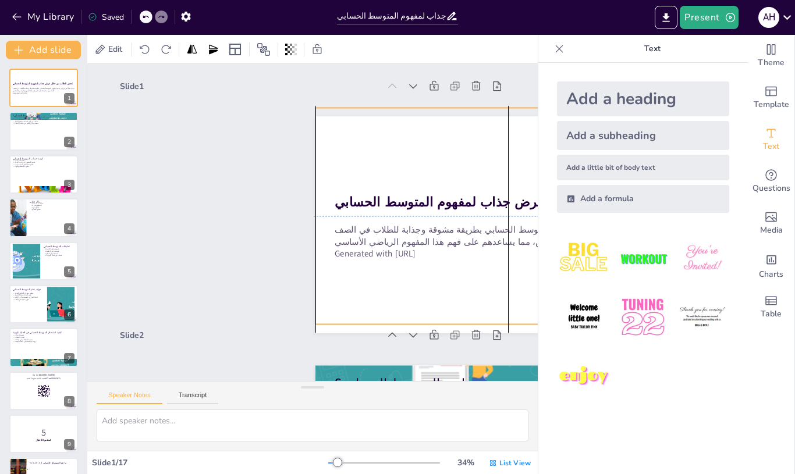
checkbox input "true"
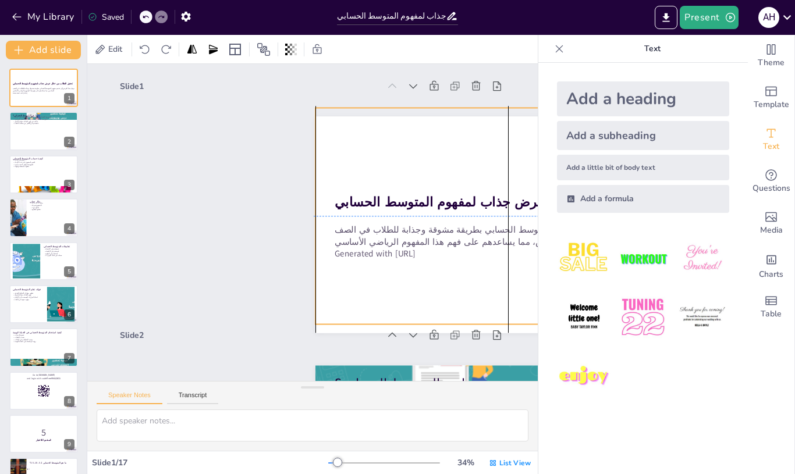
checkbox input "true"
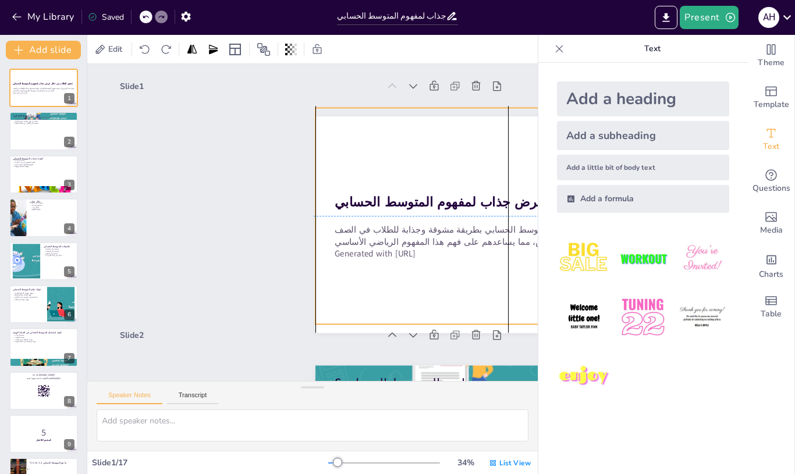
checkbox input "true"
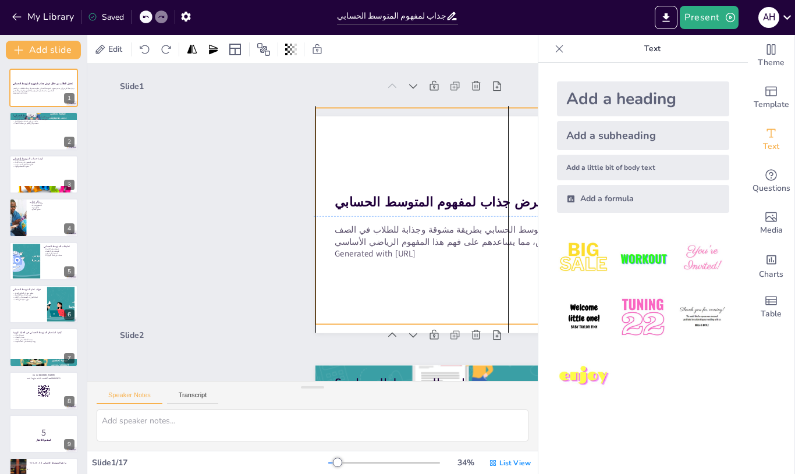
checkbox input "true"
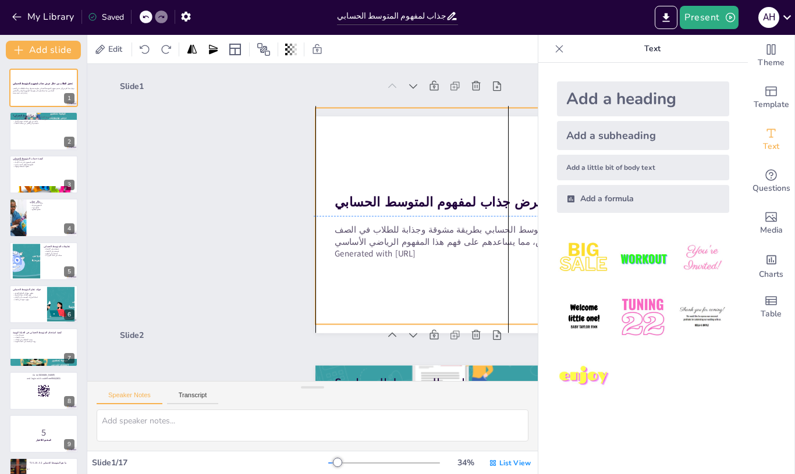
checkbox input "true"
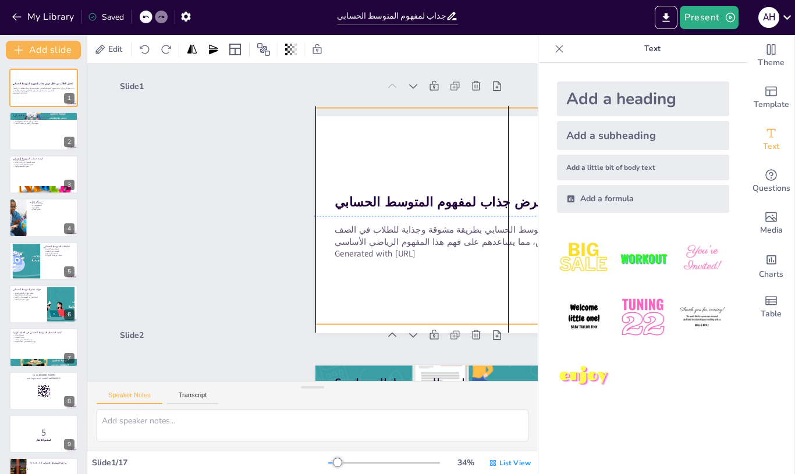
checkbox input "true"
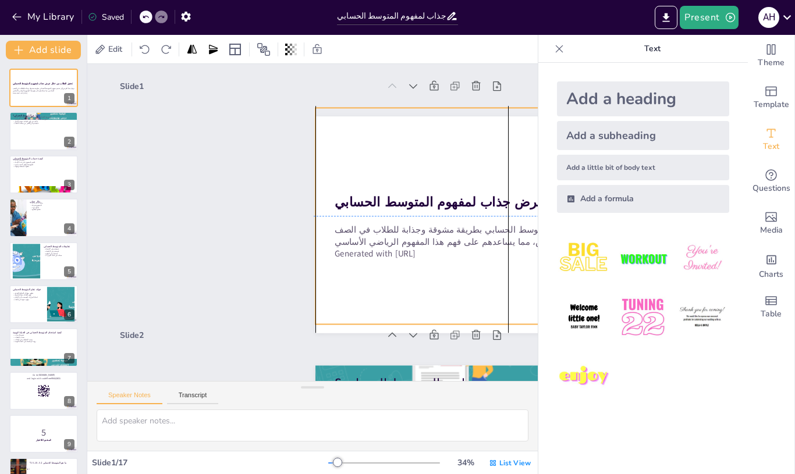
checkbox input "true"
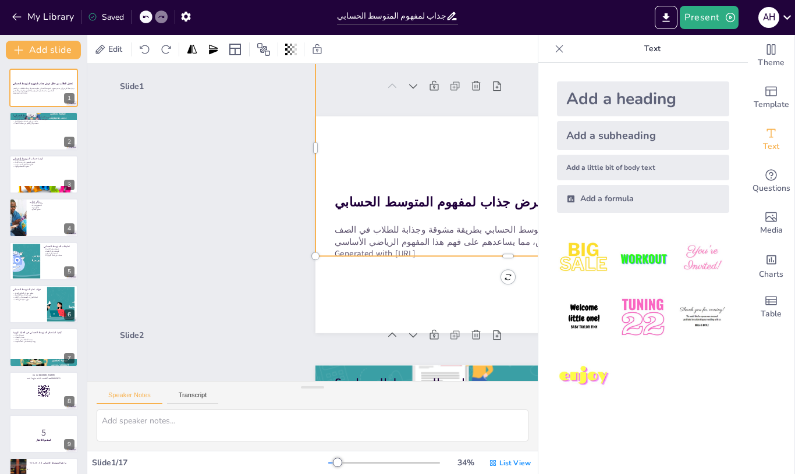
checkbox input "true"
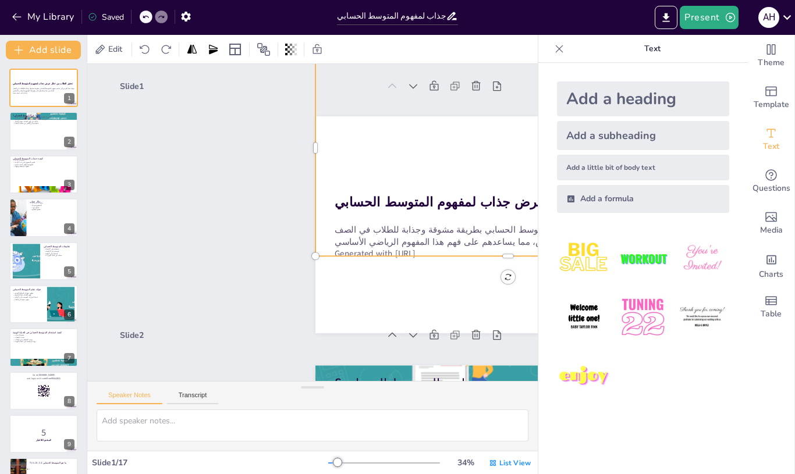
checkbox input "true"
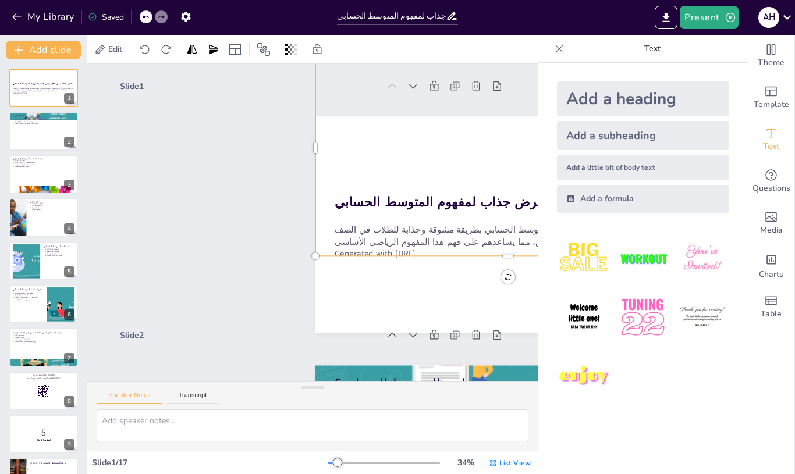
checkbox input "true"
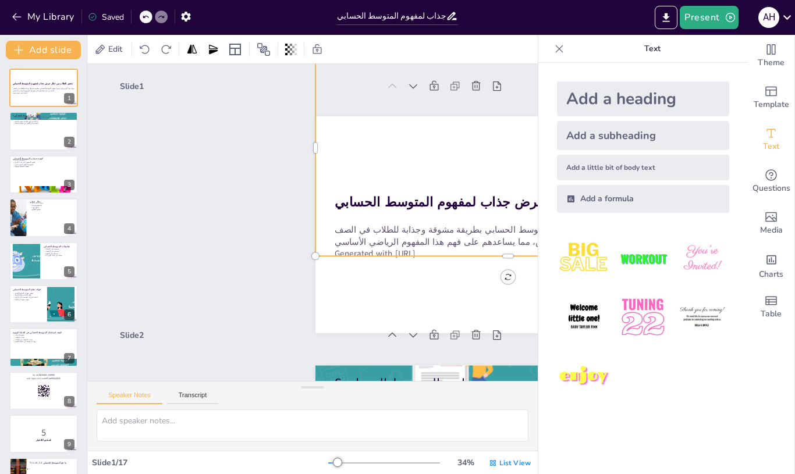
checkbox input "true"
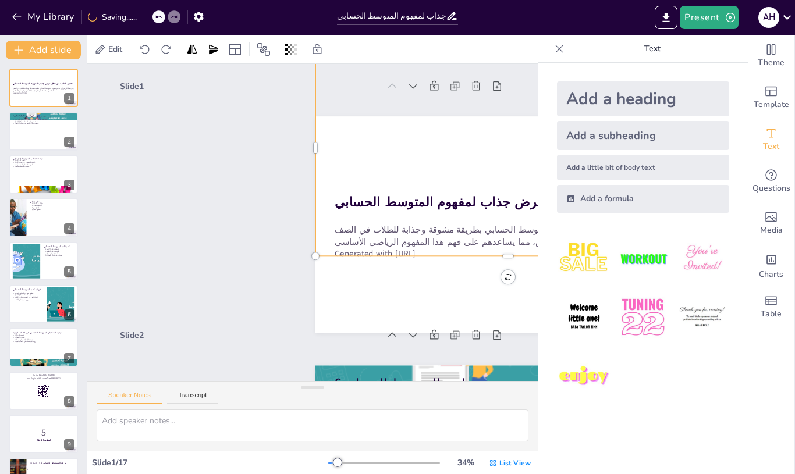
checkbox input "true"
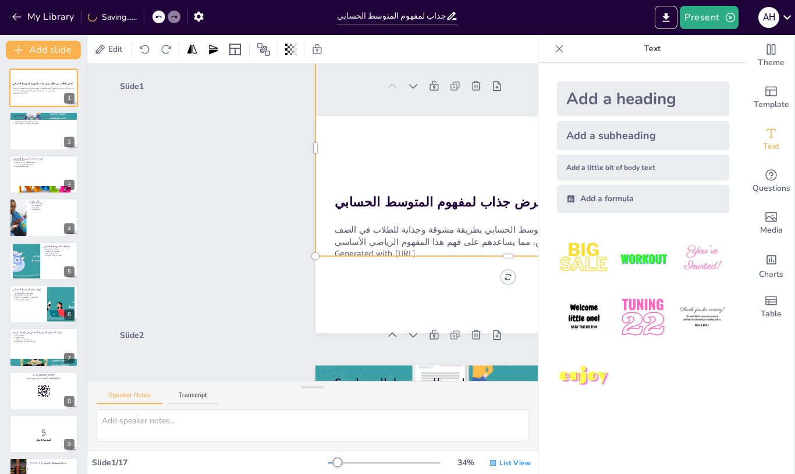
checkbox input "true"
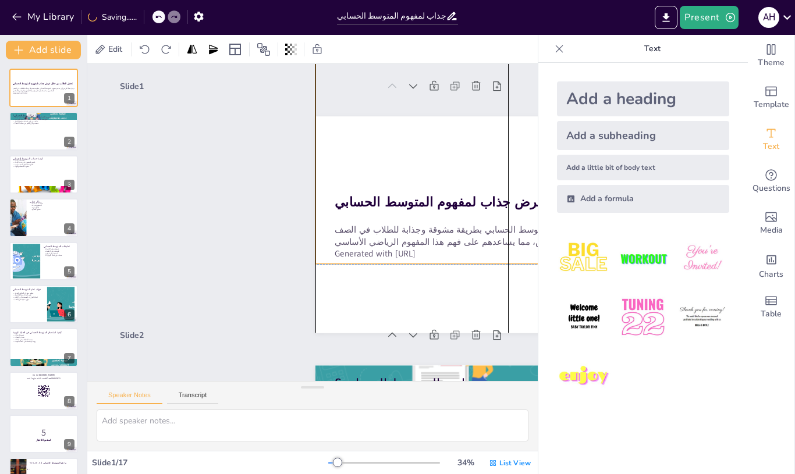
checkbox input "true"
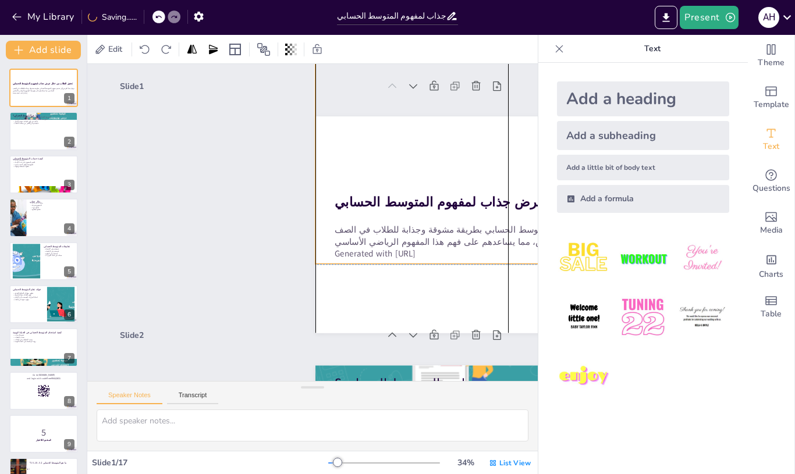
checkbox input "true"
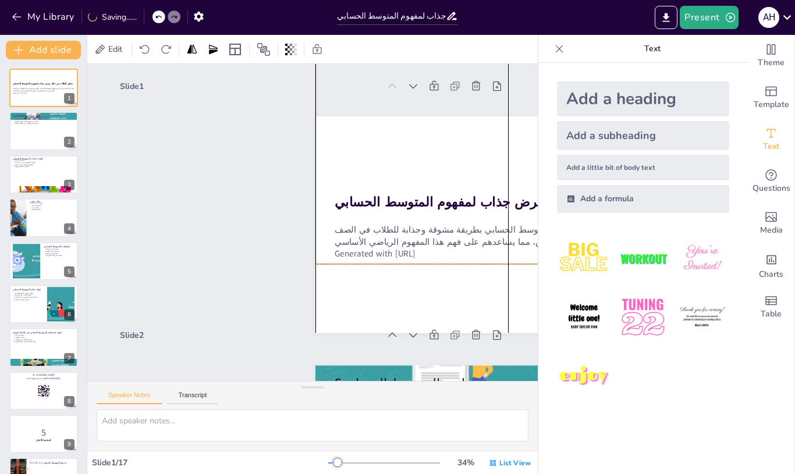
checkbox input "true"
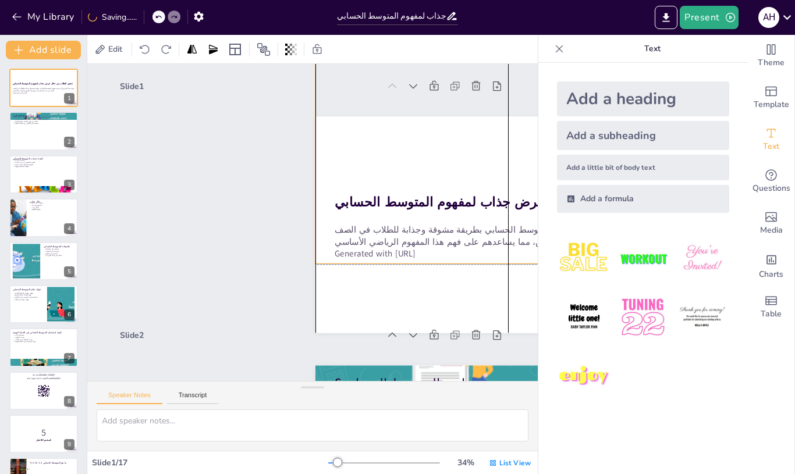
checkbox input "true"
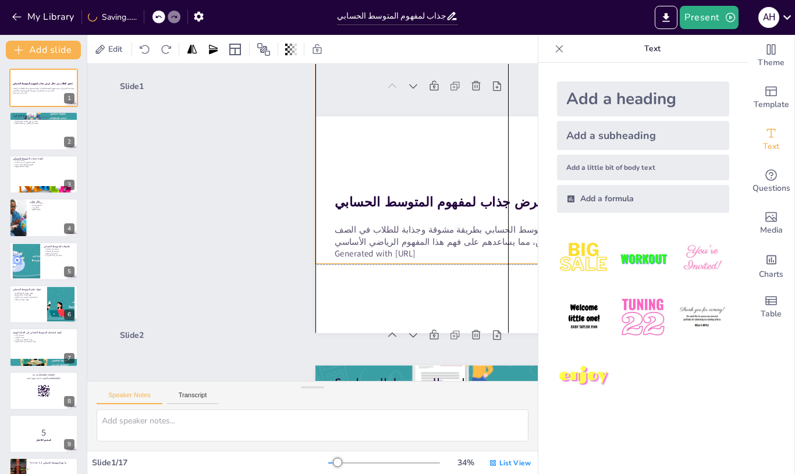
checkbox input "true"
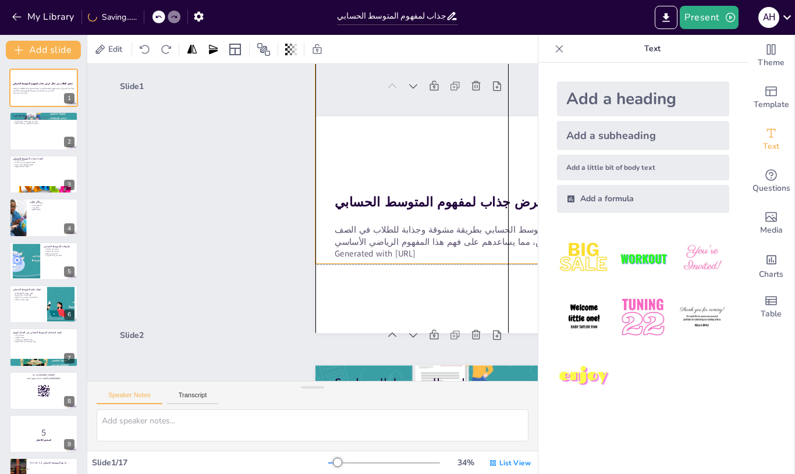
checkbox input "true"
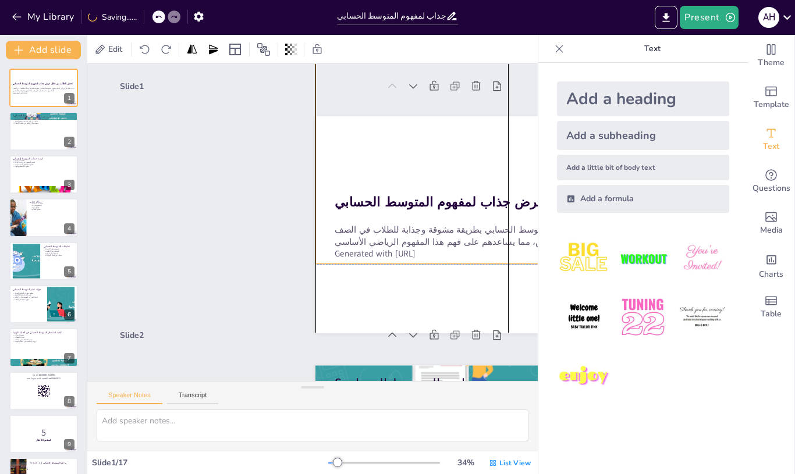
checkbox input "true"
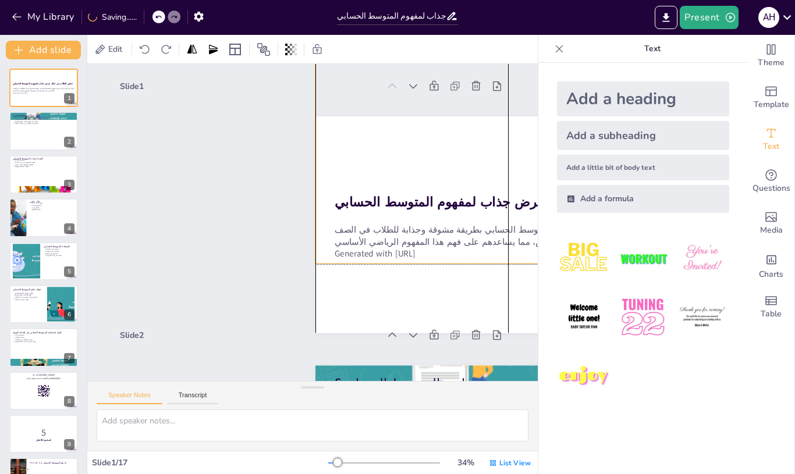
checkbox input "true"
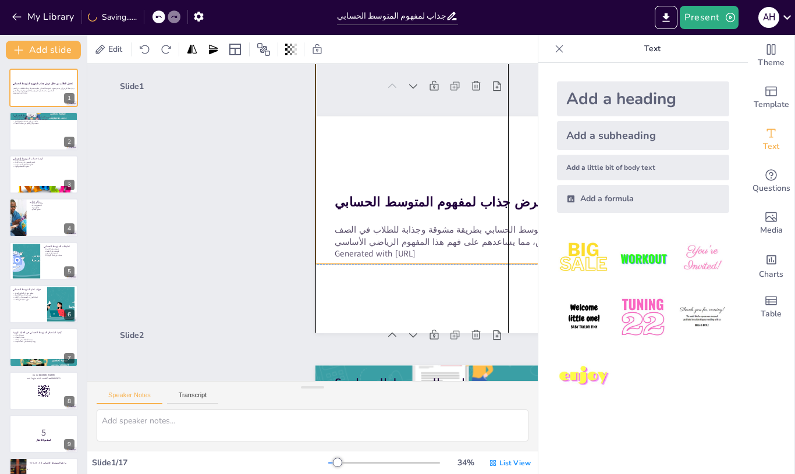
checkbox input "true"
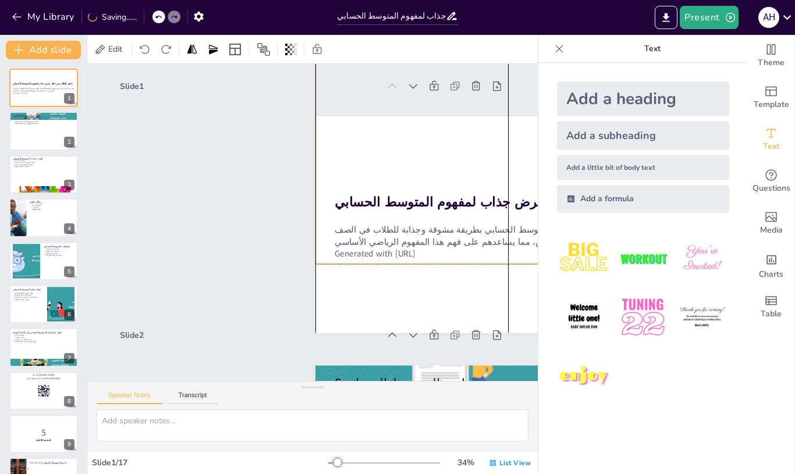
checkbox input "true"
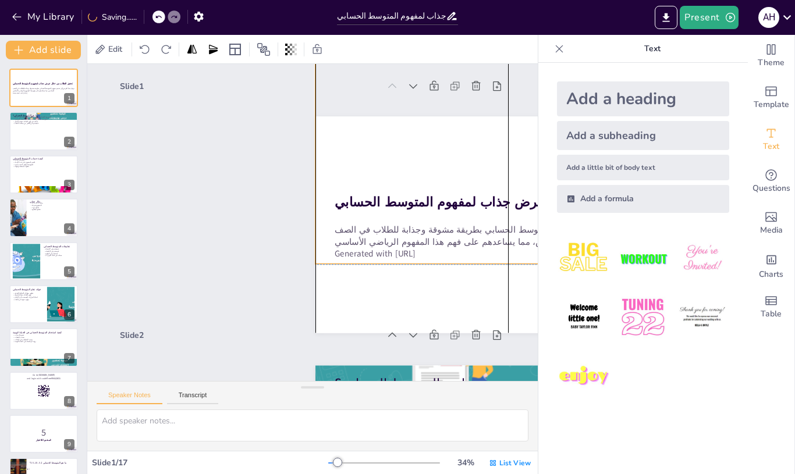
checkbox input "true"
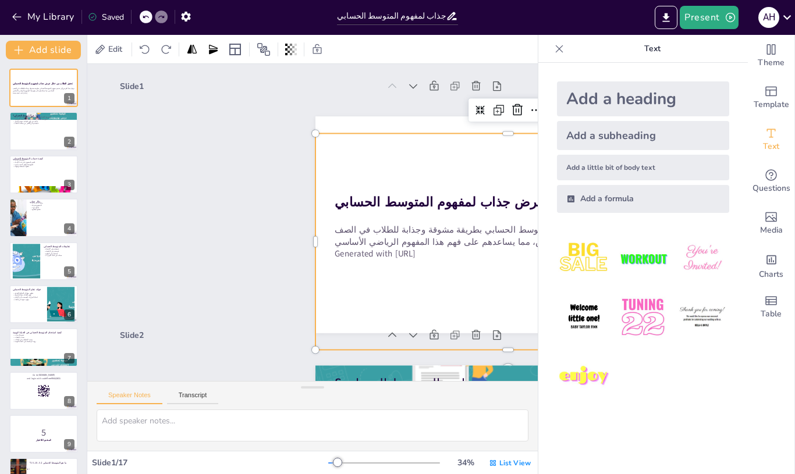
click at [148, 21] on div at bounding box center [146, 16] width 13 height 13
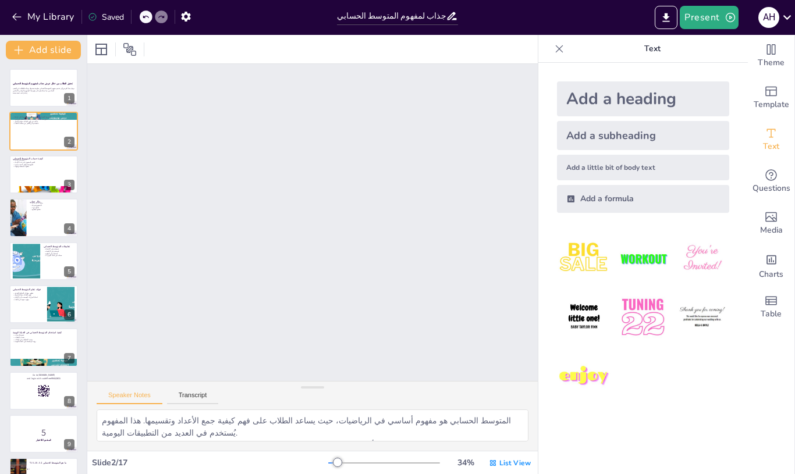
click at [568, 47] on div at bounding box center [559, 49] width 19 height 19
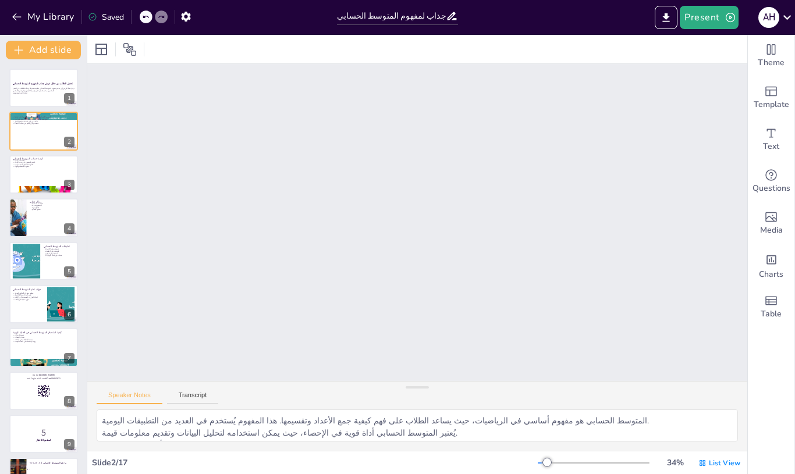
click at [776, 307] on icon "Add a table" at bounding box center [771, 301] width 14 height 14
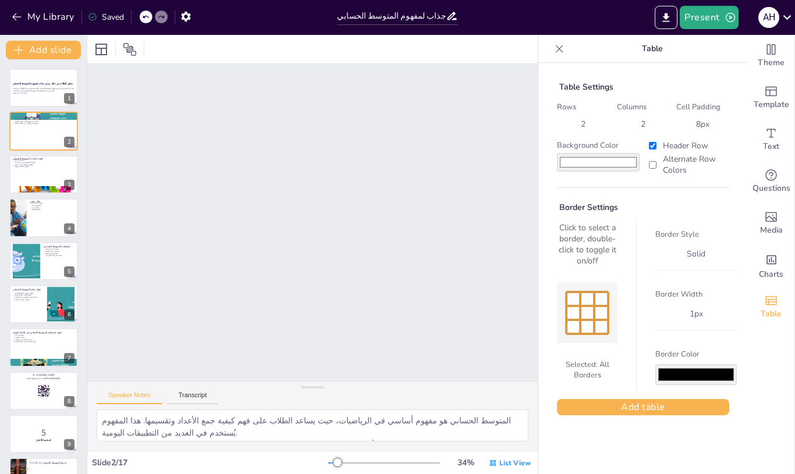
click at [580, 326] on div at bounding box center [580, 313] width 2 height 42
click at [654, 415] on button "Add table" at bounding box center [643, 407] width 172 height 16
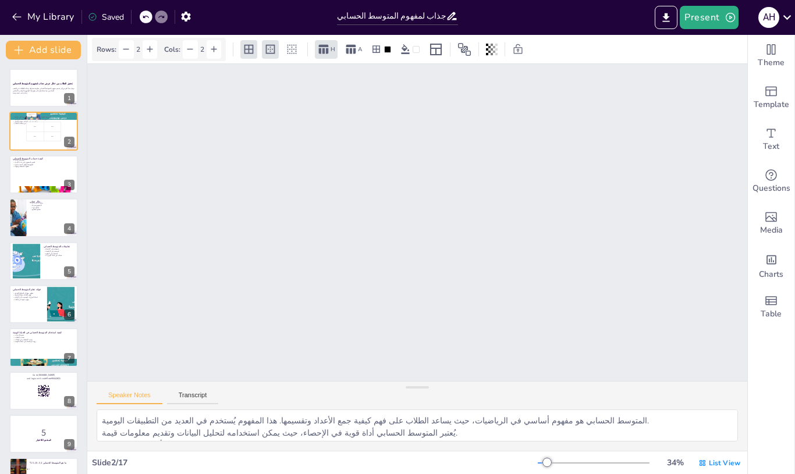
click at [769, 269] on span "Charts" at bounding box center [771, 274] width 24 height 13
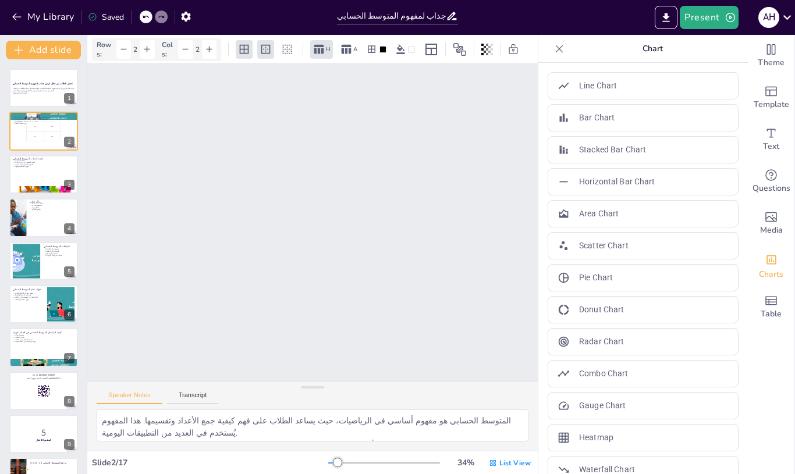
click at [613, 120] on p "Bar Chart" at bounding box center [596, 118] width 35 height 12
